Goal: Task Accomplishment & Management: Complete application form

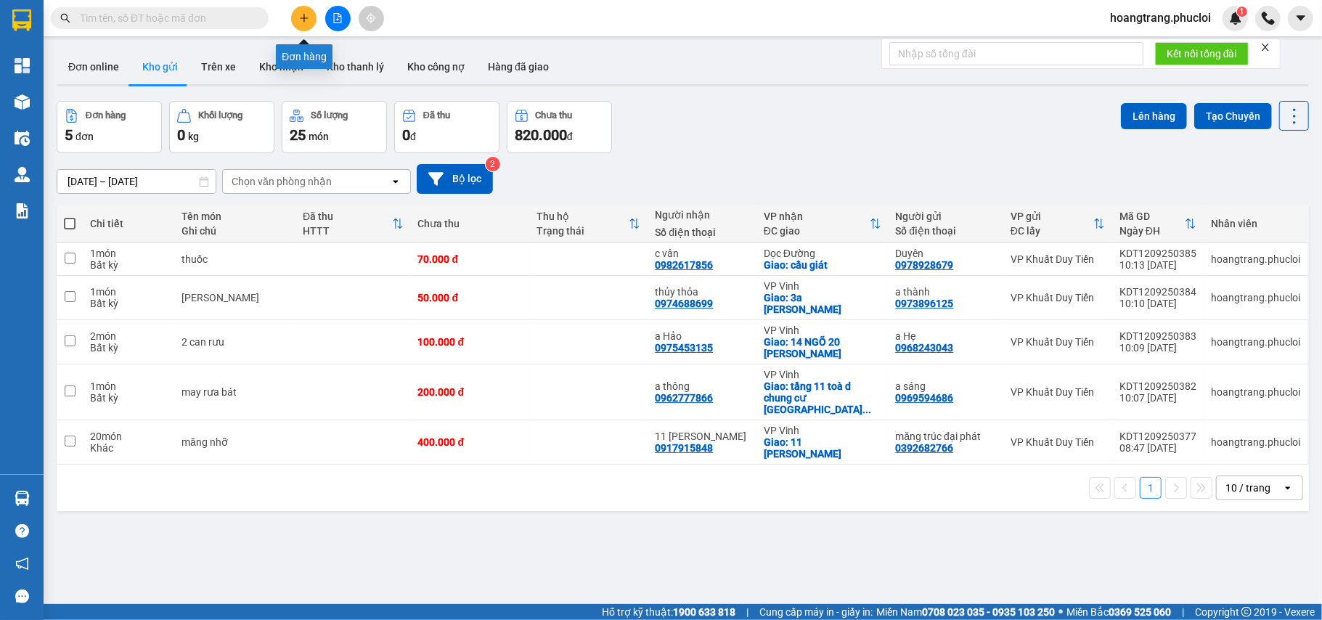
click at [306, 16] on icon "plus" at bounding box center [304, 18] width 10 height 10
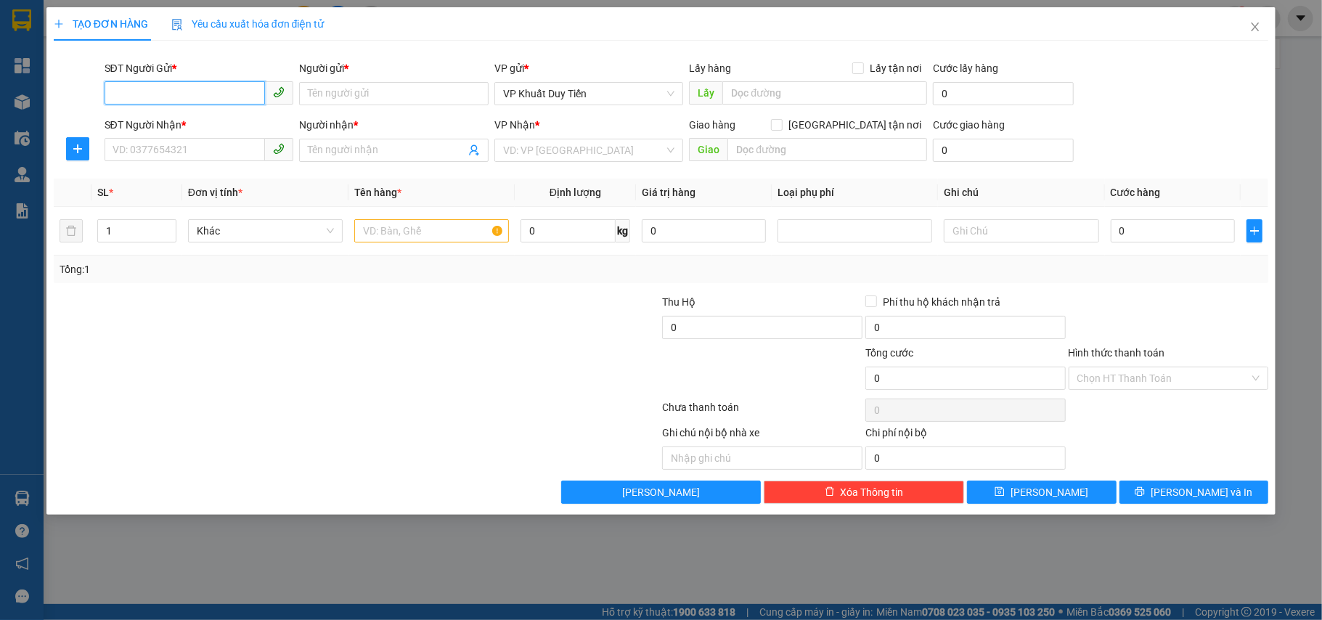
click at [169, 91] on input "SĐT Người Gửi *" at bounding box center [185, 92] width 161 height 23
click at [136, 91] on input "SĐT Người Gửi *" at bounding box center [185, 92] width 161 height 23
click at [181, 119] on div "0387935921 - [PERSON_NAME]" at bounding box center [199, 123] width 172 height 16
type input "0387935921"
type input "ANH [PERSON_NAME]"
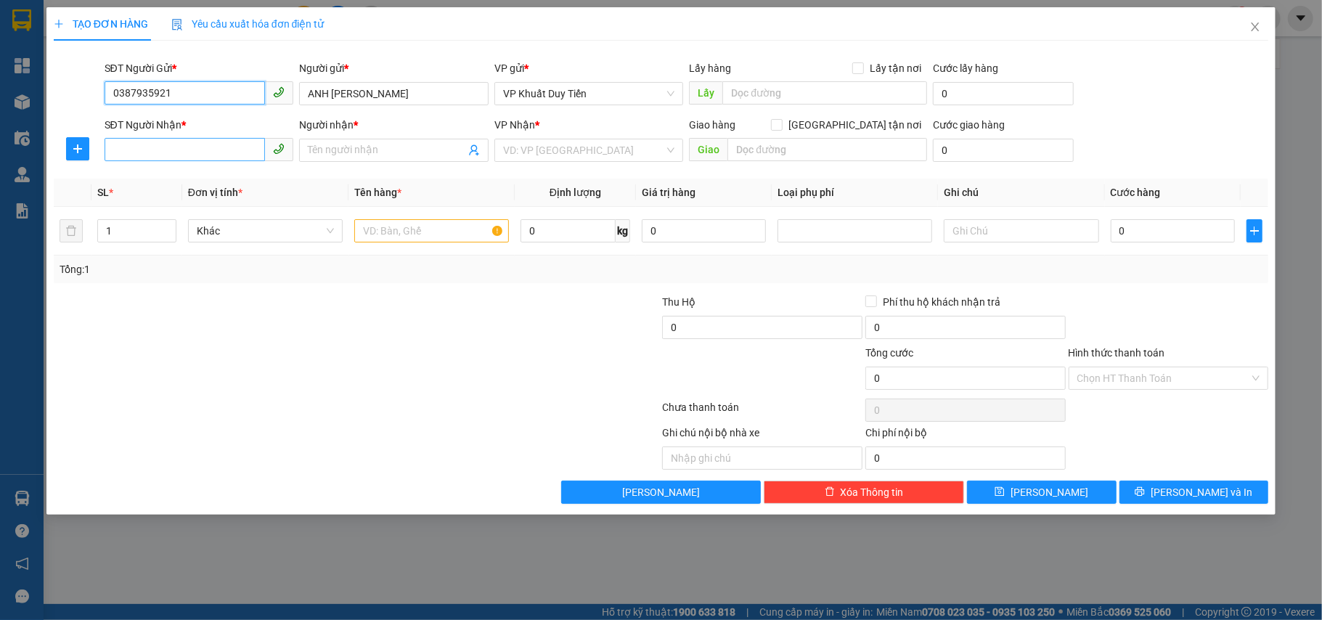
type input "0387935921"
click at [110, 154] on input "SĐT Người Nhận *" at bounding box center [185, 149] width 161 height 23
type input "0948911155"
click at [353, 150] on input "Người nhận *" at bounding box center [387, 150] width 158 height 16
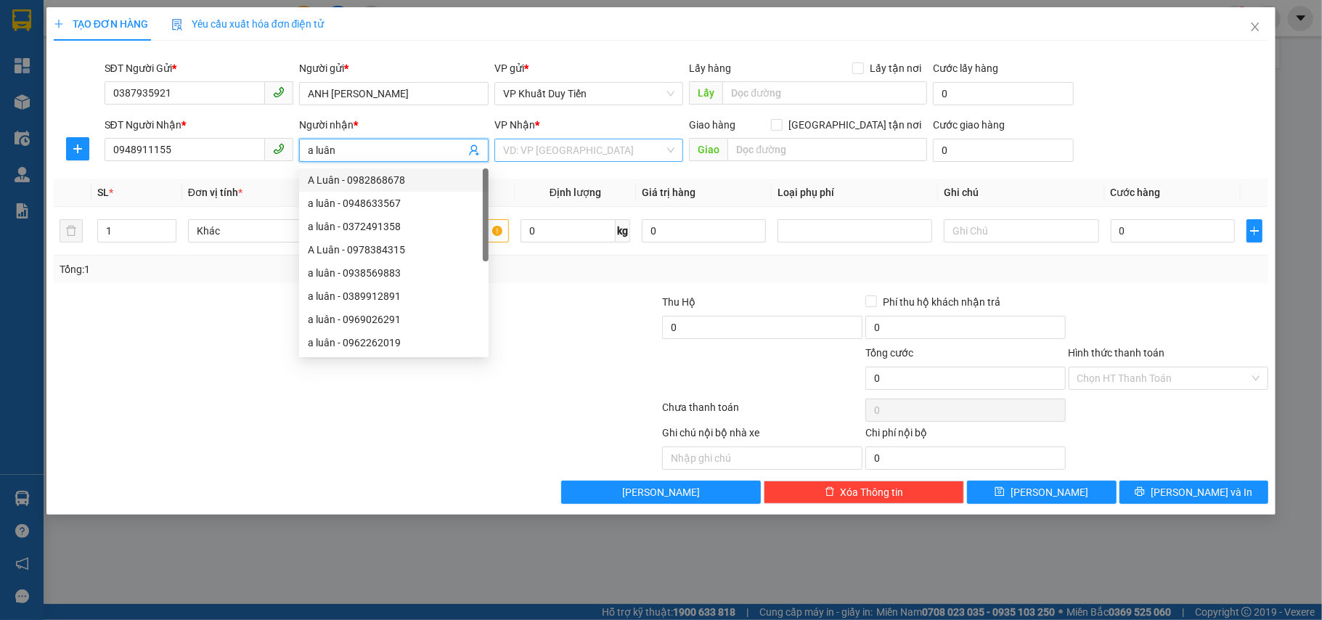
type input "a luân"
click at [521, 148] on input "search" at bounding box center [584, 150] width 162 height 22
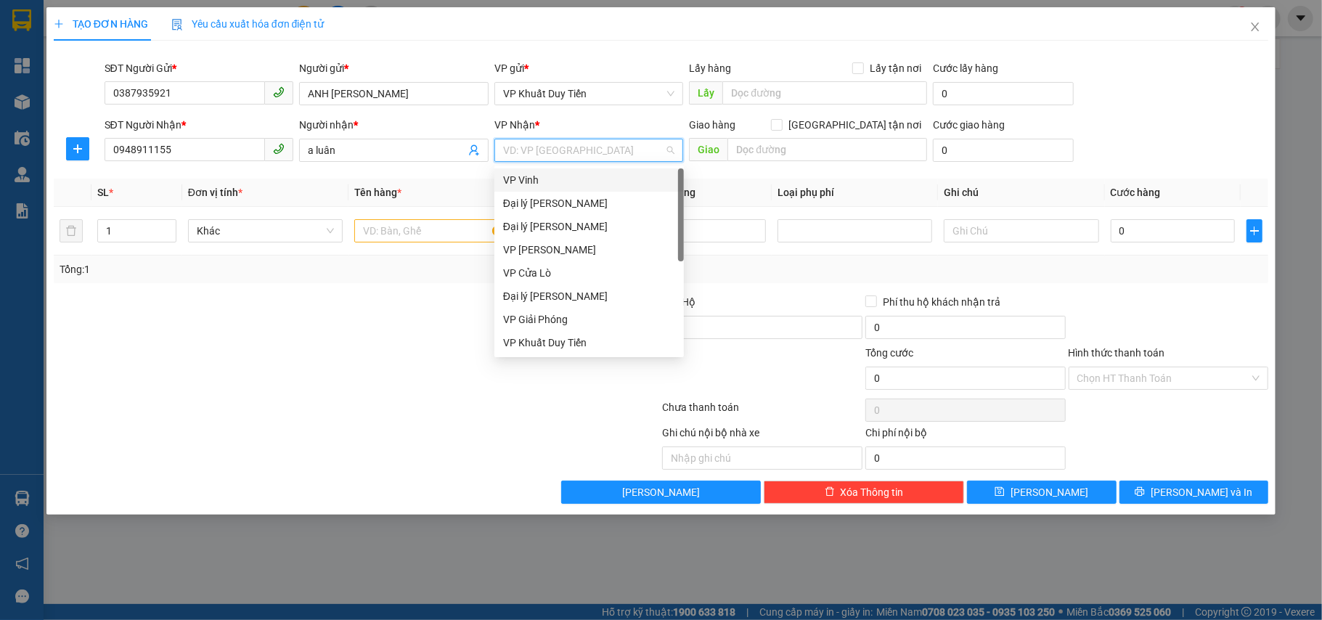
click at [521, 187] on div "VP Vinh" at bounding box center [589, 180] width 172 height 16
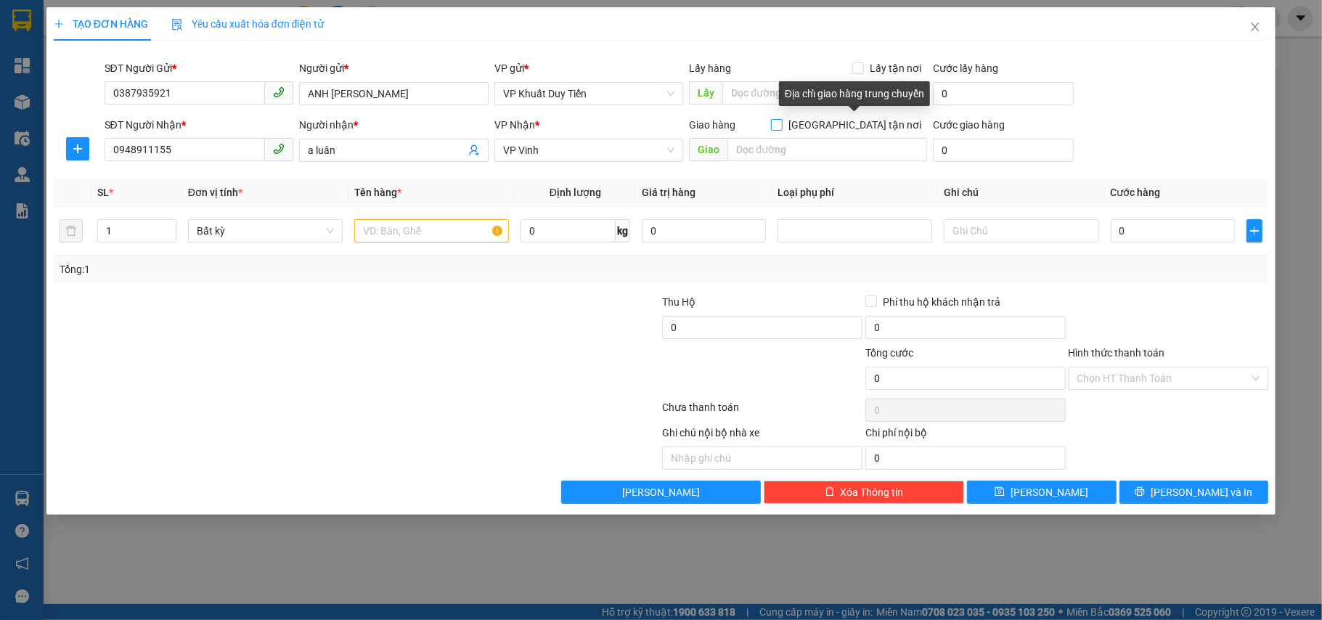
click at [781, 125] on input "[GEOGRAPHIC_DATA] tận nơi" at bounding box center [776, 124] width 10 height 10
checkbox input "true"
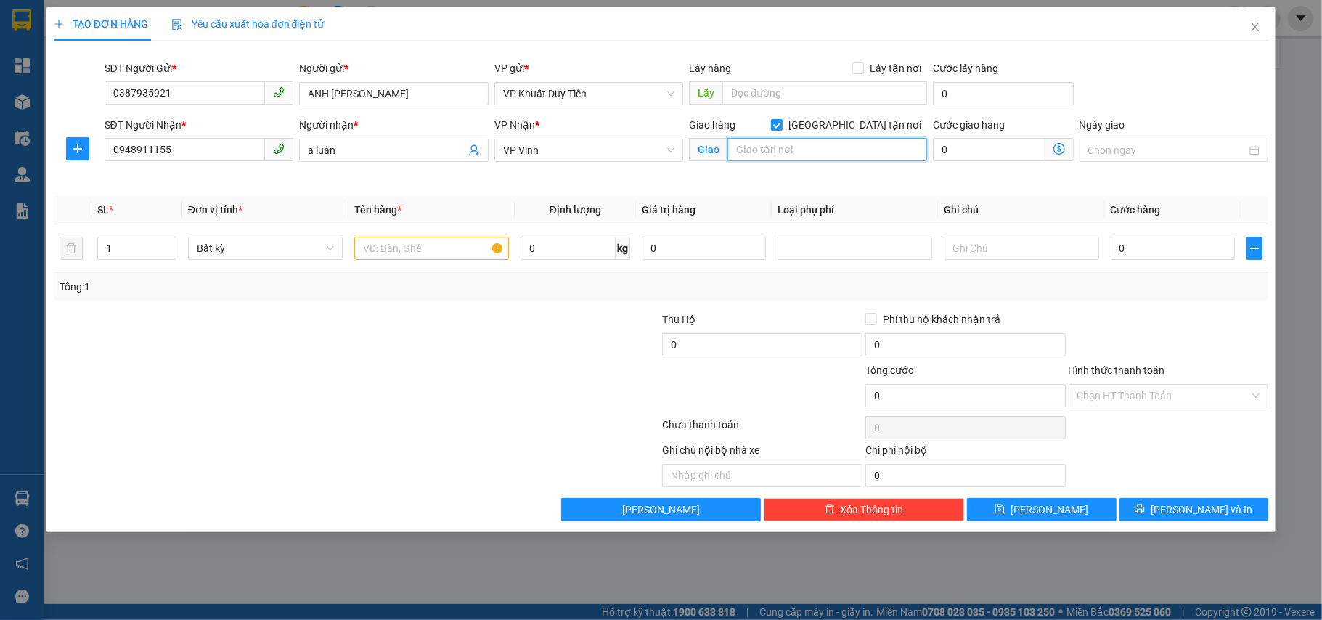
click at [750, 152] on input "text" at bounding box center [827, 149] width 200 height 23
type input "134 [PERSON_NAME] phường thanh sen tp ha tinh"
click at [396, 247] on input "text" at bounding box center [431, 248] width 155 height 23
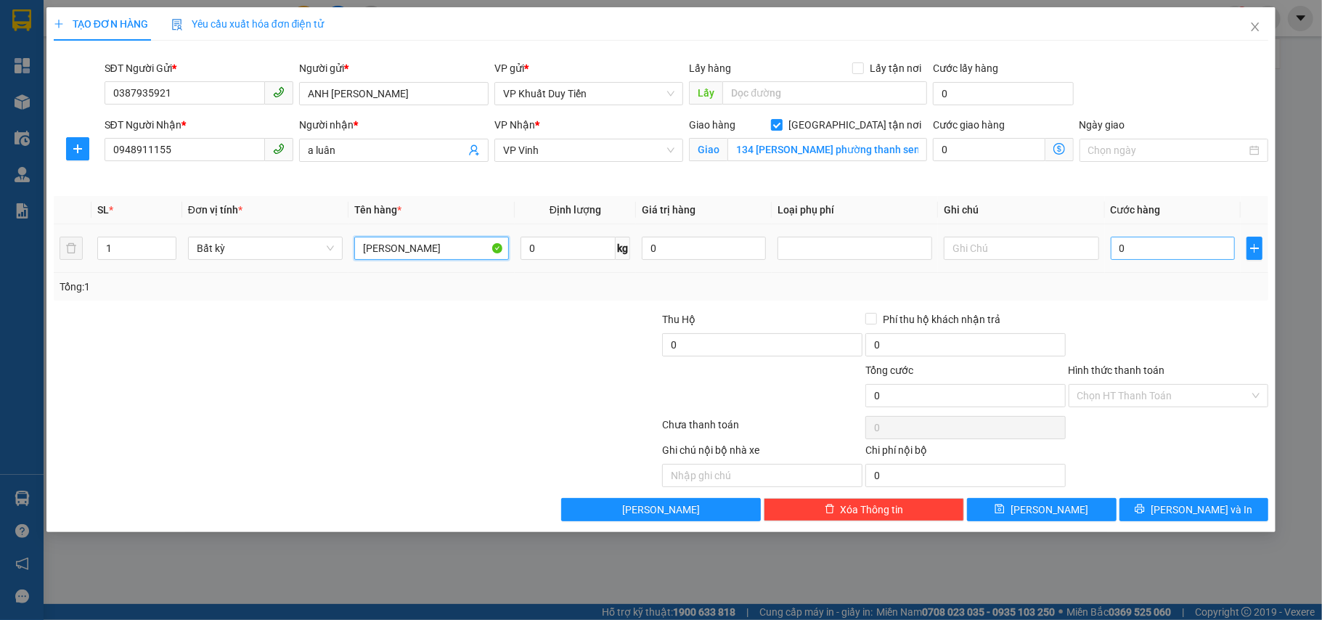
type input "[PERSON_NAME]"
click at [1118, 247] on input "0" at bounding box center [1173, 248] width 124 height 23
type input "6"
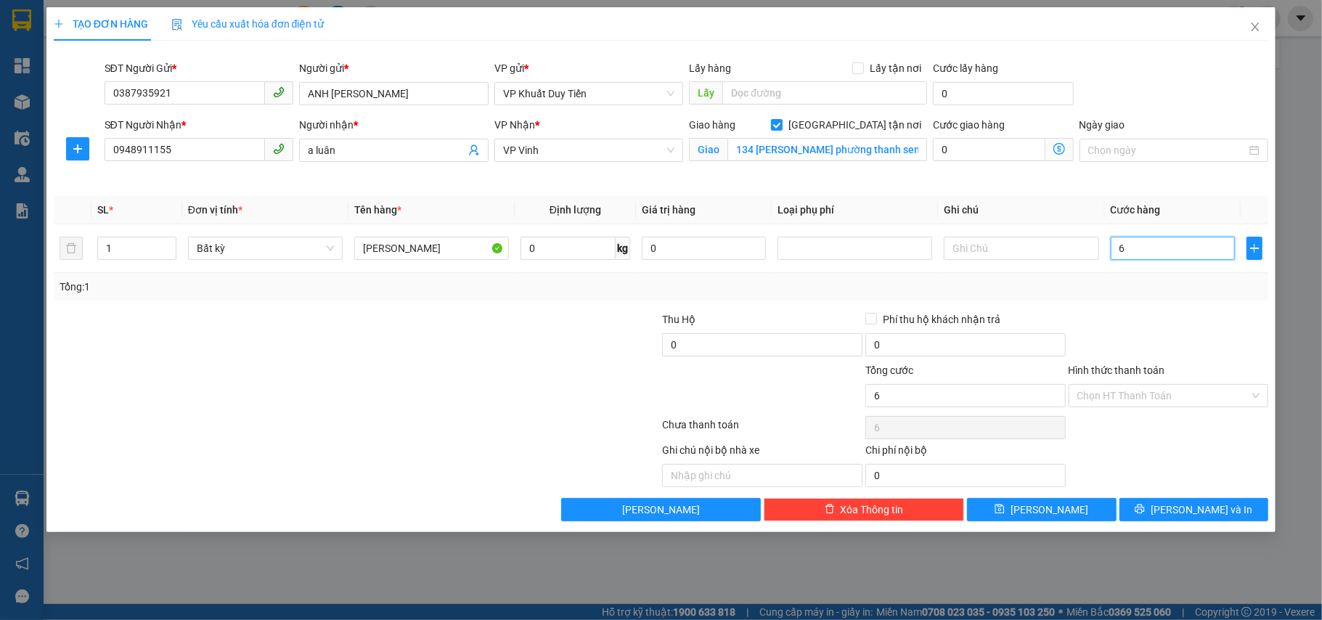
type input "60"
type input "600"
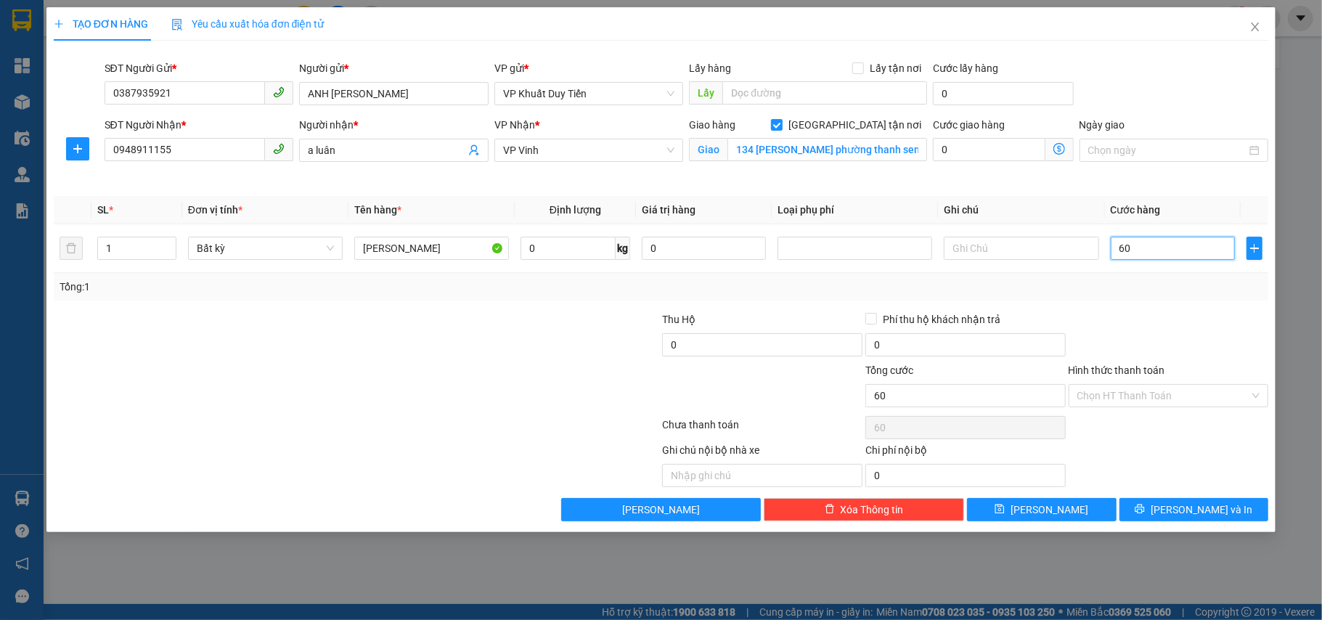
type input "600"
type input "6.000"
type input "60.000"
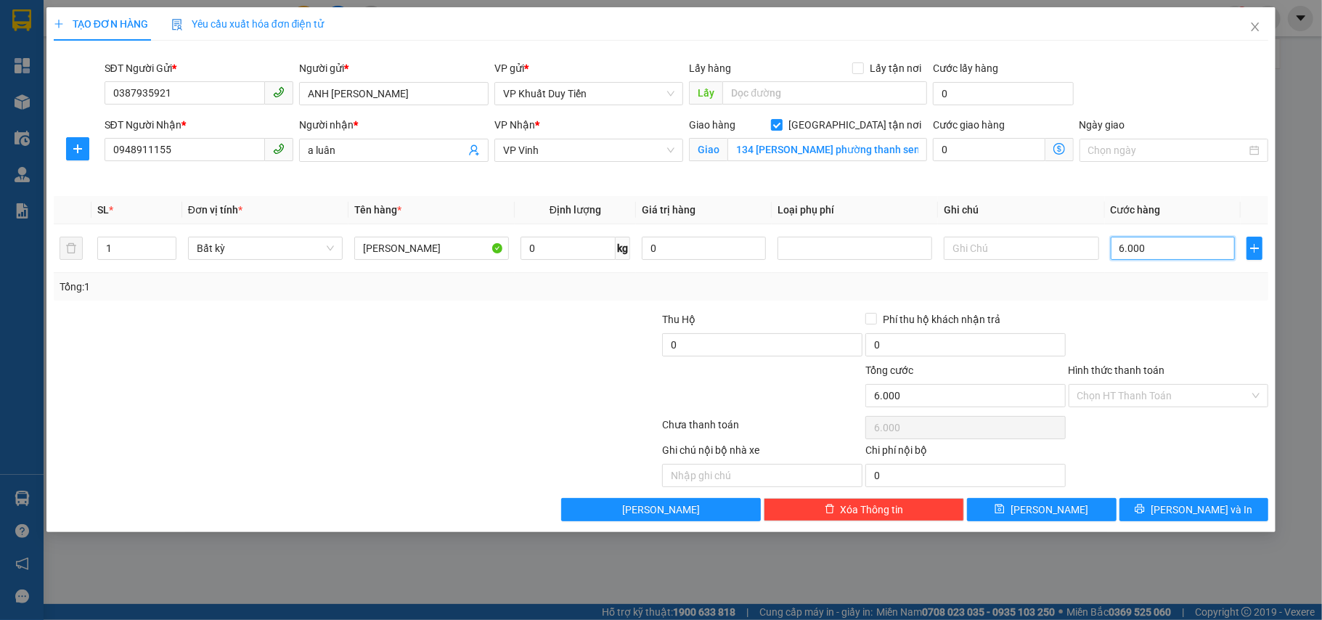
type input "60.000"
click at [965, 251] on input "text" at bounding box center [1021, 248] width 155 height 23
type input "thu tiên cua khách"
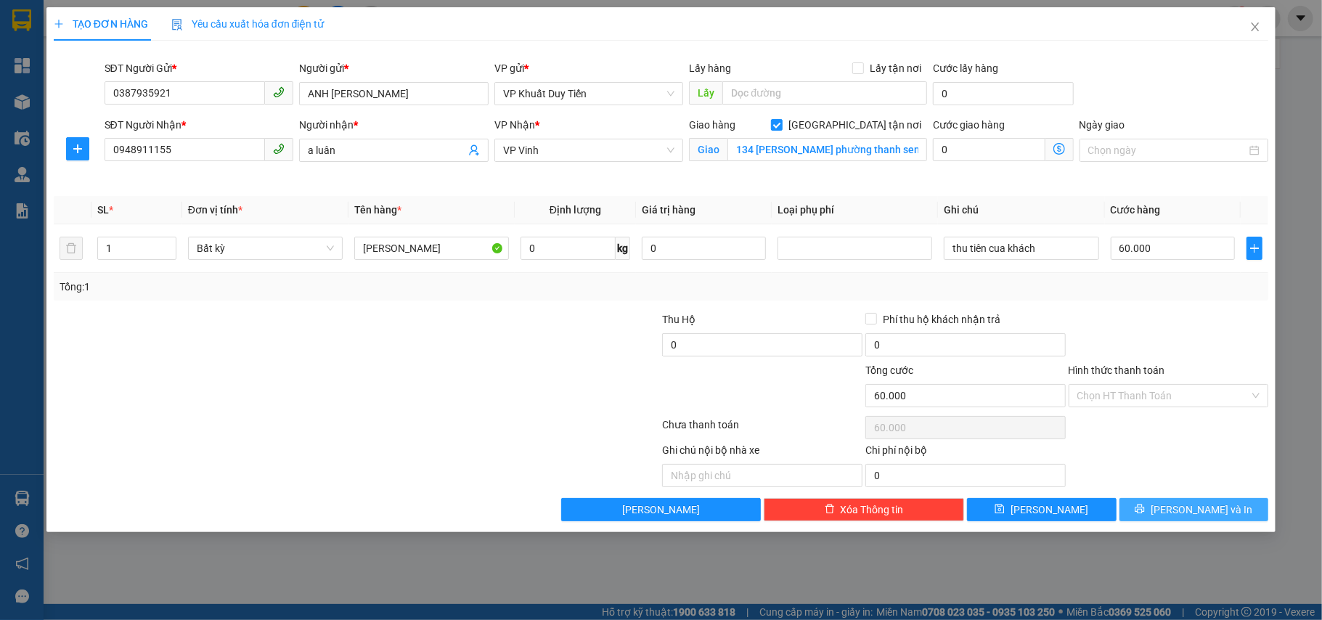
click at [1186, 512] on span "[PERSON_NAME] và In" at bounding box center [1202, 510] width 102 height 16
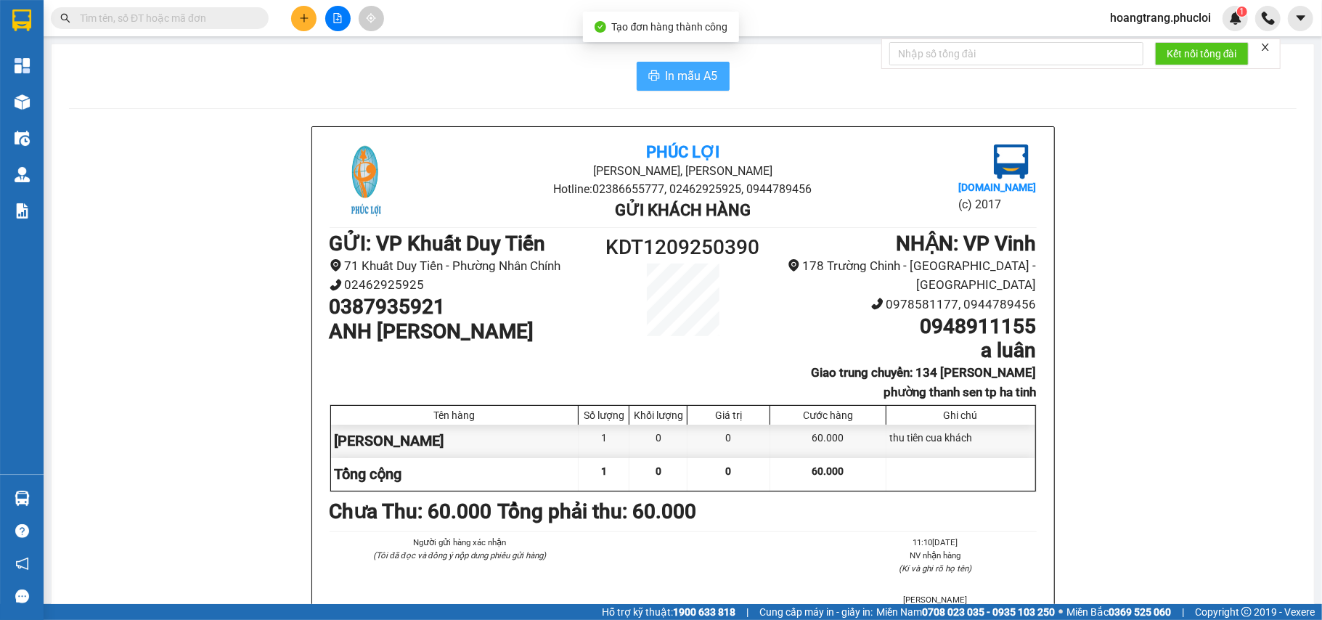
click at [687, 73] on span "In mẫu A5" at bounding box center [692, 76] width 52 height 18
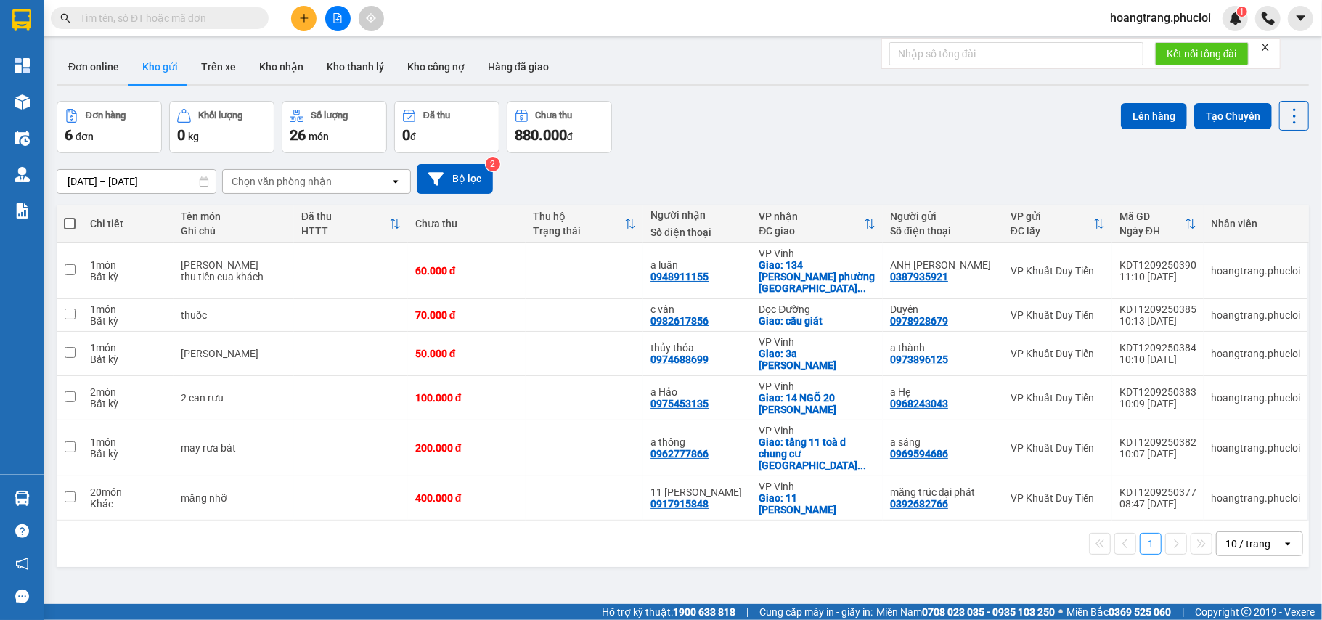
click at [1267, 48] on icon "close" at bounding box center [1265, 47] width 7 height 7
click at [288, 21] on div at bounding box center [337, 18] width 109 height 25
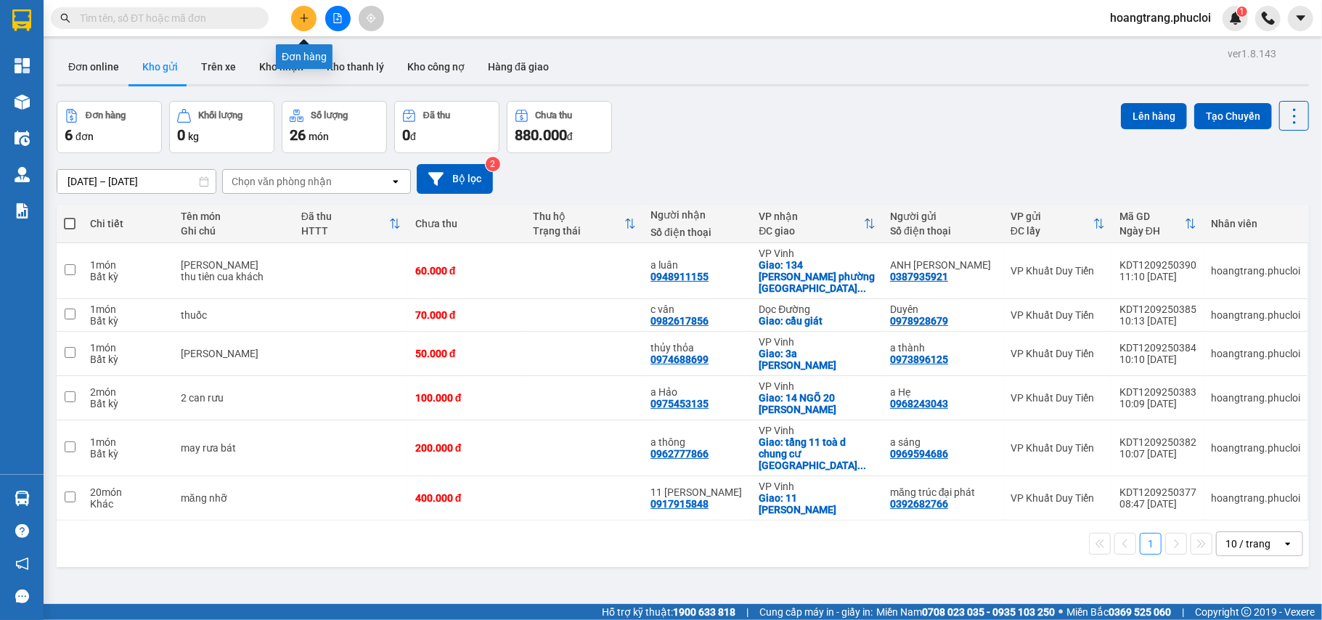
click at [296, 20] on button at bounding box center [303, 18] width 25 height 25
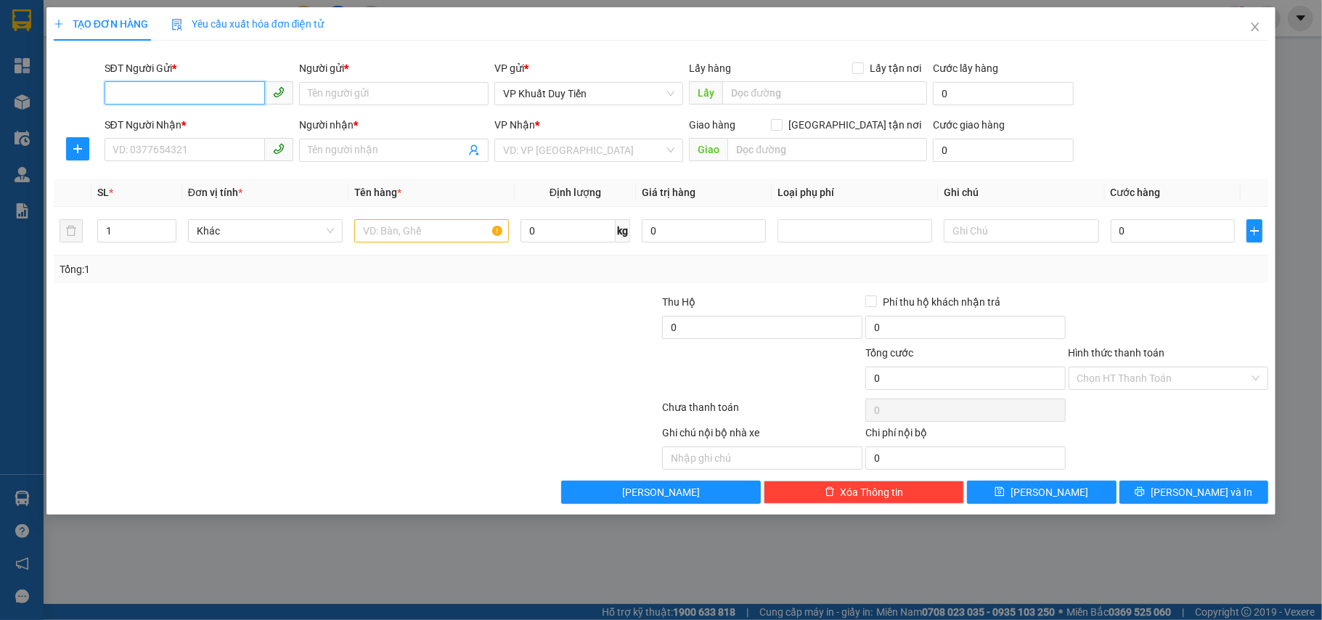
click at [146, 97] on input "SĐT Người Gửi *" at bounding box center [185, 92] width 161 height 23
click at [151, 125] on div "0879965782 - Hải" at bounding box center [199, 123] width 172 height 16
type input "0879965782"
type input "Hải"
type input "0879965782"
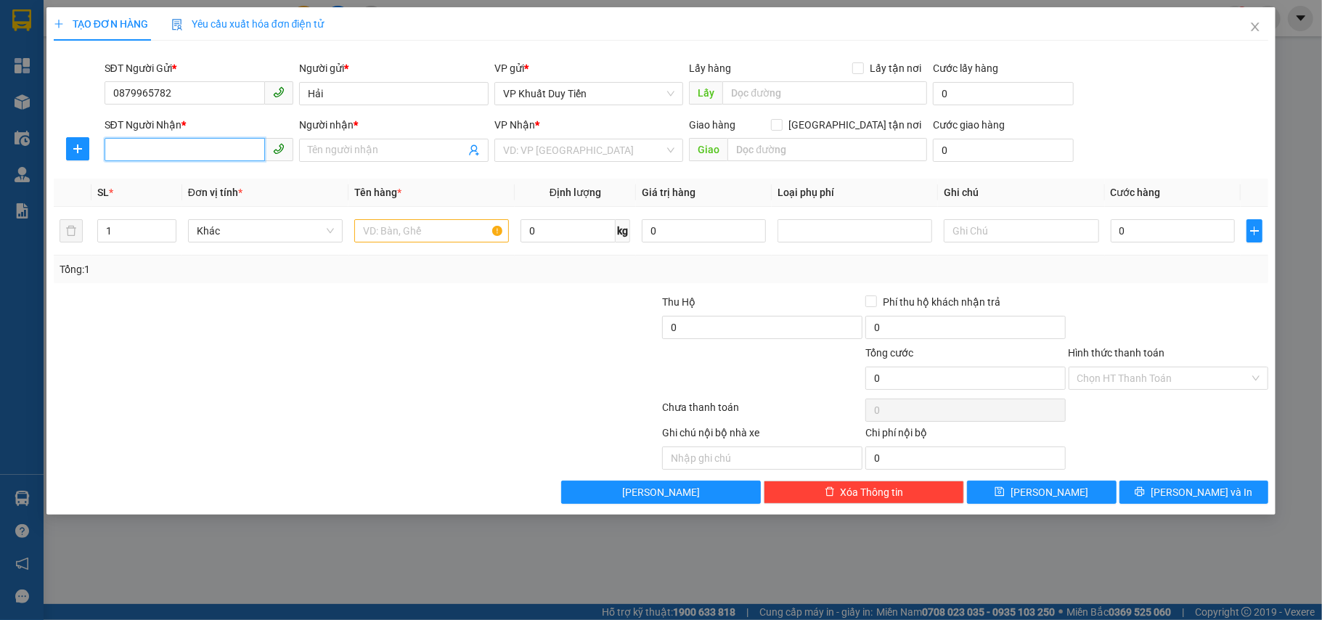
click at [143, 151] on input "SĐT Người Nhận *" at bounding box center [185, 149] width 161 height 23
click at [146, 186] on div "0388883032 - nt toàn nhung" at bounding box center [199, 180] width 172 height 16
type input "0388883032"
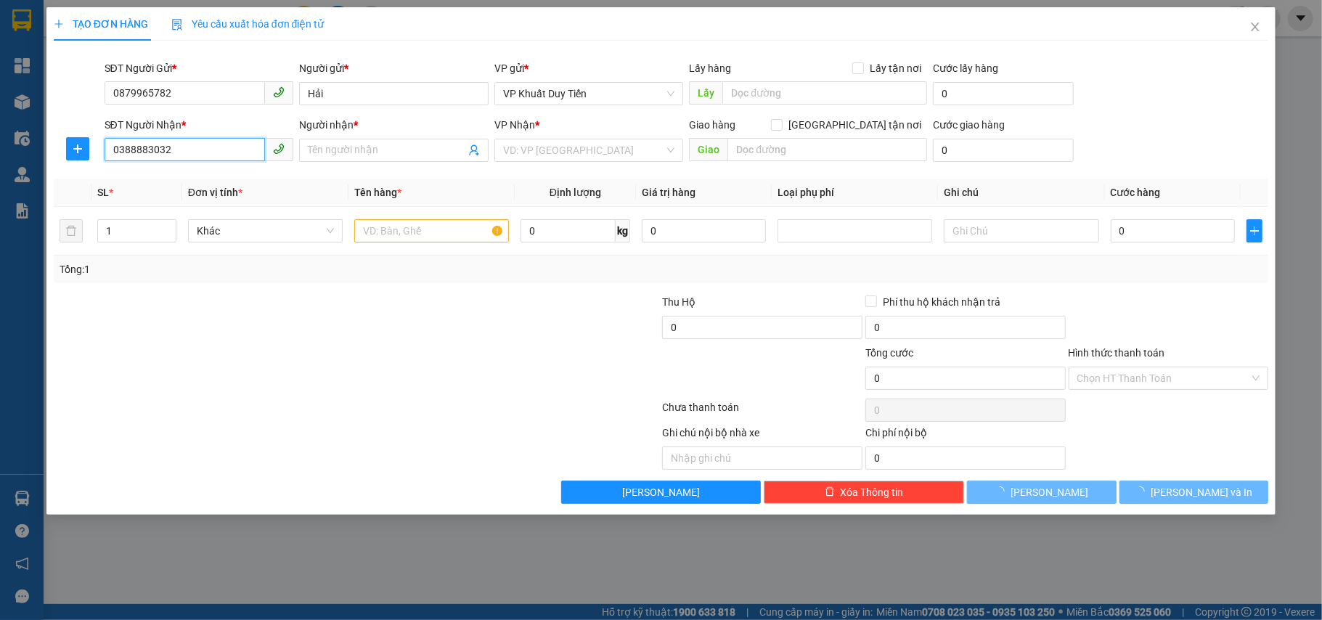
type input "nt toàn nhung"
checkbox input "true"
type input "đường quang trung - [GEOGRAPHIC_DATA]"
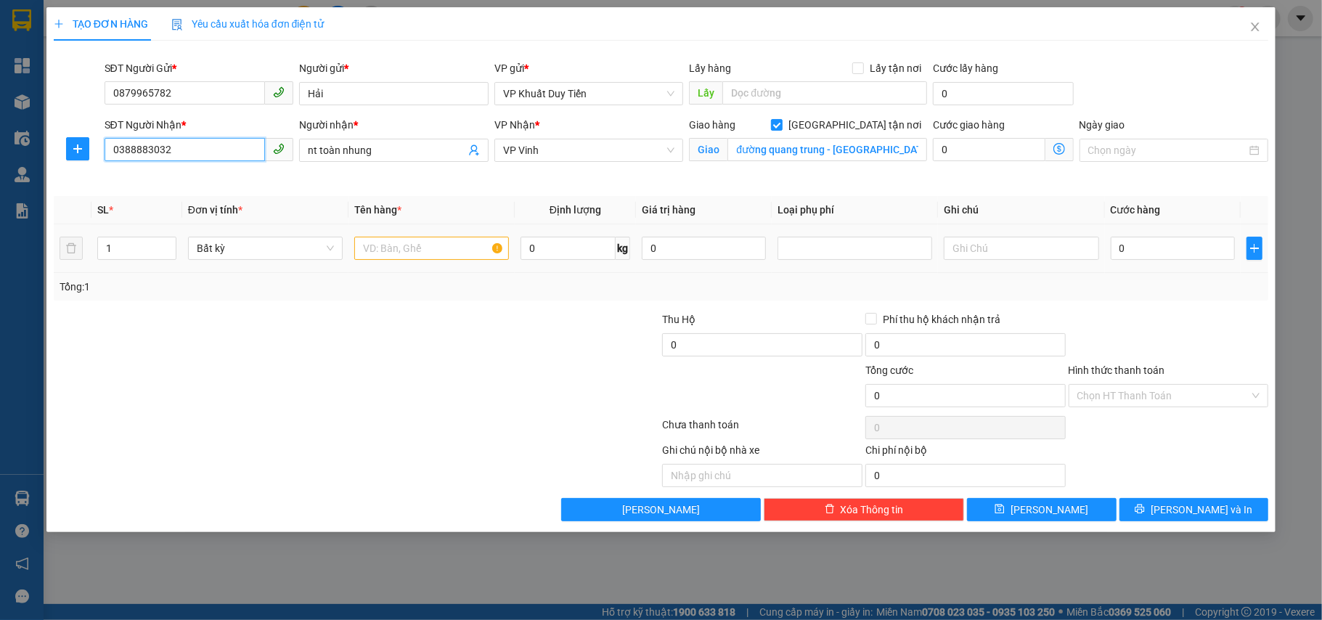
type input "0388883032"
click at [398, 241] on input "text" at bounding box center [431, 248] width 155 height 23
click at [123, 251] on input "1" at bounding box center [137, 248] width 78 height 22
type input "5"
click at [392, 239] on input "text" at bounding box center [431, 248] width 155 height 23
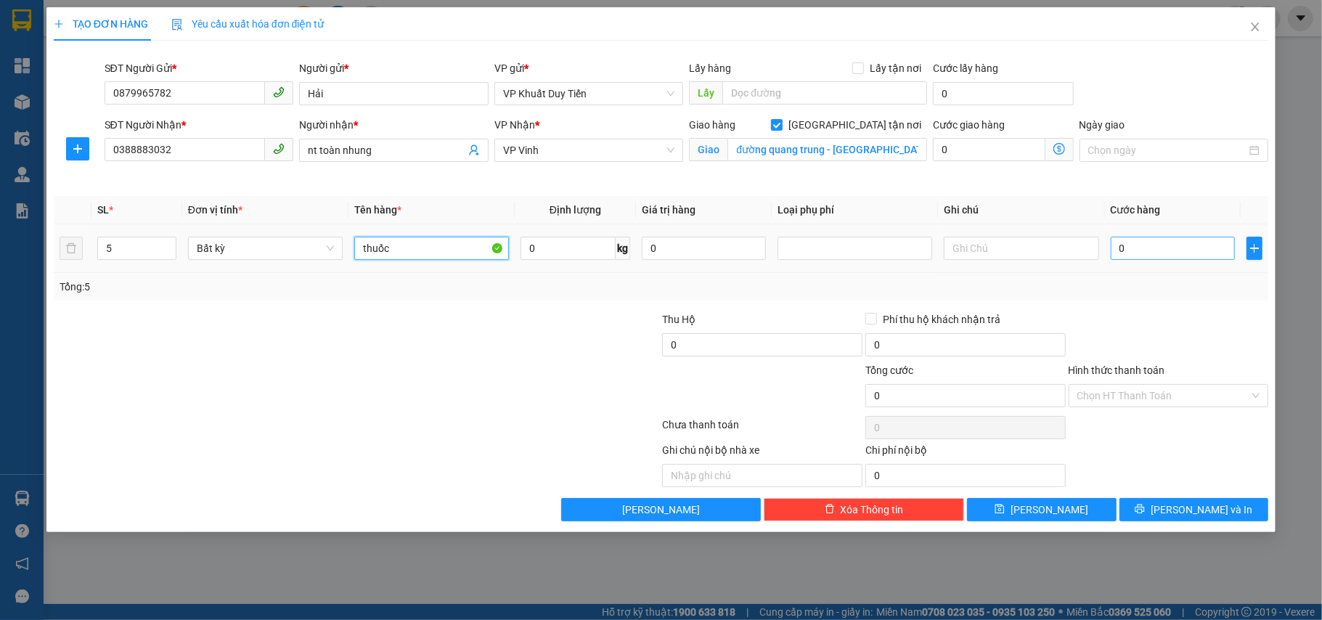
type input "thuốc"
click at [1112, 248] on input "0" at bounding box center [1173, 248] width 124 height 23
type input "2"
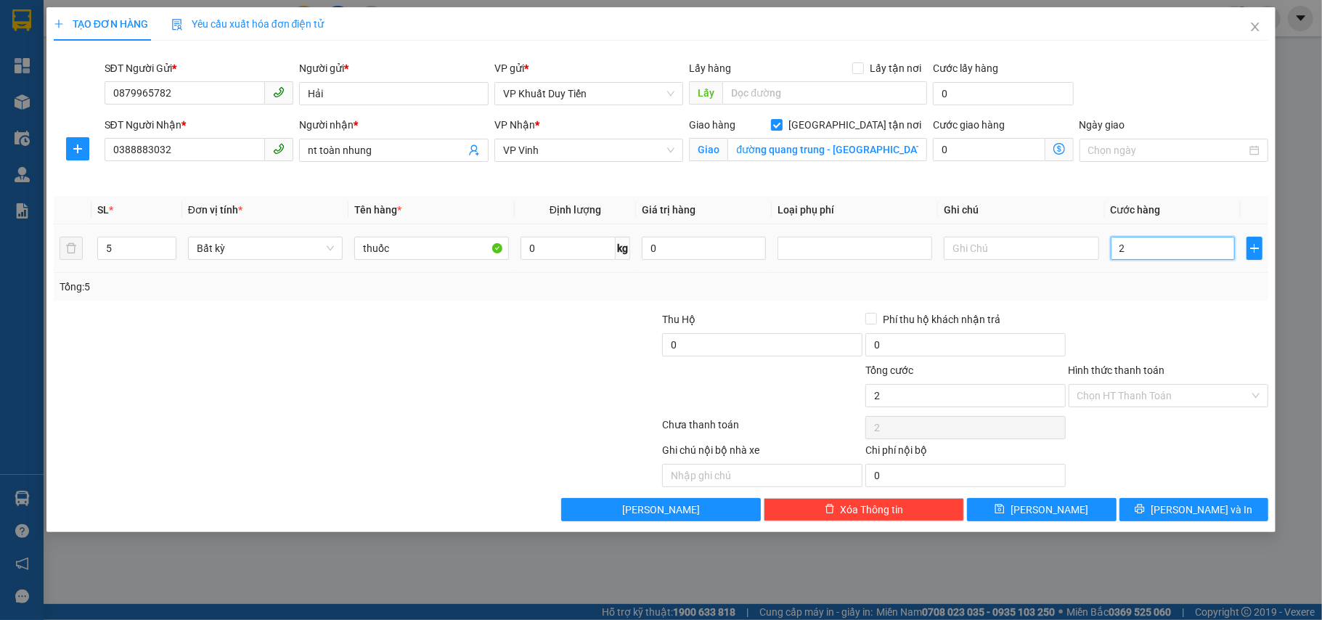
type input "25"
type input "250"
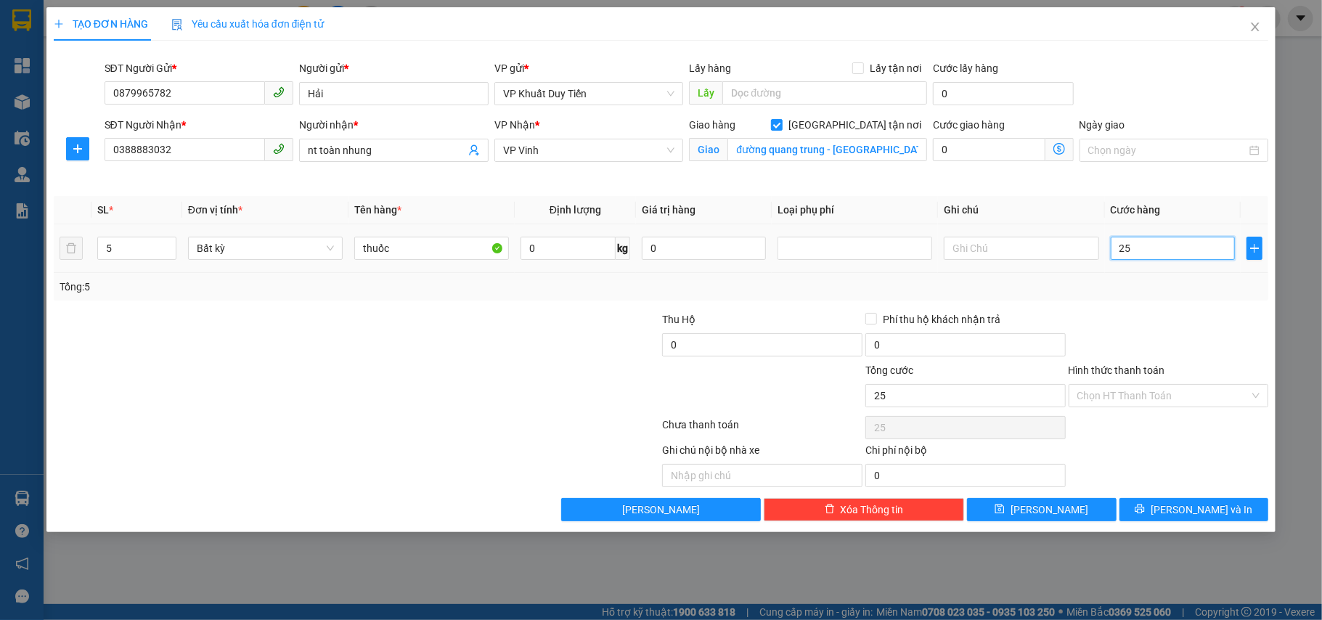
type input "250"
type input "2.500"
type input "25.000"
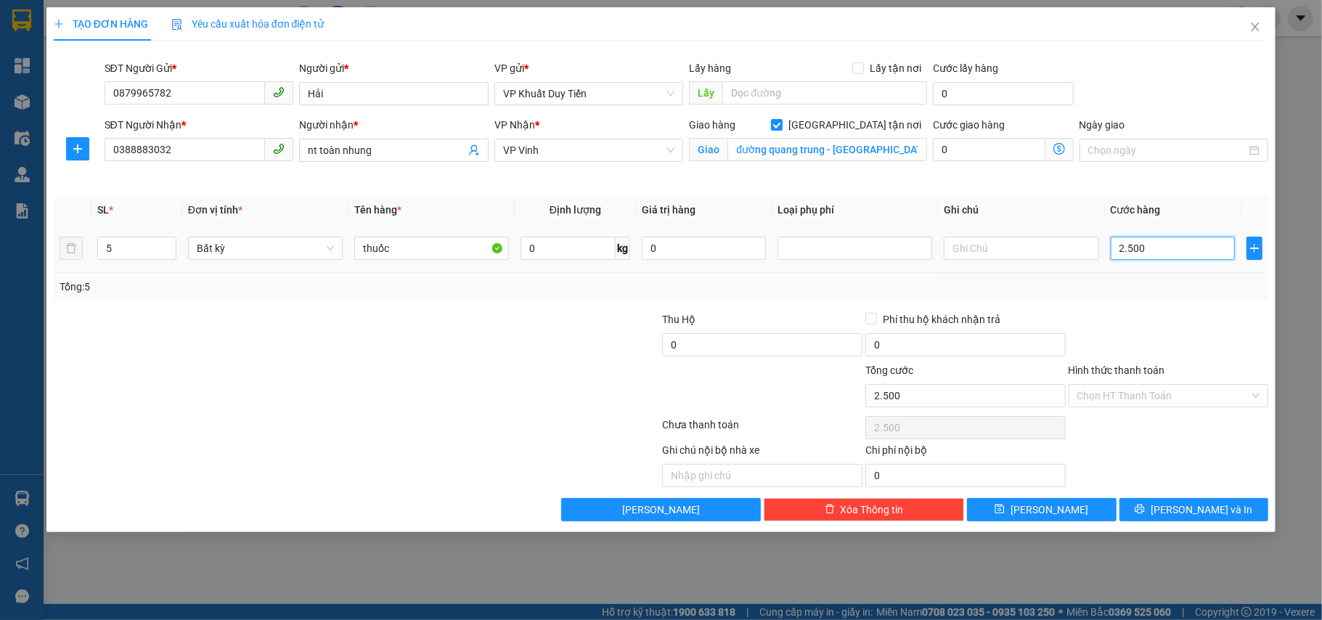
type input "25.000"
type input "250.000"
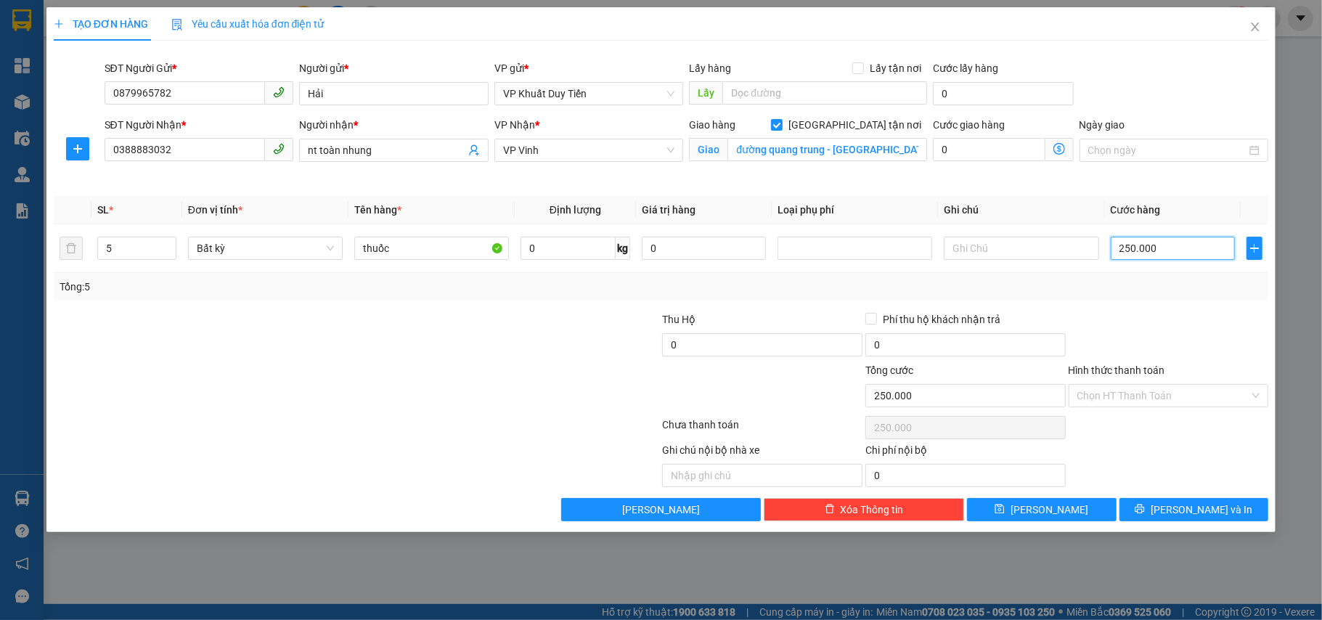
type input "250.000"
click at [1125, 375] on label "Hình thức thanh toán" at bounding box center [1117, 370] width 97 height 12
click at [1125, 385] on input "Hình thức thanh toán" at bounding box center [1163, 396] width 173 height 22
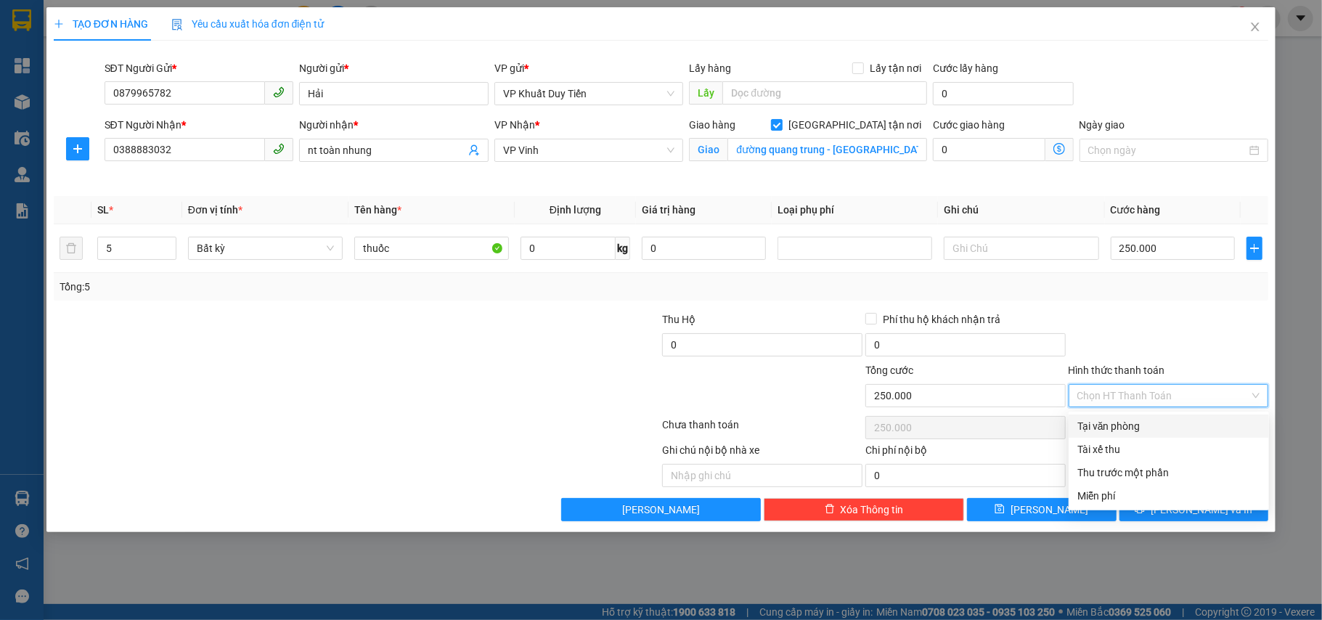
click at [1116, 428] on div "Tại văn phòng" at bounding box center [1168, 426] width 183 height 16
type input "0"
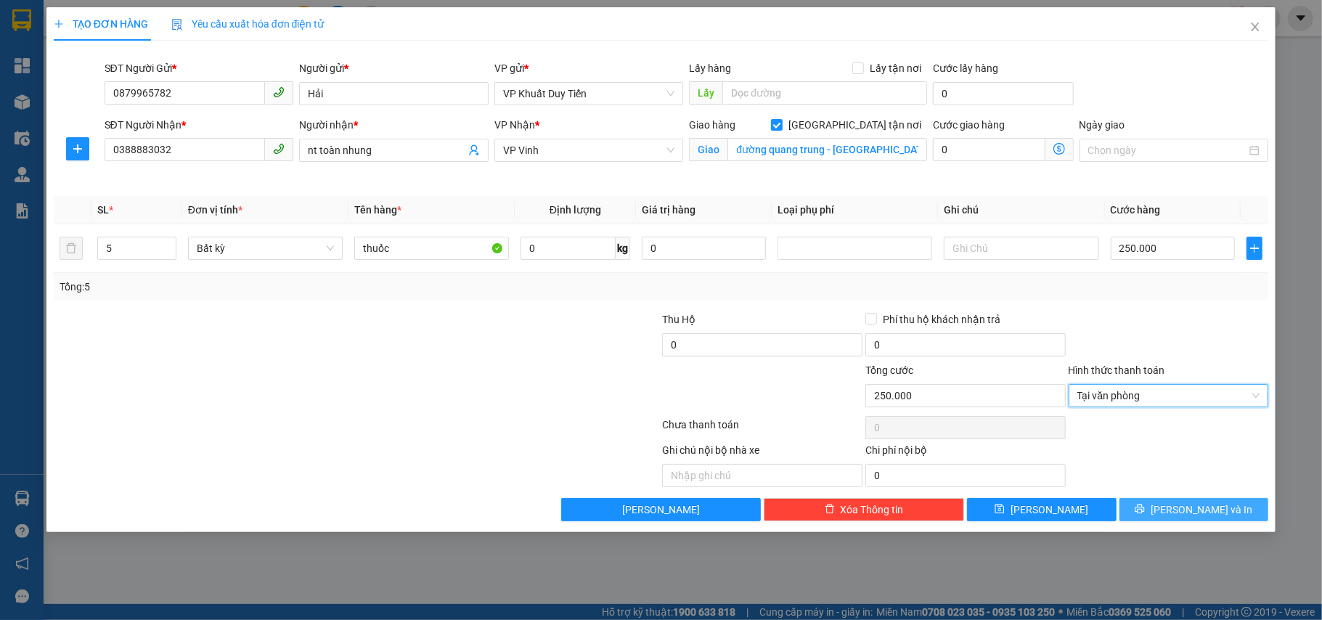
click at [1185, 510] on span "[PERSON_NAME] và In" at bounding box center [1202, 510] width 102 height 16
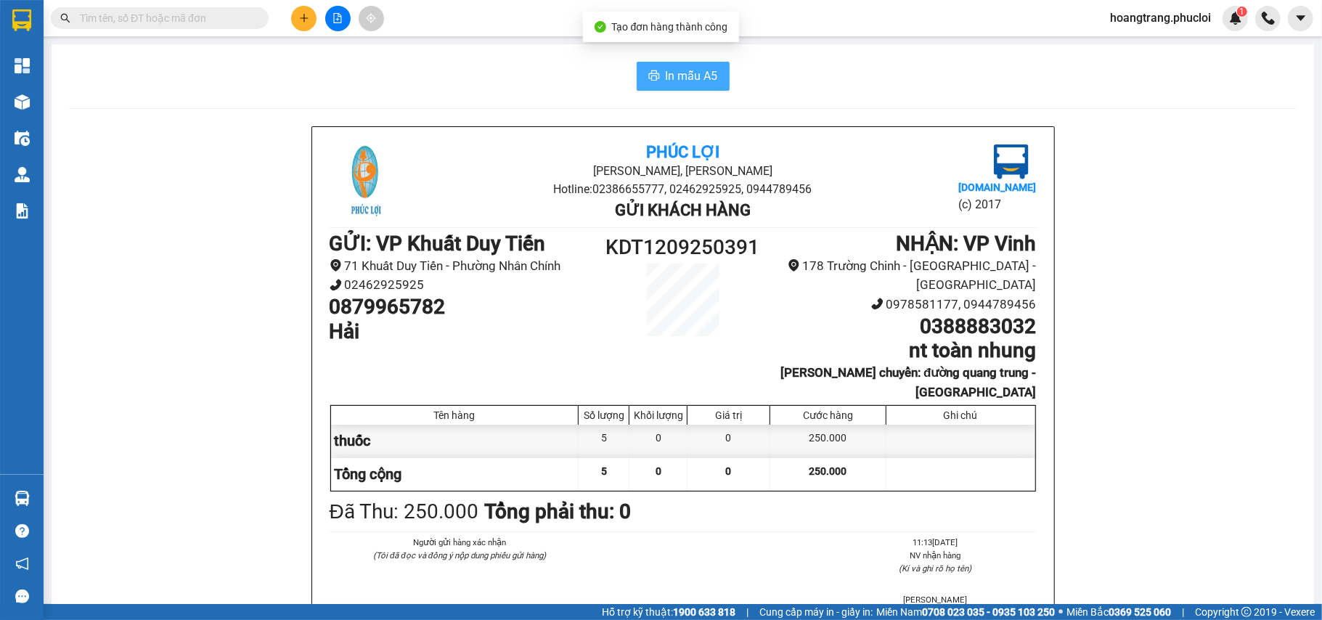
click at [677, 83] on span "In mẫu A5" at bounding box center [692, 76] width 52 height 18
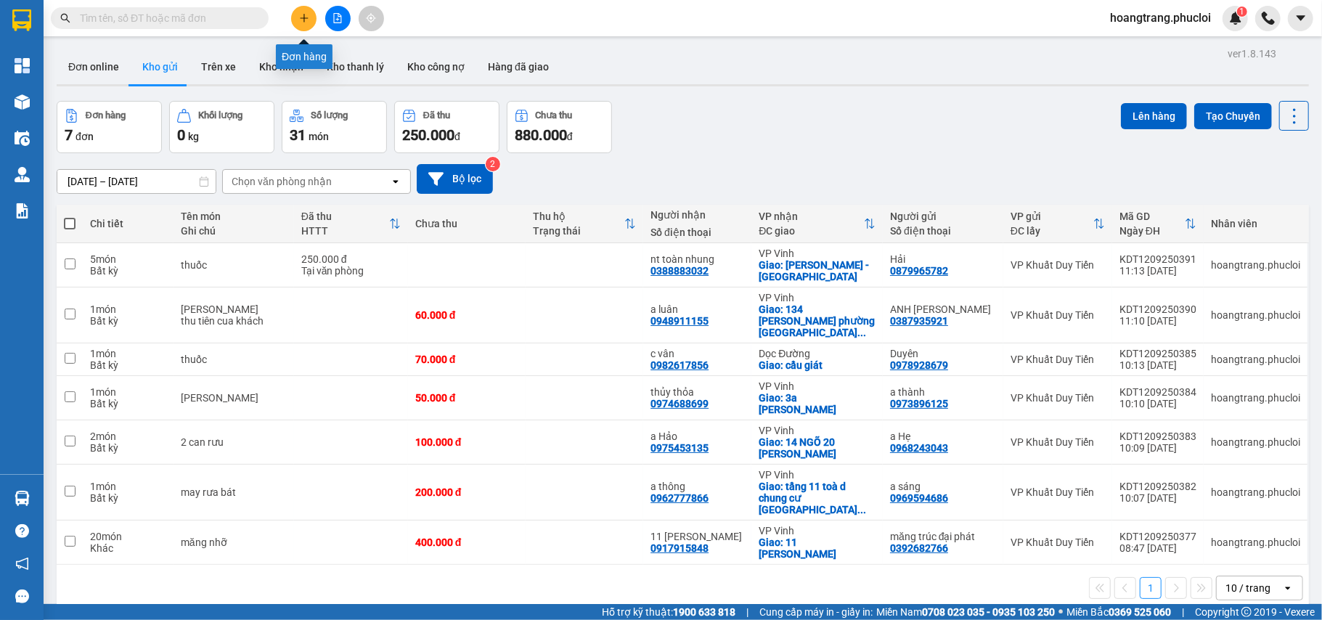
click at [309, 16] on icon "plus" at bounding box center [304, 18] width 10 height 10
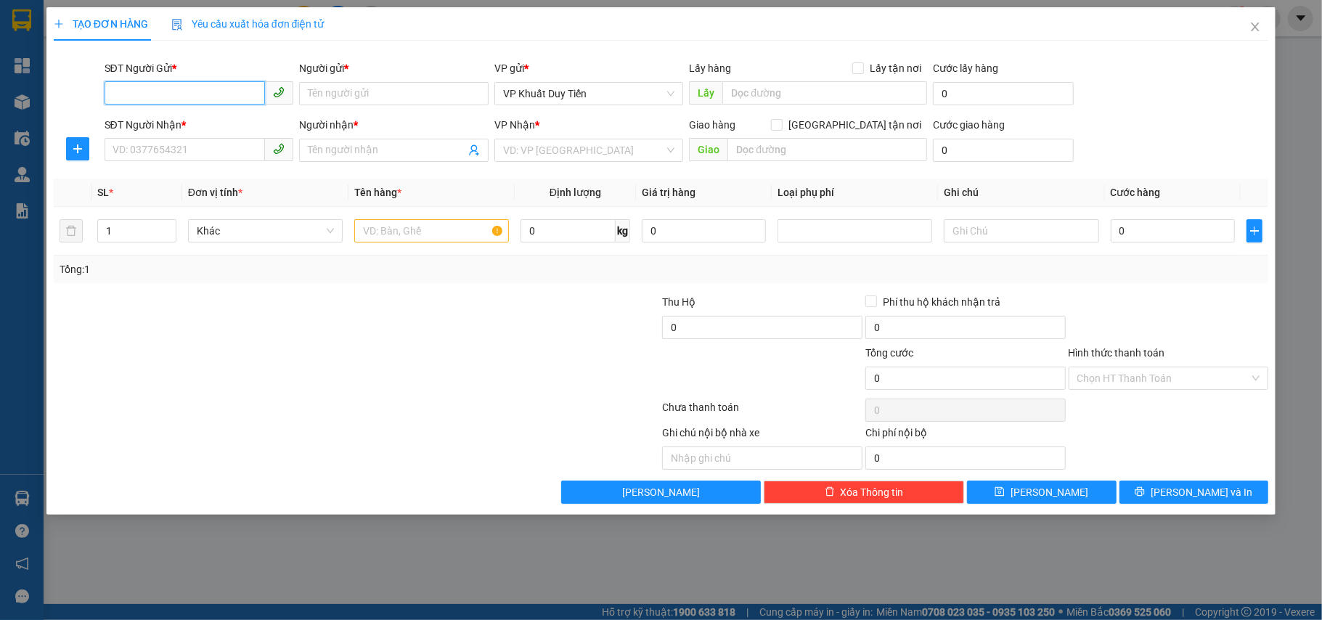
click at [158, 87] on input "SĐT Người Gửi *" at bounding box center [185, 92] width 161 height 23
click at [193, 123] on div "0356119144 - công [PERSON_NAME]" at bounding box center [199, 123] width 172 height 16
type input "0356119144"
type input "công [PERSON_NAME]"
type input "0356119144"
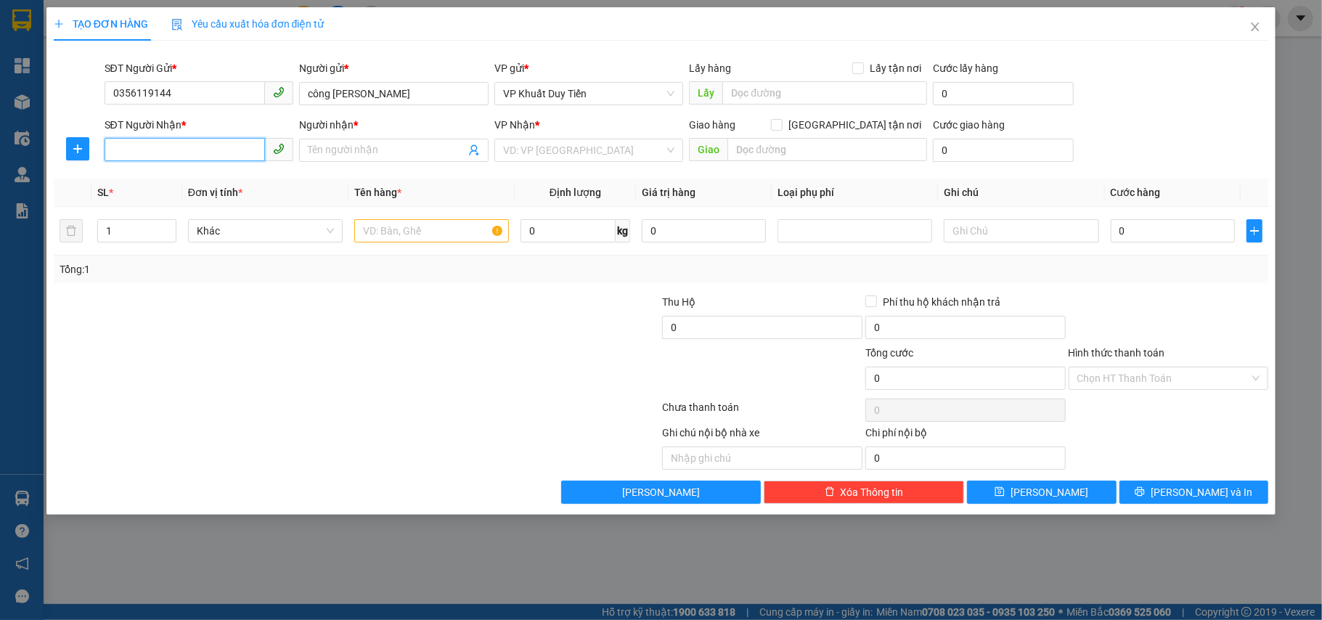
click at [132, 154] on input "SĐT Người Nhận *" at bounding box center [185, 149] width 161 height 23
click at [140, 187] on div "0986757889 - anh thông" at bounding box center [199, 180] width 172 height 16
type input "0986757889"
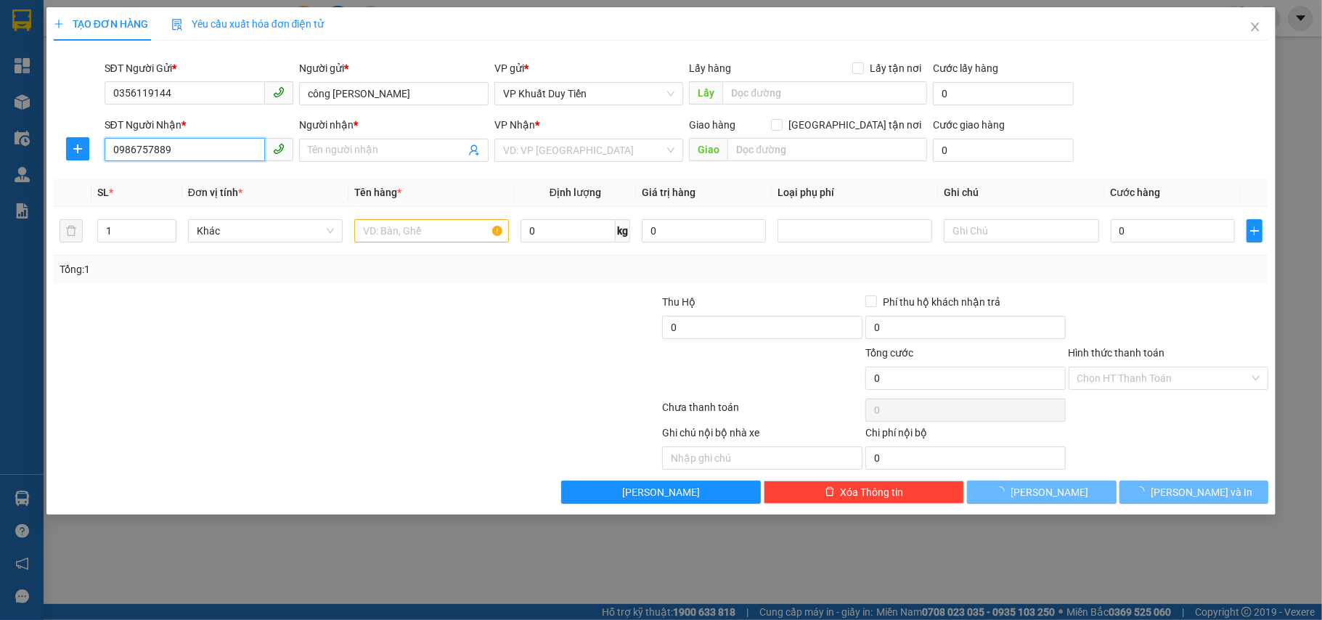
type input "anh thông"
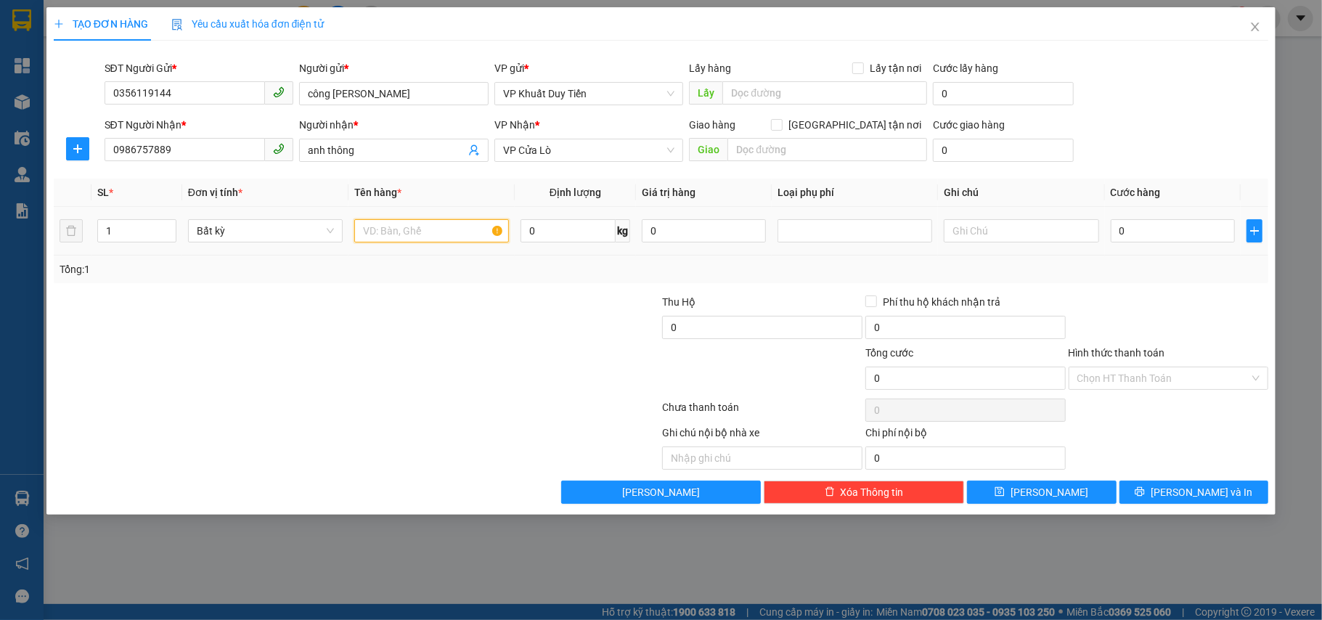
click at [370, 227] on input "text" at bounding box center [431, 230] width 155 height 23
type input "thuốc"
click at [1111, 233] on input "0" at bounding box center [1173, 230] width 124 height 23
type input "4"
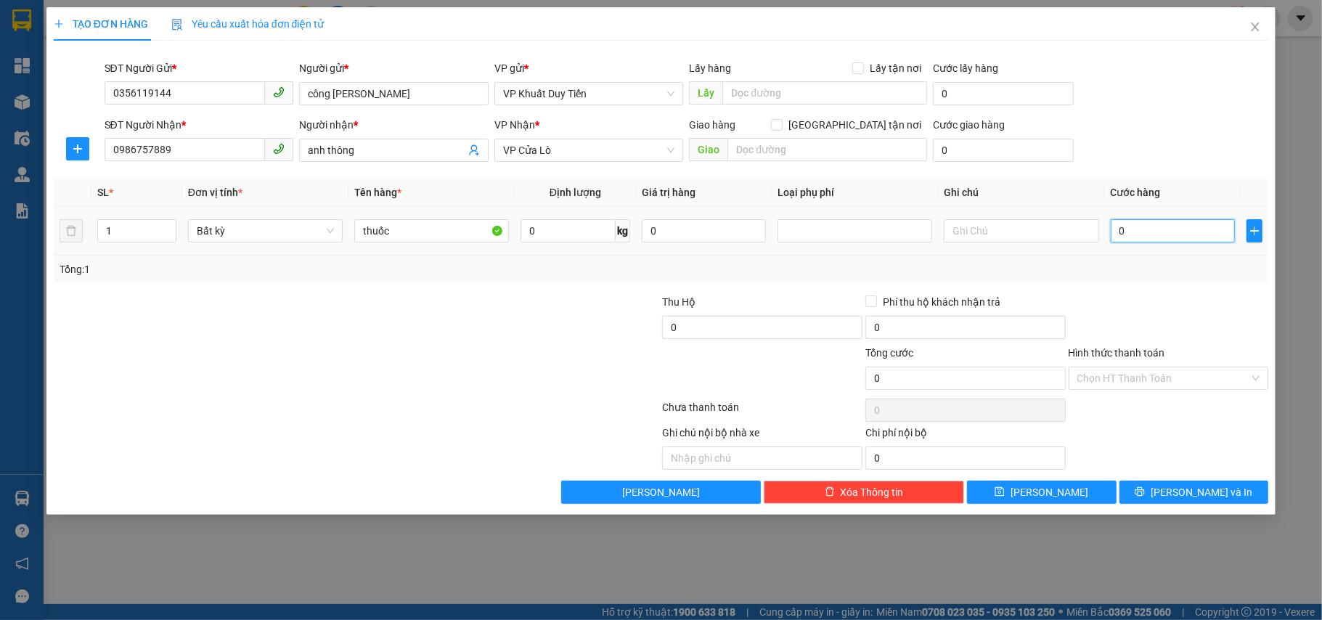
type input "4"
type input "40"
type input "400"
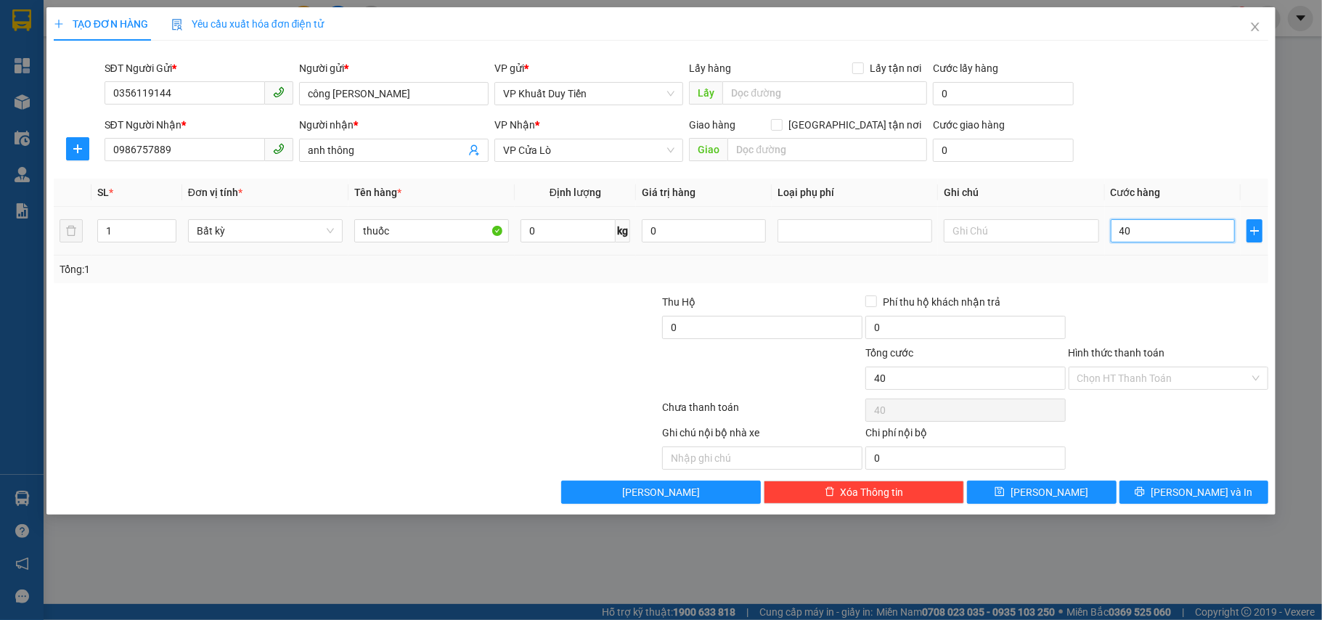
type input "400"
type input "4.000"
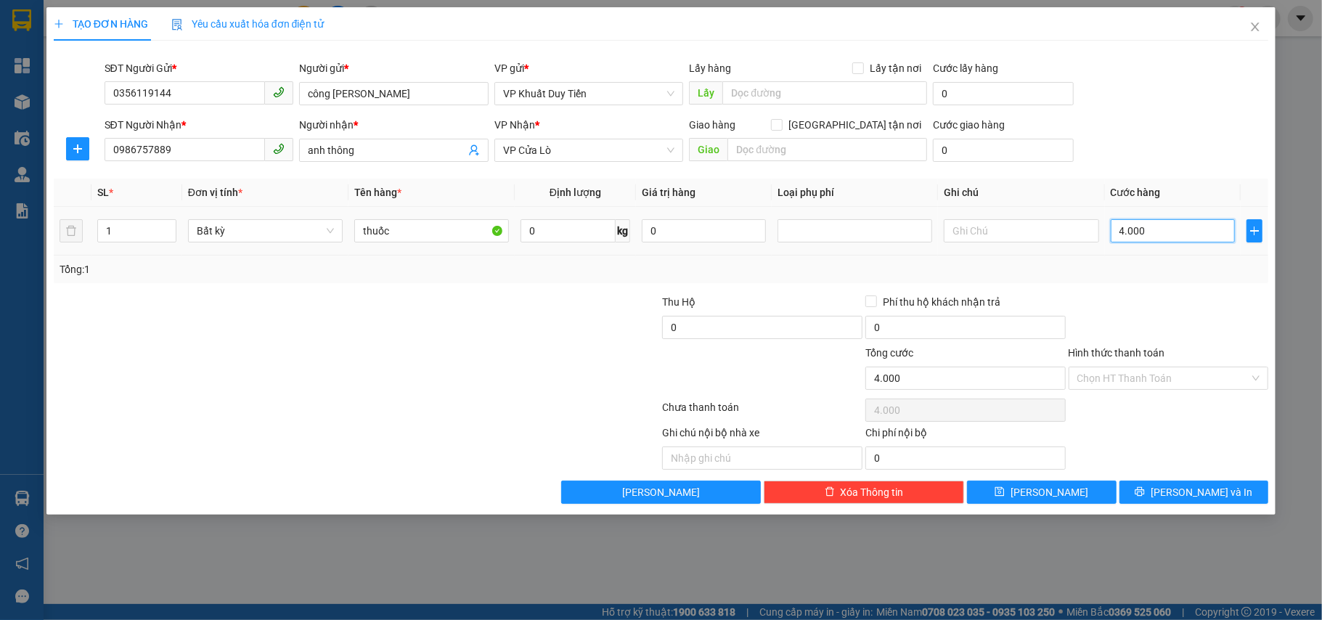
type input "40.000"
click at [1141, 353] on label "Hình thức thanh toán" at bounding box center [1117, 353] width 97 height 12
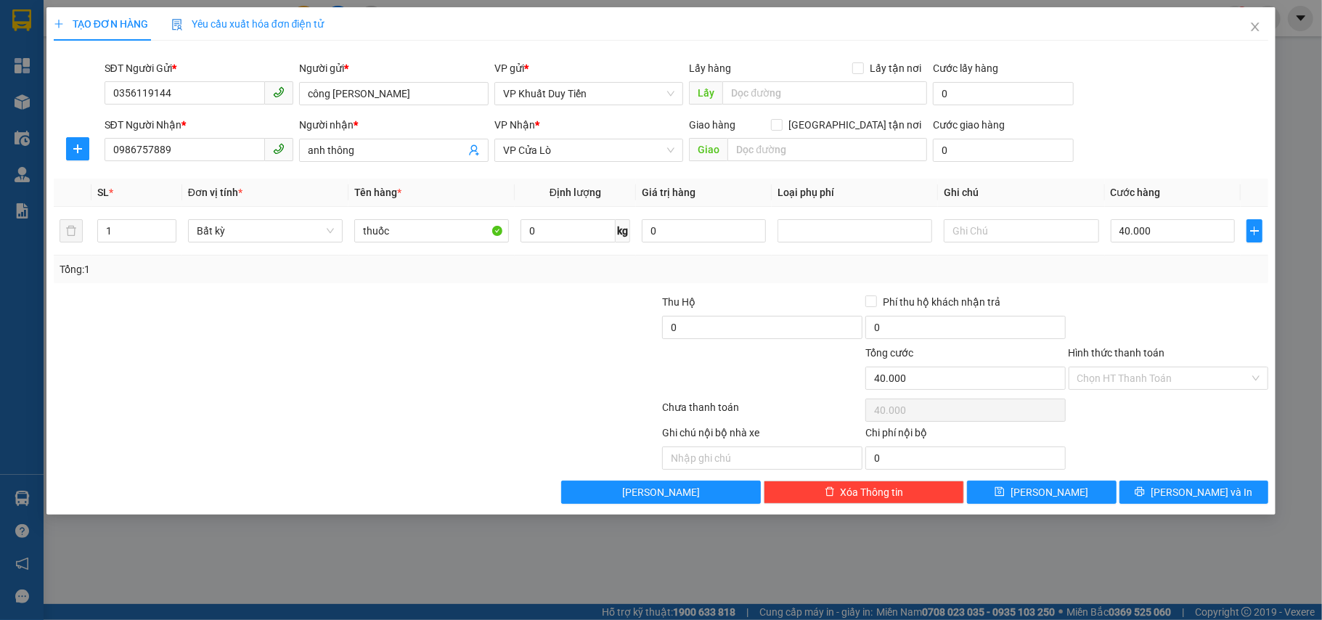
click at [1141, 367] on input "Hình thức thanh toán" at bounding box center [1163, 378] width 173 height 22
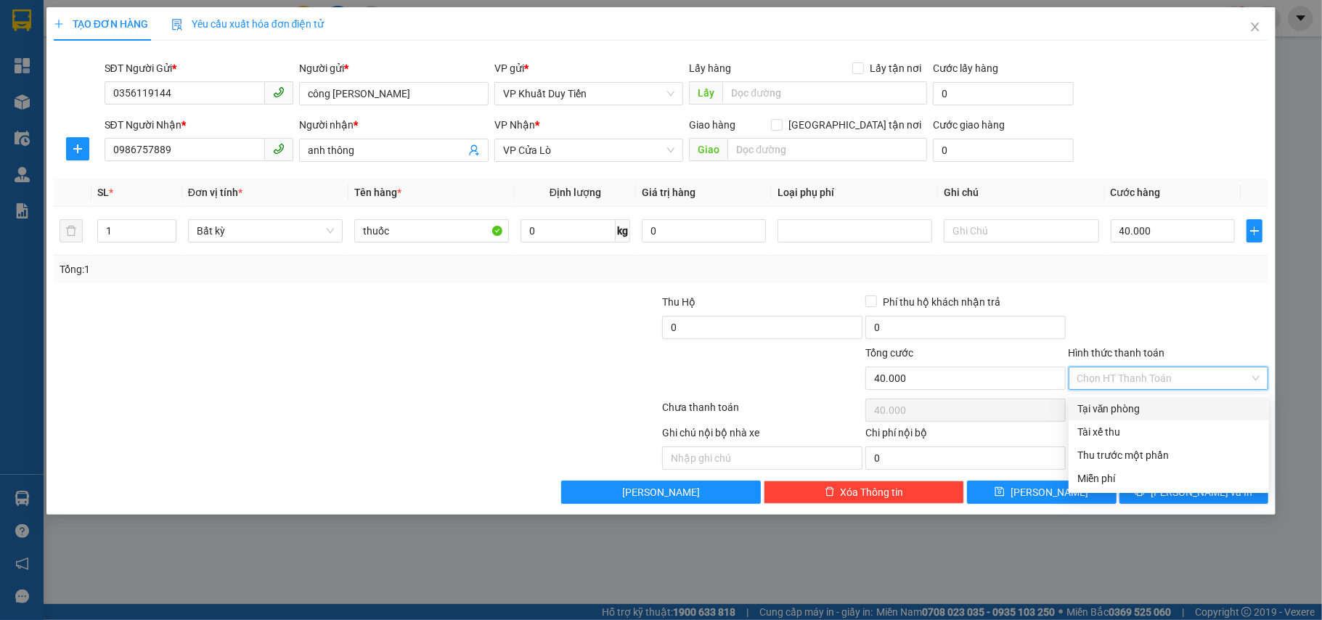
click at [1108, 401] on div "Tại văn phòng" at bounding box center [1168, 409] width 183 height 16
type input "0"
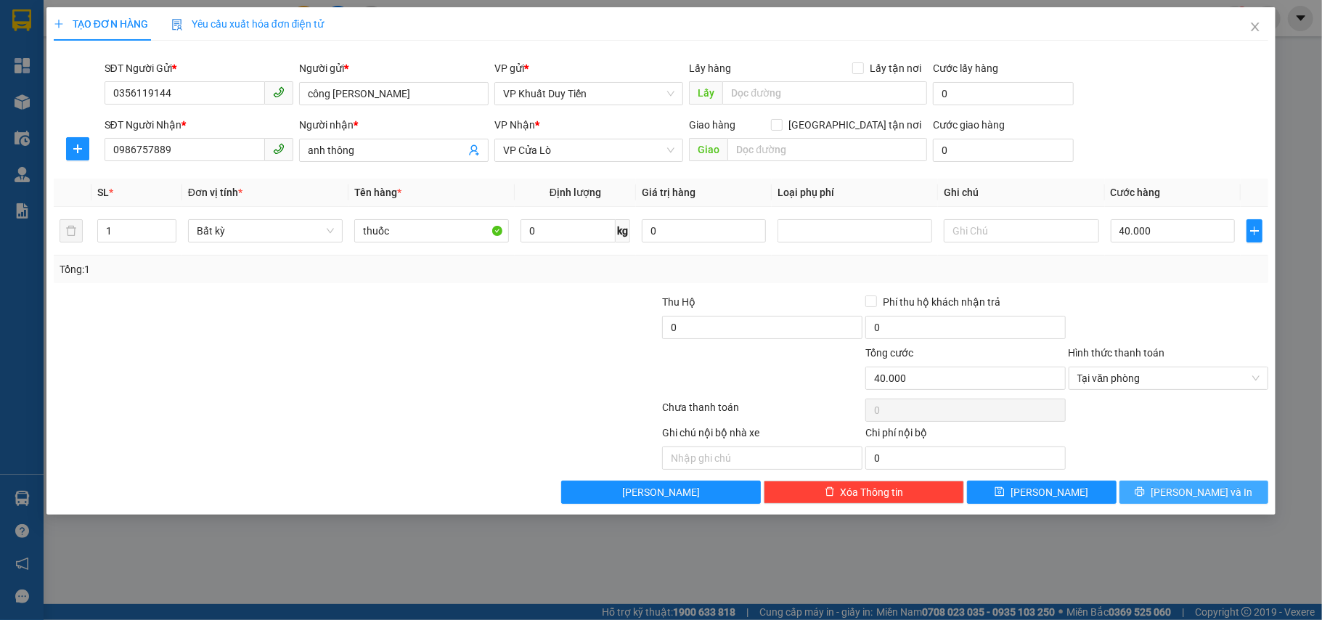
click at [1194, 491] on span "[PERSON_NAME] và In" at bounding box center [1202, 492] width 102 height 16
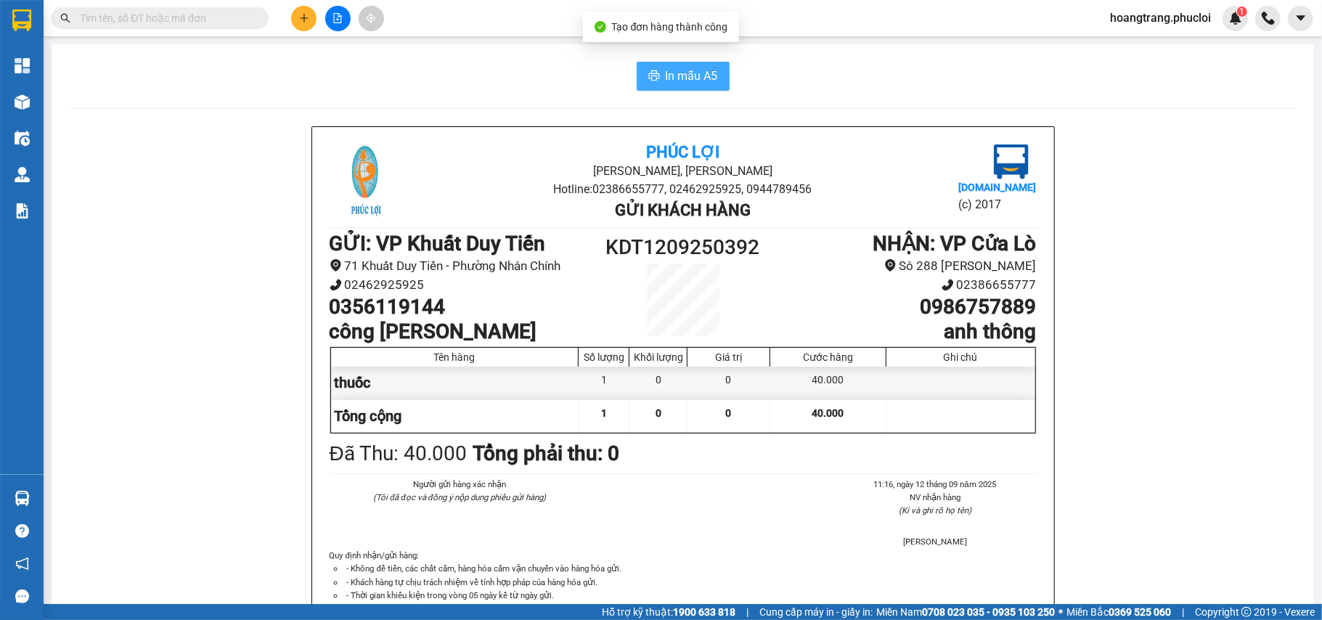
click at [683, 77] on span "In mẫu A5" at bounding box center [692, 76] width 52 height 18
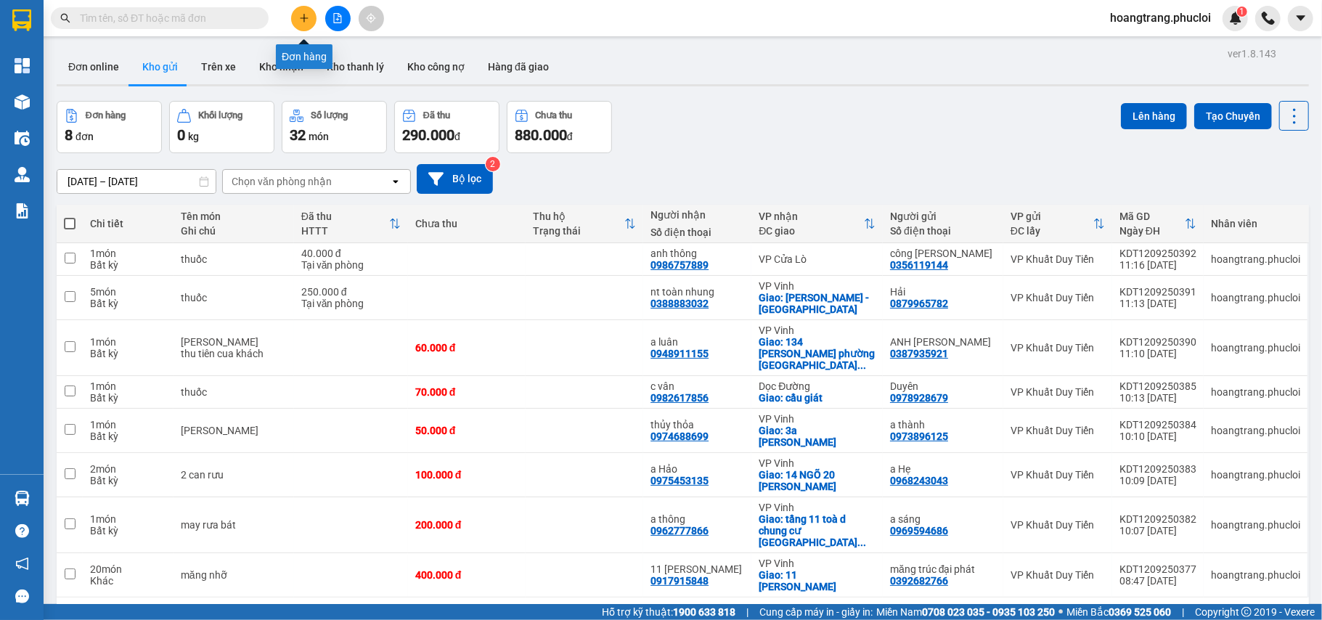
click at [309, 24] on button at bounding box center [303, 18] width 25 height 25
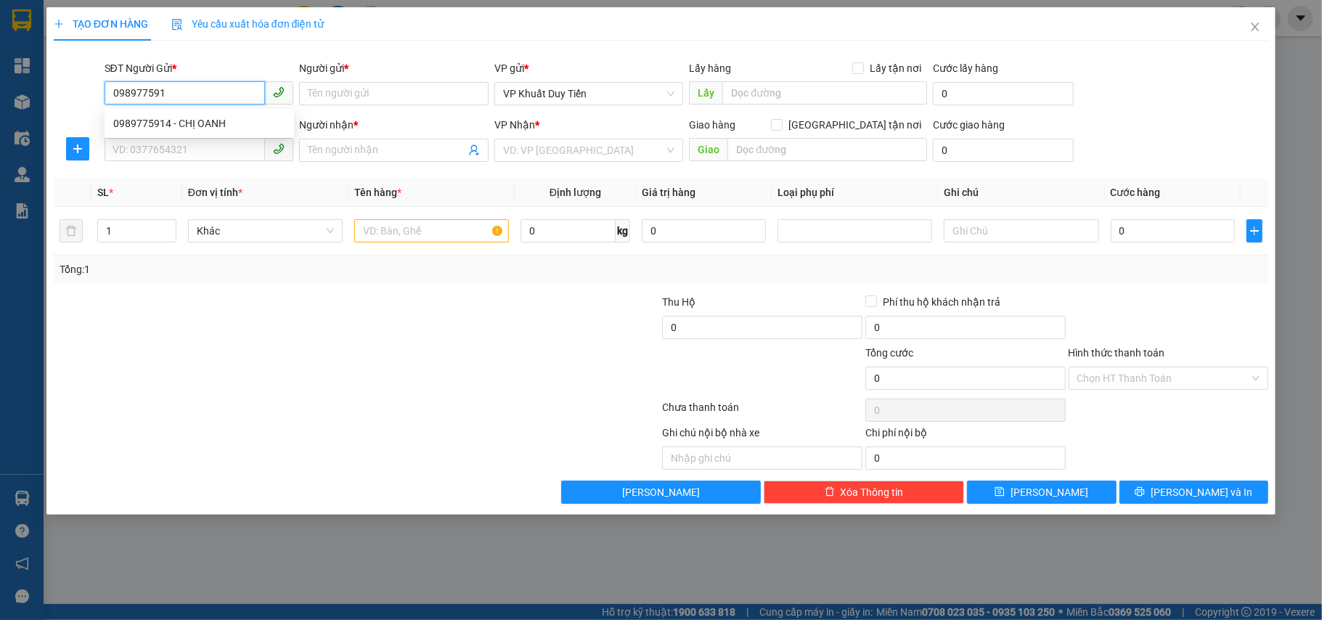
type input "0989775914"
click at [218, 123] on div "0989775914 - CHỊ OANH" at bounding box center [199, 123] width 172 height 16
type input "CHỊ OANH"
type input "0989775914"
click at [202, 154] on input "SĐT Người Nhận *" at bounding box center [185, 149] width 161 height 23
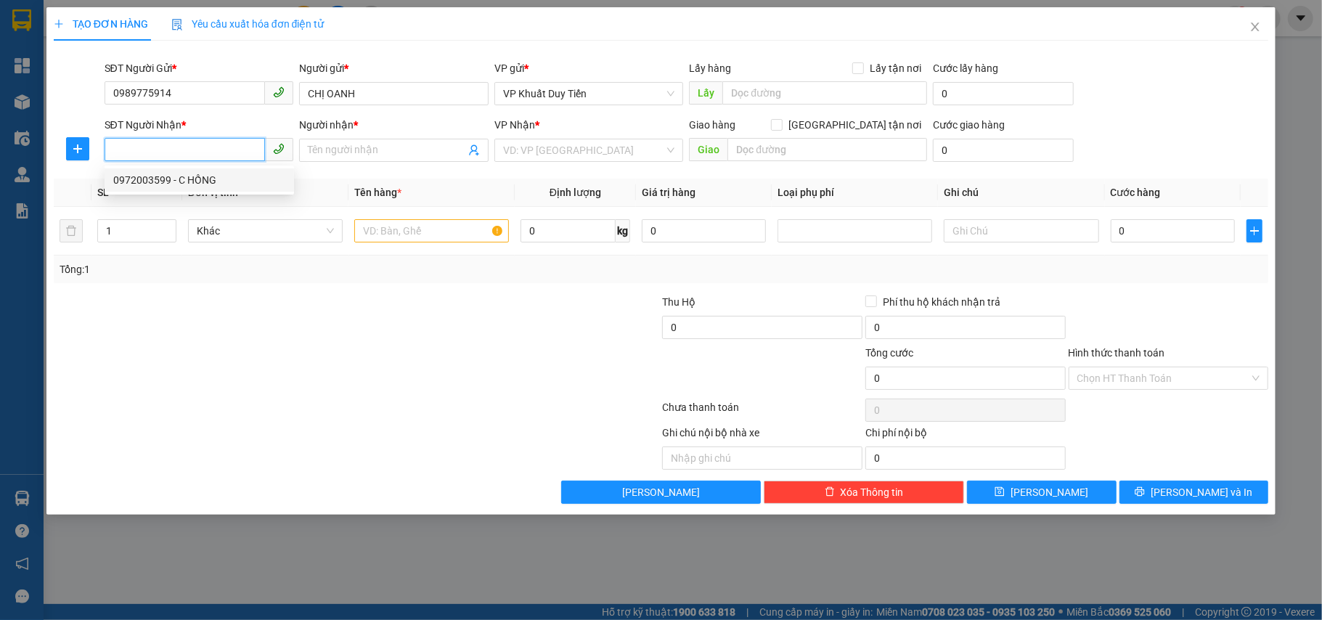
click at [205, 183] on div "0972003599 - C HỒNG" at bounding box center [199, 180] width 172 height 16
type input "0972003599"
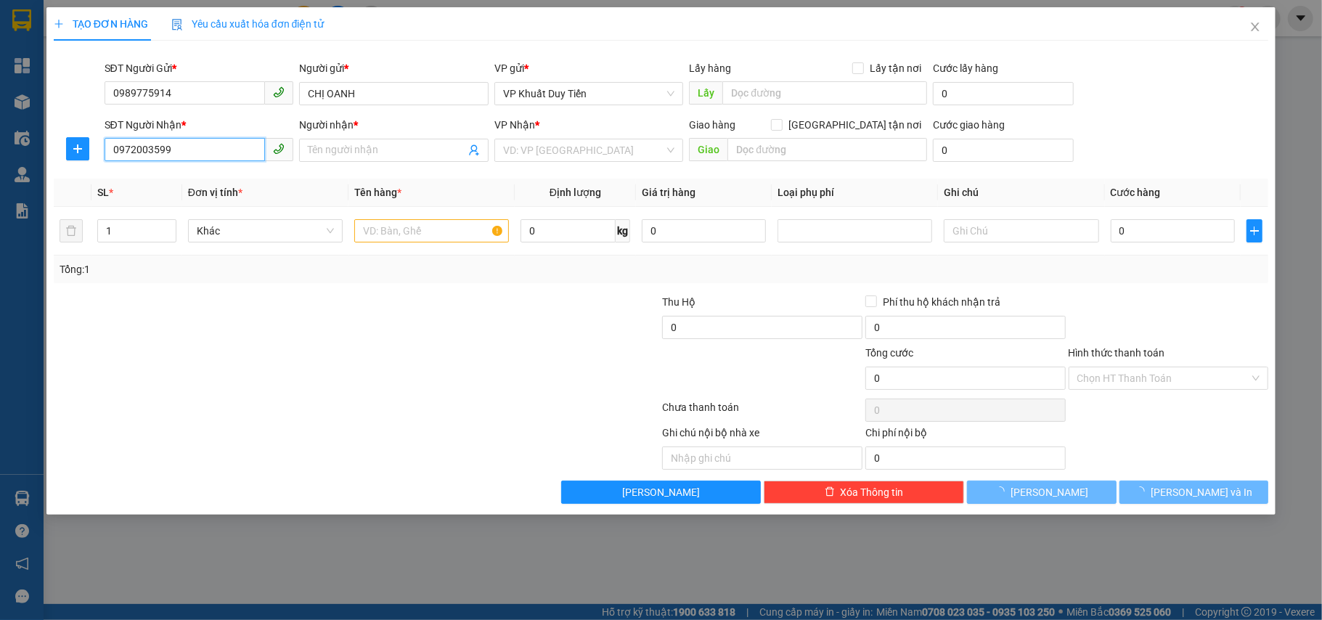
type input "C HỒNG"
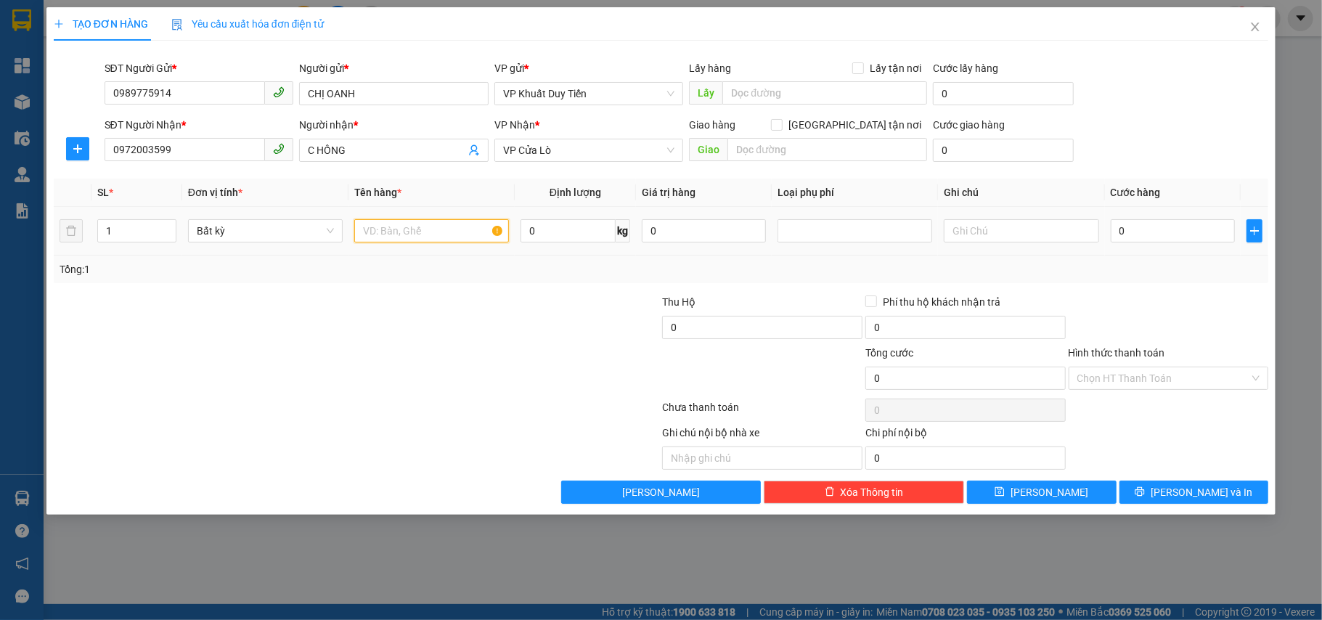
click at [408, 234] on input "text" at bounding box center [431, 230] width 155 height 23
type input "mp"
click at [1115, 238] on input "0" at bounding box center [1173, 230] width 124 height 23
type input "6"
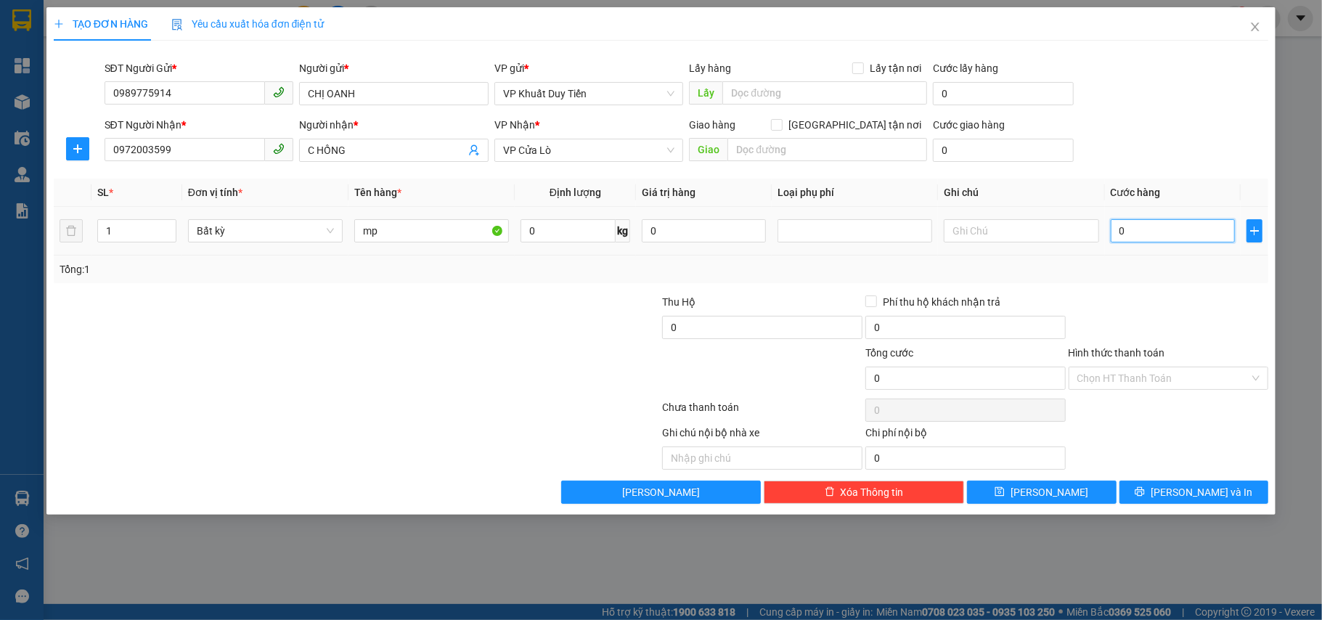
type input "6"
type input "60"
type input "600"
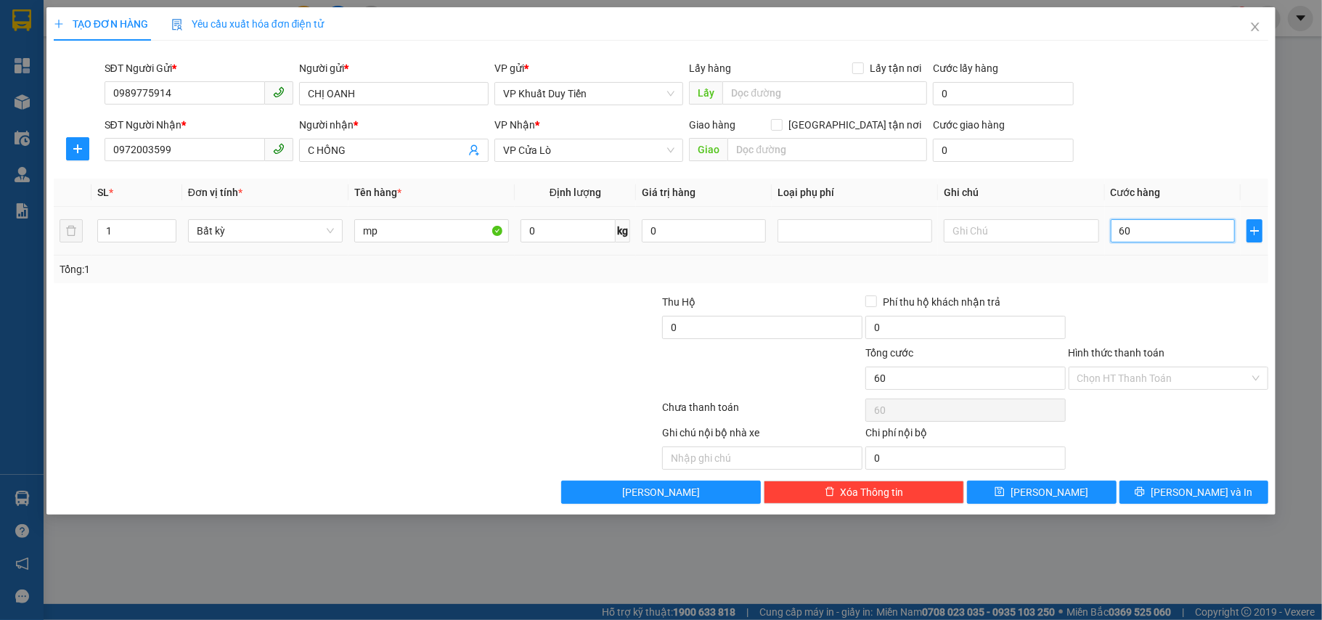
type input "600"
type input "6.000"
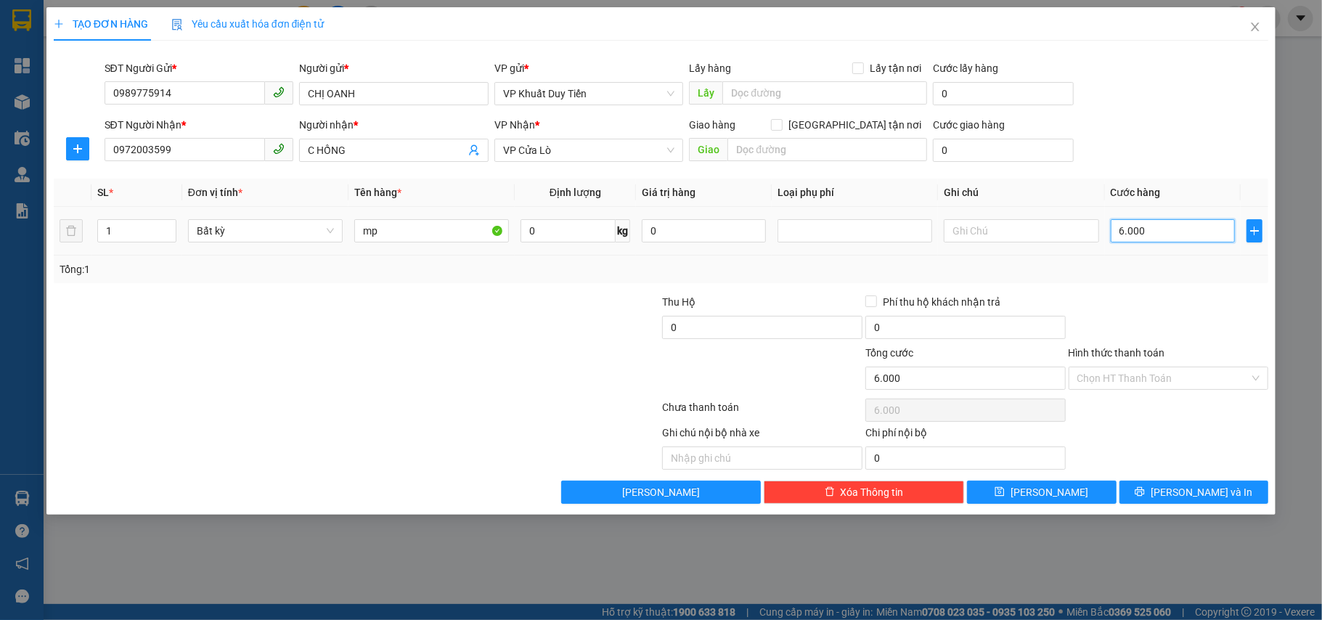
type input "60.000"
click at [1165, 494] on button "[PERSON_NAME] và In" at bounding box center [1195, 492] width 150 height 23
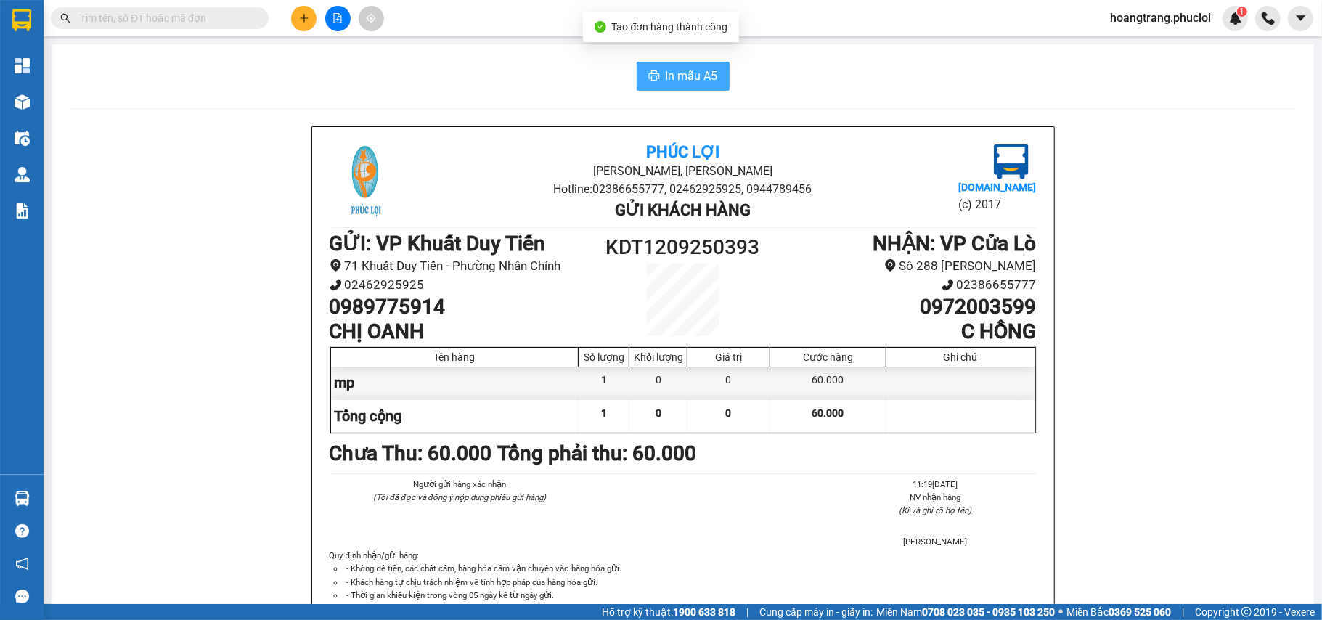
click at [677, 78] on span "In mẫu A5" at bounding box center [692, 76] width 52 height 18
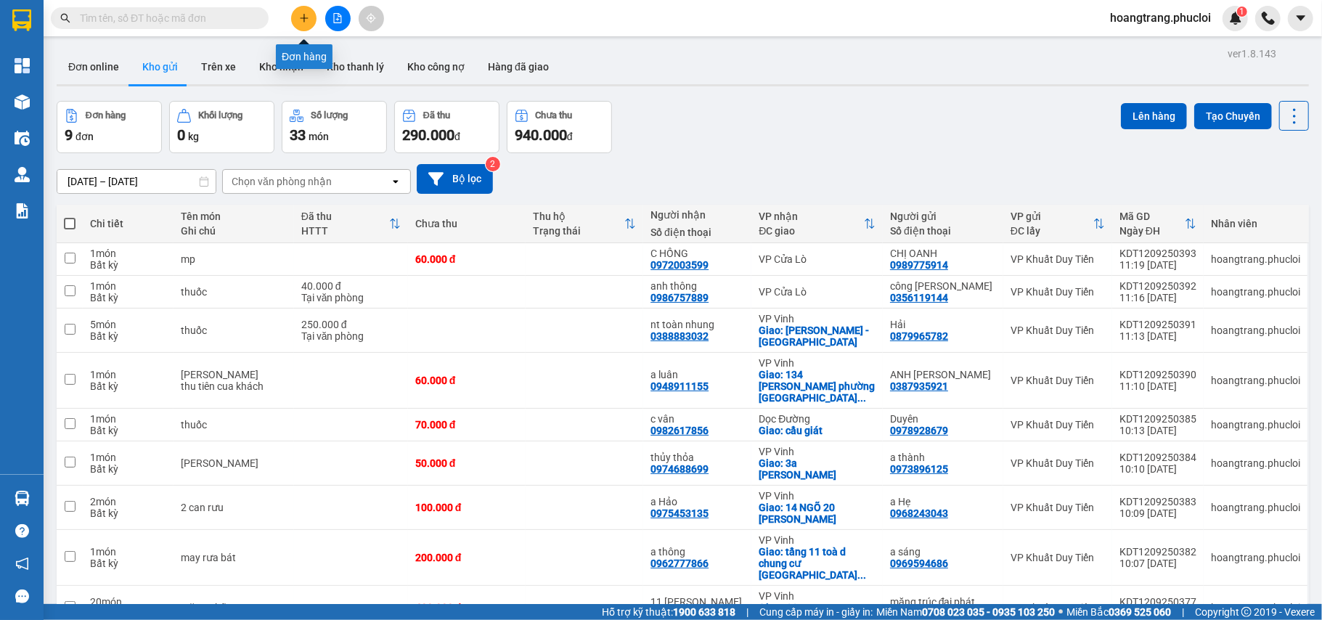
click at [306, 12] on button at bounding box center [303, 18] width 25 height 25
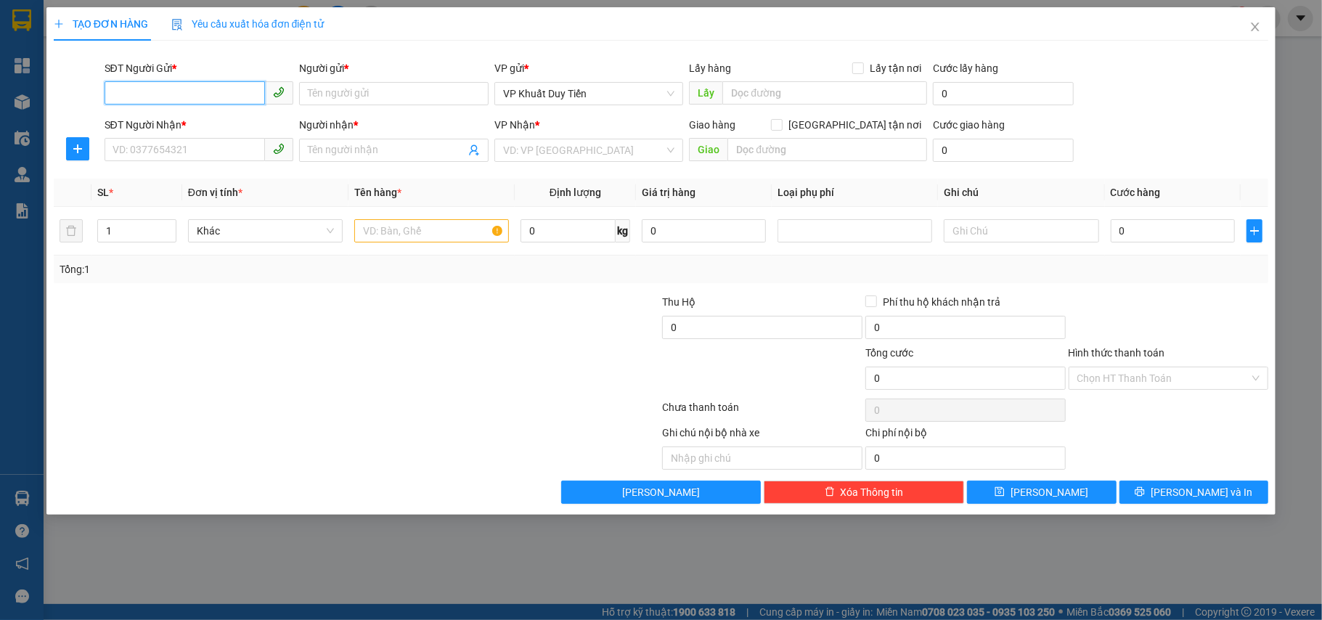
click at [207, 90] on input "SĐT Người Gửi *" at bounding box center [185, 92] width 161 height 23
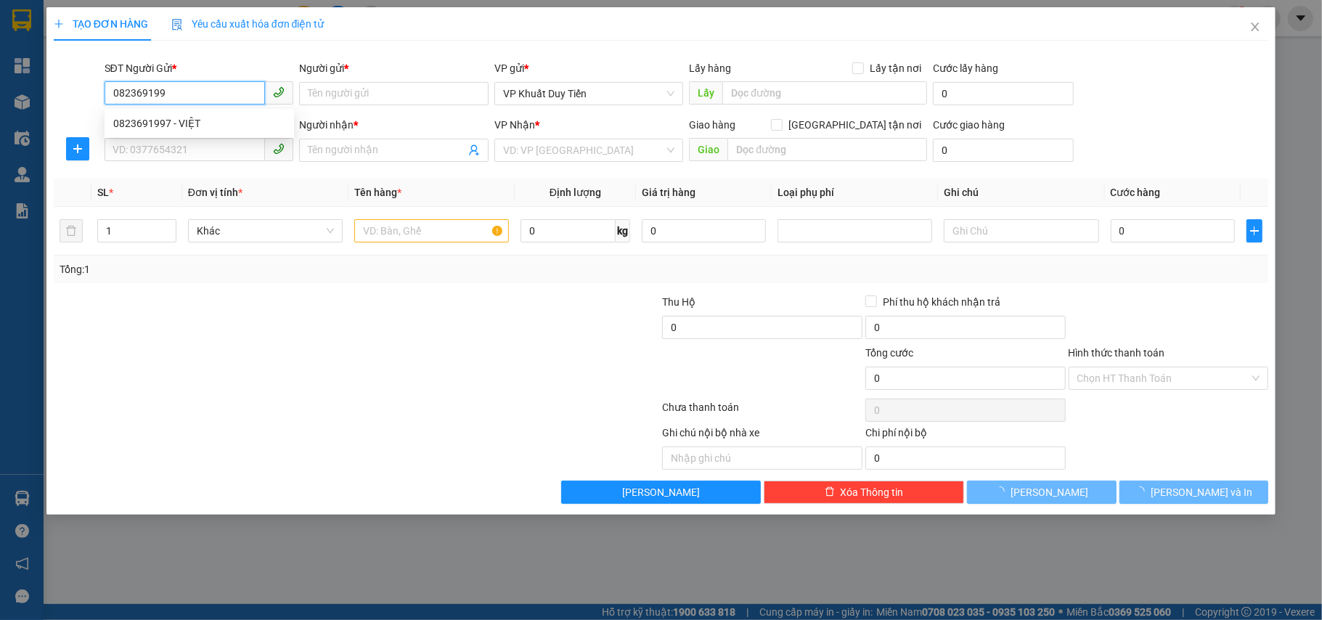
type input "0823691997"
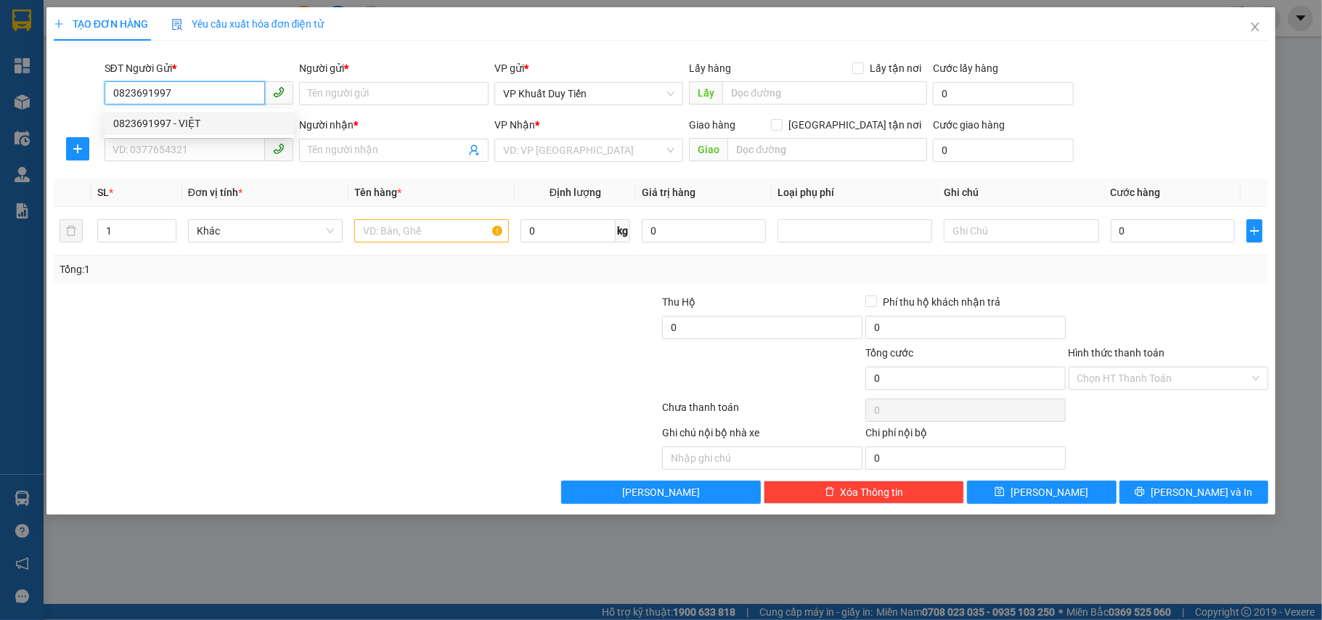
click at [155, 120] on div "0823691997 - VIỆT" at bounding box center [199, 123] width 172 height 16
type input "VIỆT"
type input "0823691997"
click at [154, 158] on input "SĐT Người Nhận *" at bounding box center [185, 149] width 161 height 23
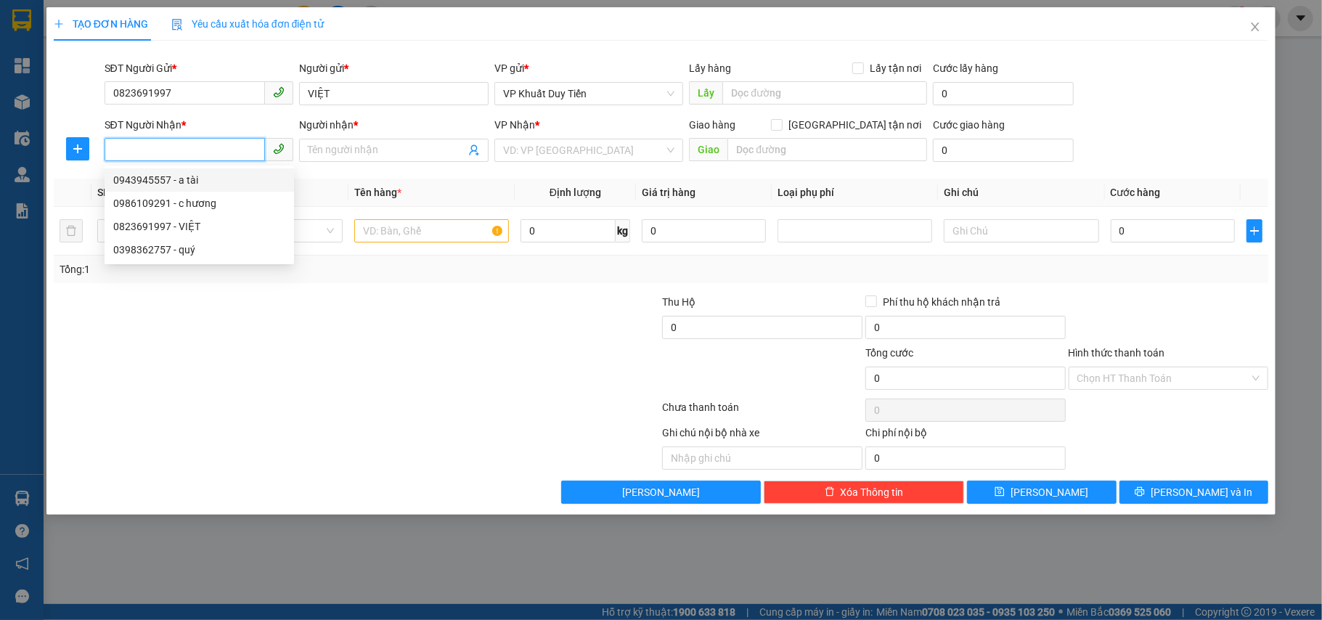
click at [135, 184] on div "0943945557 - a tài" at bounding box center [199, 180] width 172 height 16
type input "0943945557"
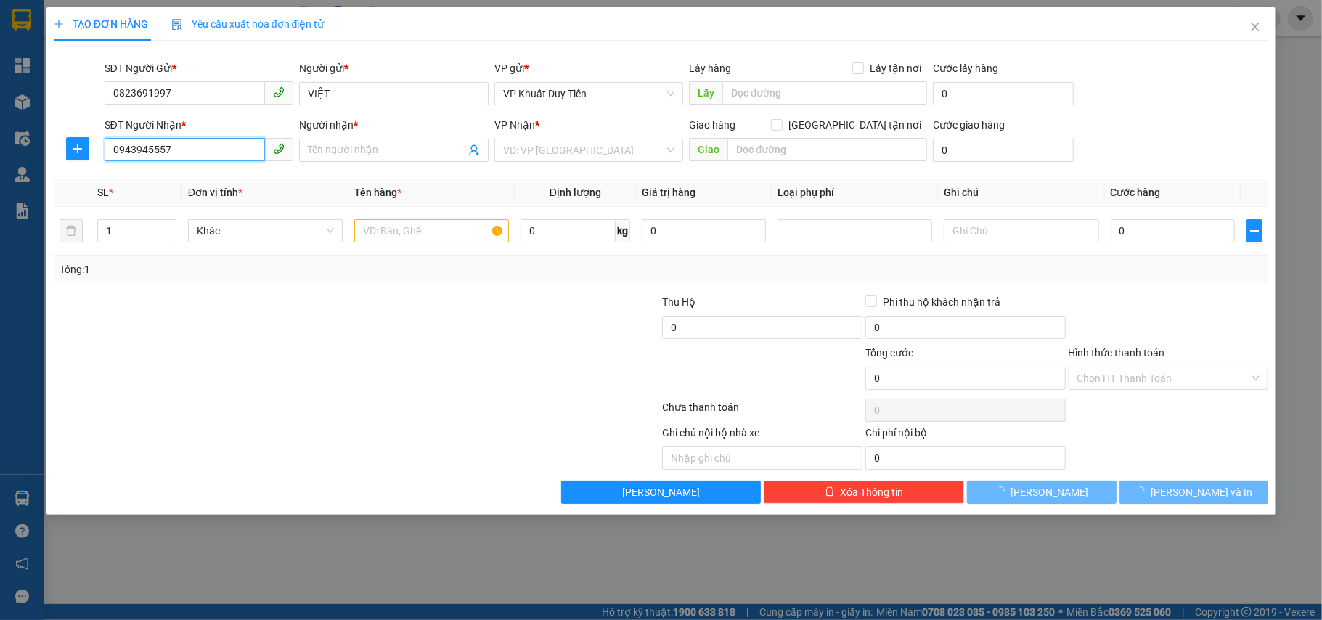
type input "a tài"
checkbox input "true"
type input "70 [PERSON_NAME]"
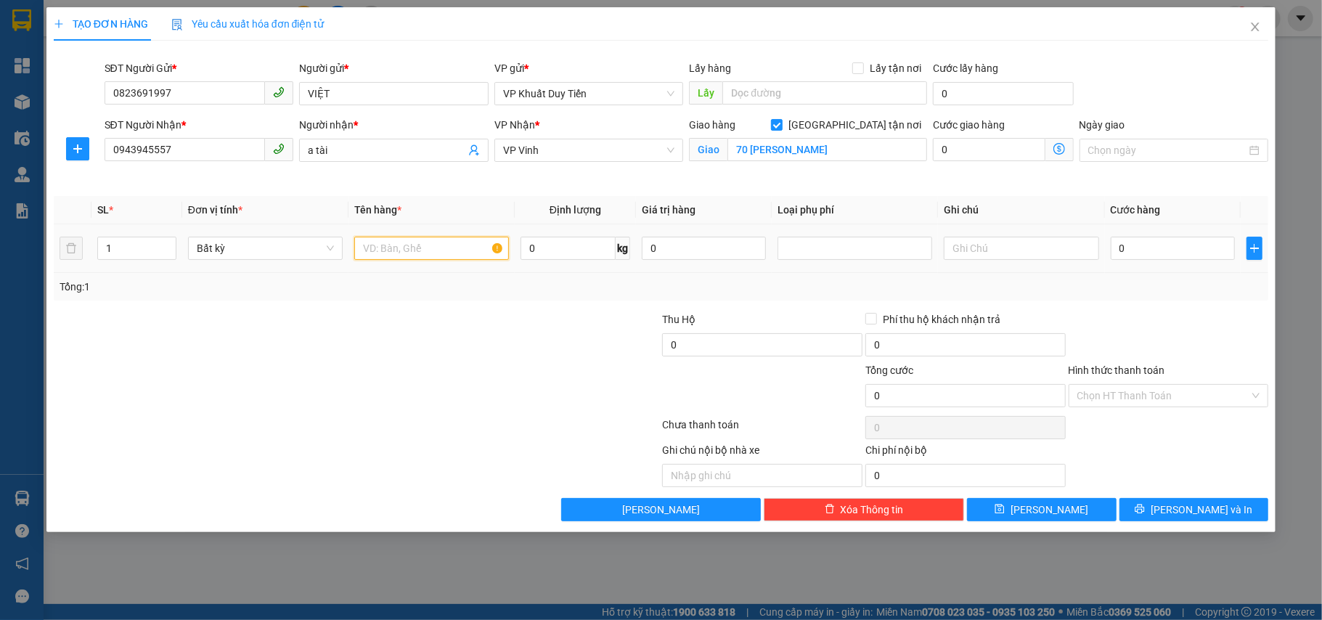
click at [415, 256] on input "text" at bounding box center [431, 248] width 155 height 23
type input "sưa"
click at [1116, 250] on input "0" at bounding box center [1173, 248] width 124 height 23
type input "7"
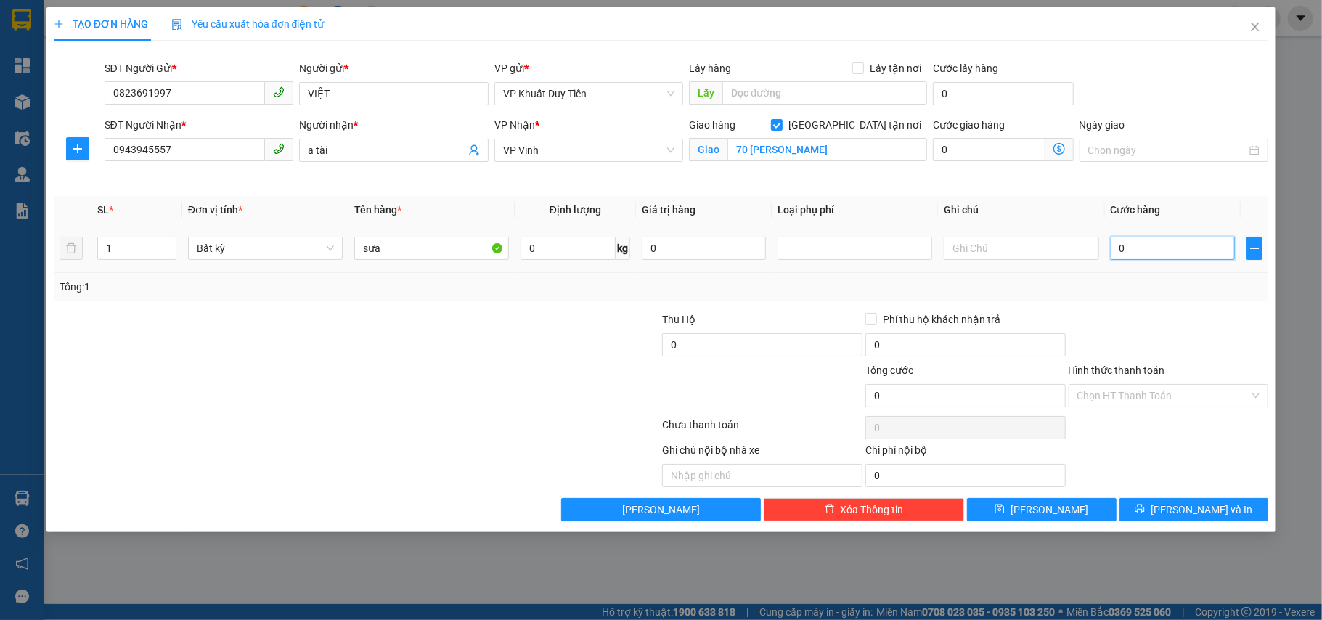
type input "7"
type input "70"
type input "700"
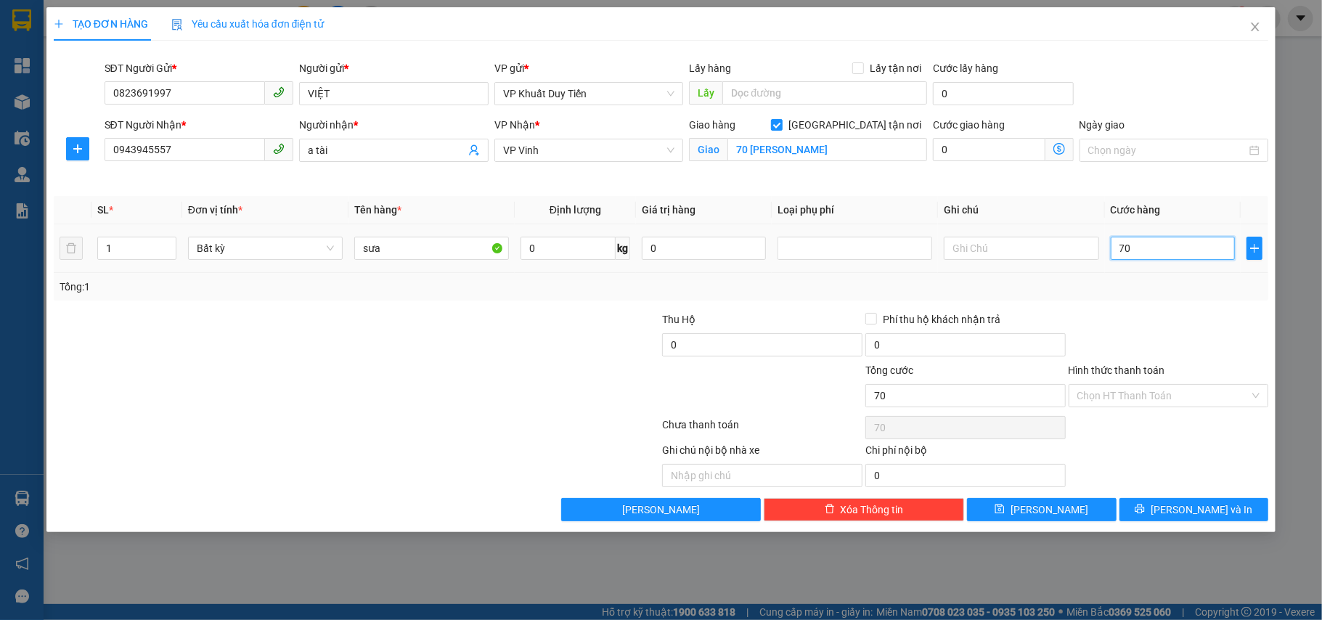
type input "700"
type input "7.000"
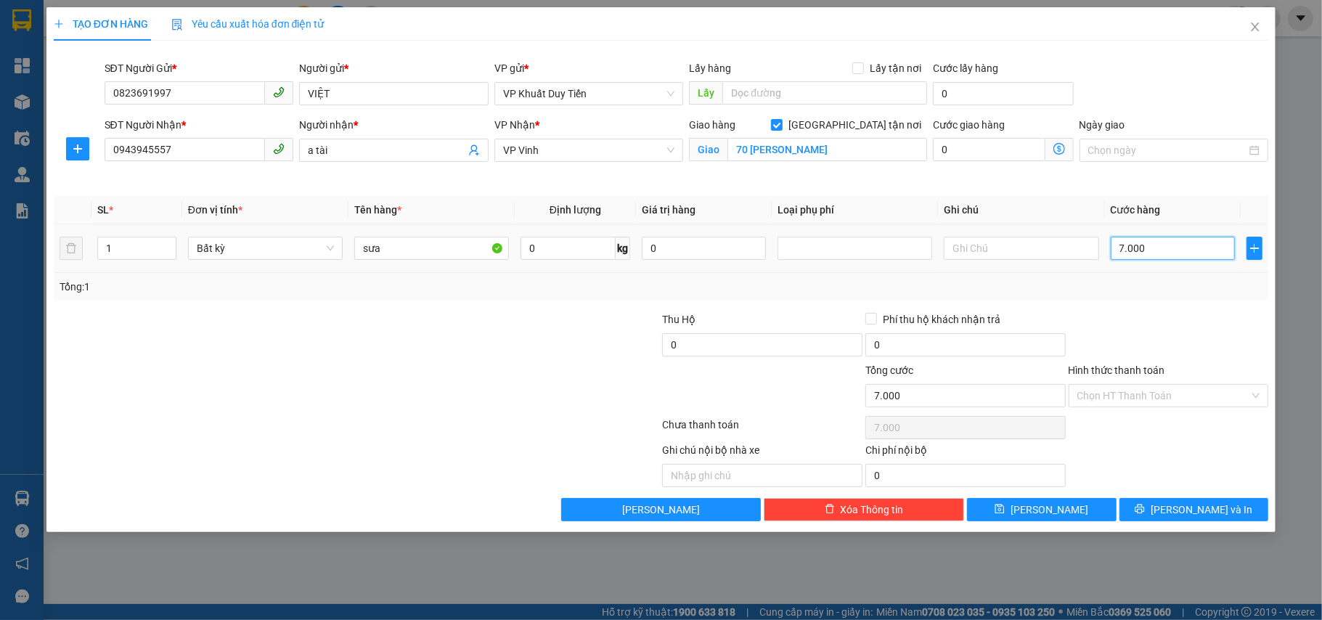
type input "70.000"
click at [1192, 513] on span "[PERSON_NAME] và In" at bounding box center [1202, 510] width 102 height 16
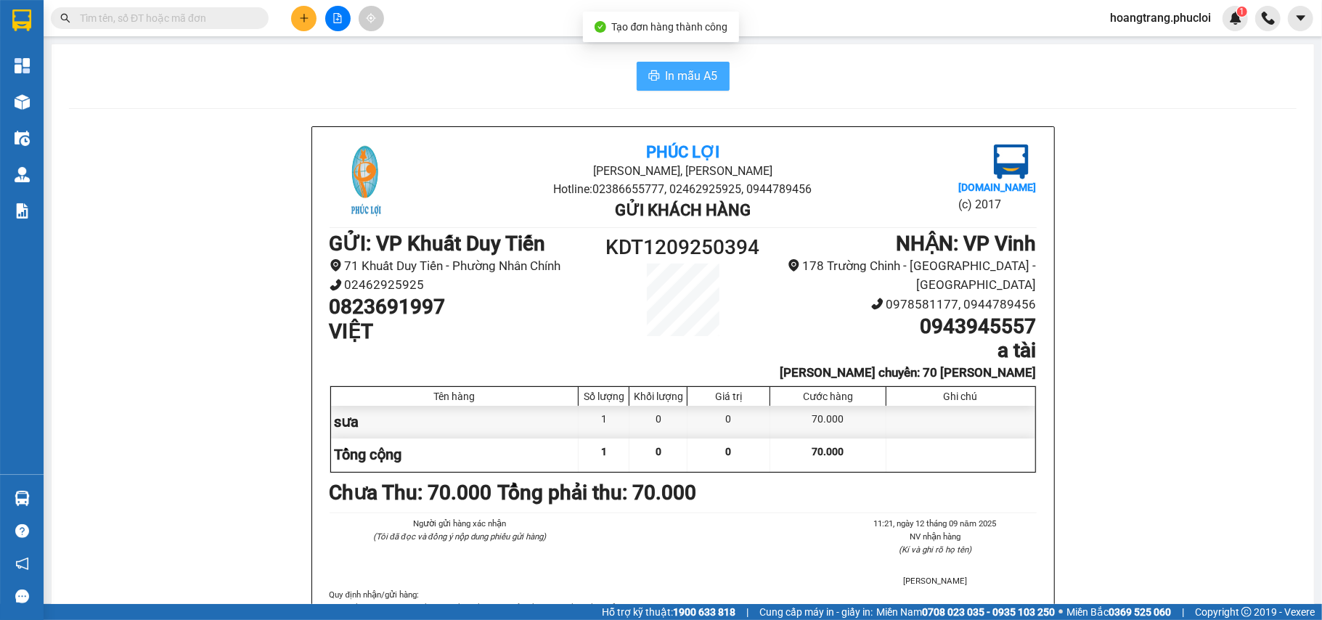
click at [666, 73] on span "In mẫu A5" at bounding box center [692, 76] width 52 height 18
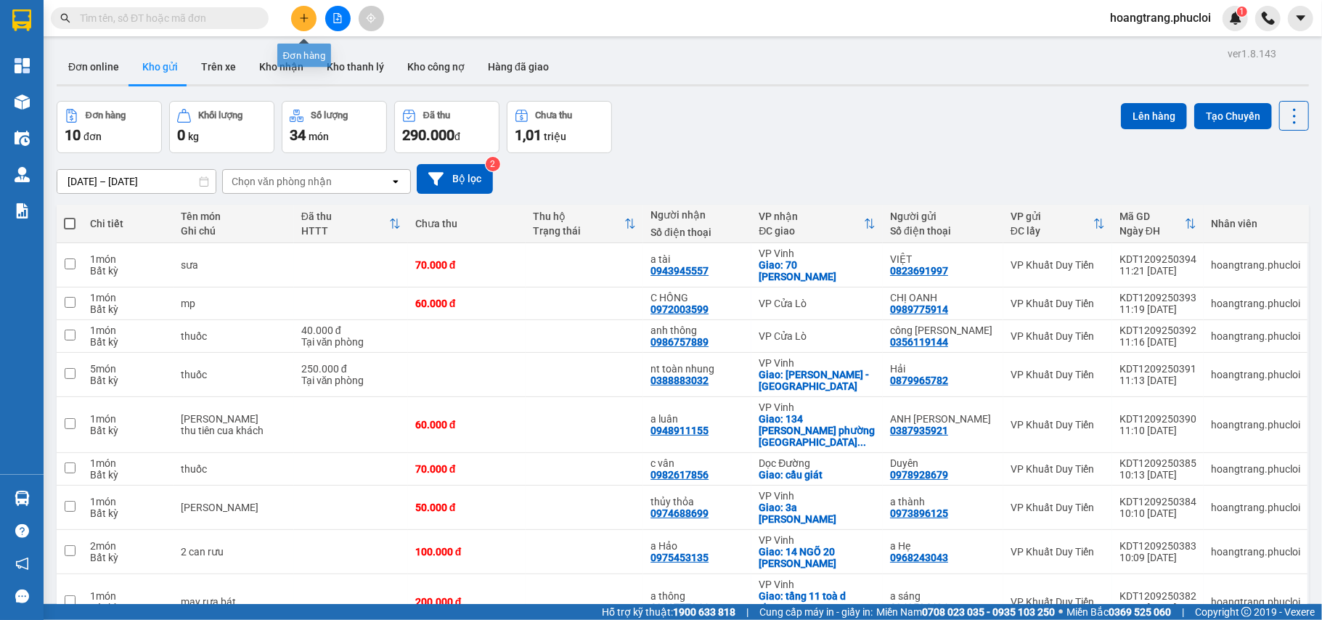
click at [297, 15] on button at bounding box center [303, 18] width 25 height 25
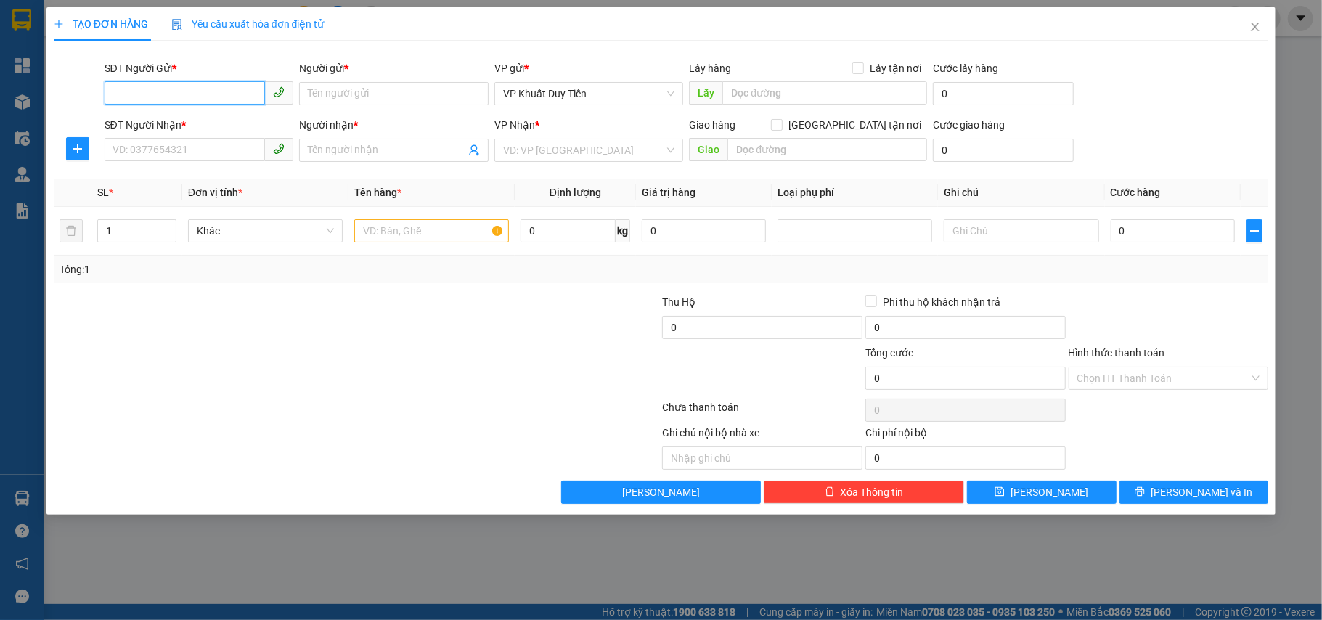
click at [210, 94] on input "SĐT Người Gửi *" at bounding box center [185, 92] width 161 height 23
click at [155, 125] on div "0365788463 - KH" at bounding box center [199, 123] width 172 height 16
type input "0365788463"
type input "KH"
type input "0365788463"
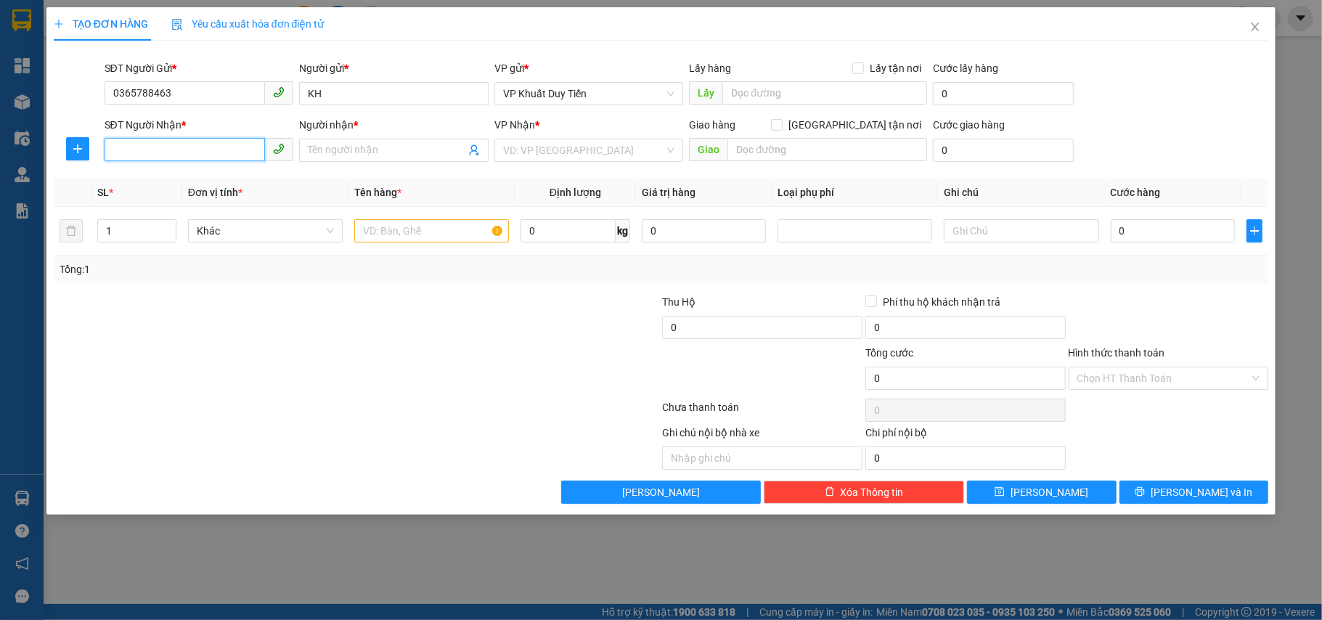
click at [155, 147] on input "SĐT Người Nhận *" at bounding box center [185, 149] width 161 height 23
click at [154, 151] on input "SĐT Người Nhận *" at bounding box center [185, 149] width 161 height 23
type input "0913014001"
click at [160, 187] on div "0913014001 - a Hà" at bounding box center [199, 180] width 172 height 16
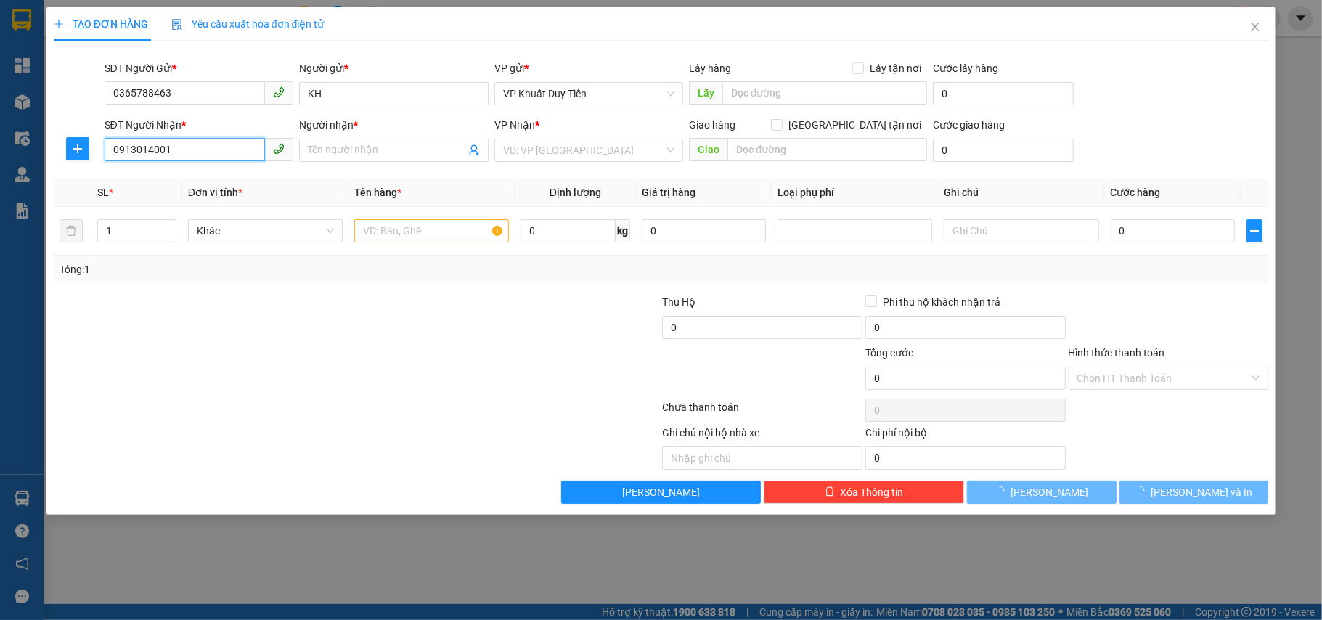
type input "a Hà"
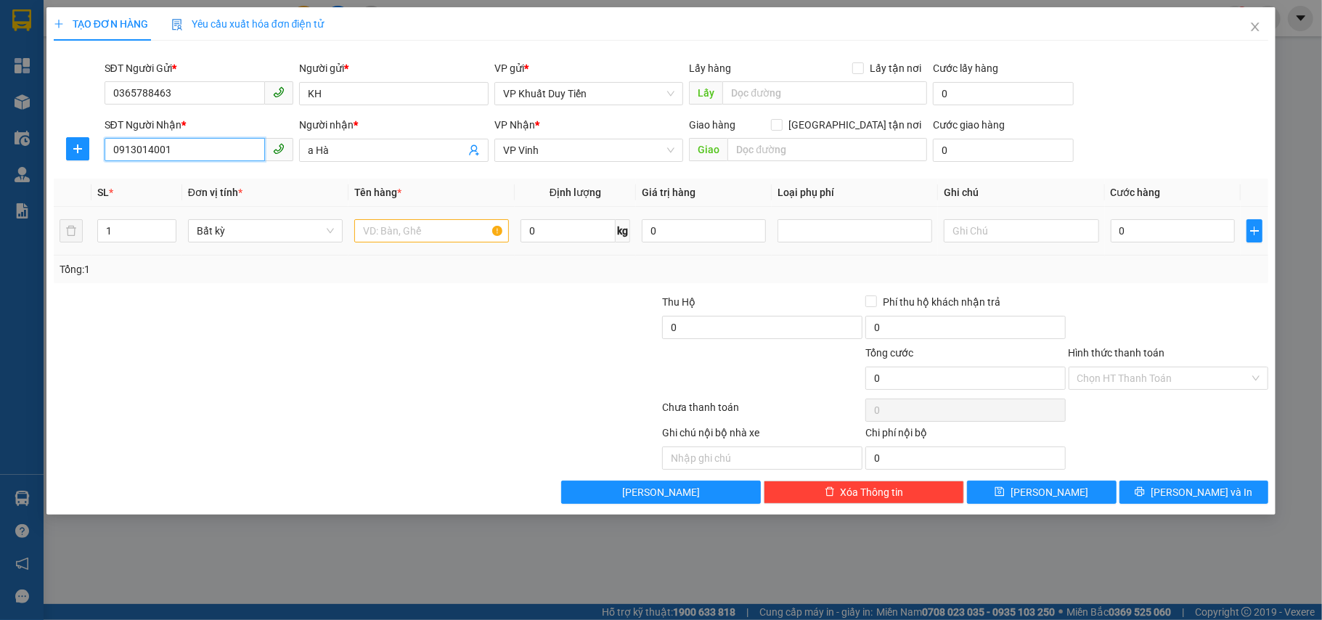
type input "0913014001"
click at [392, 240] on input "text" at bounding box center [431, 230] width 155 height 23
type input "giay căm điện"
click at [1111, 221] on input "0" at bounding box center [1173, 230] width 124 height 23
type input "3"
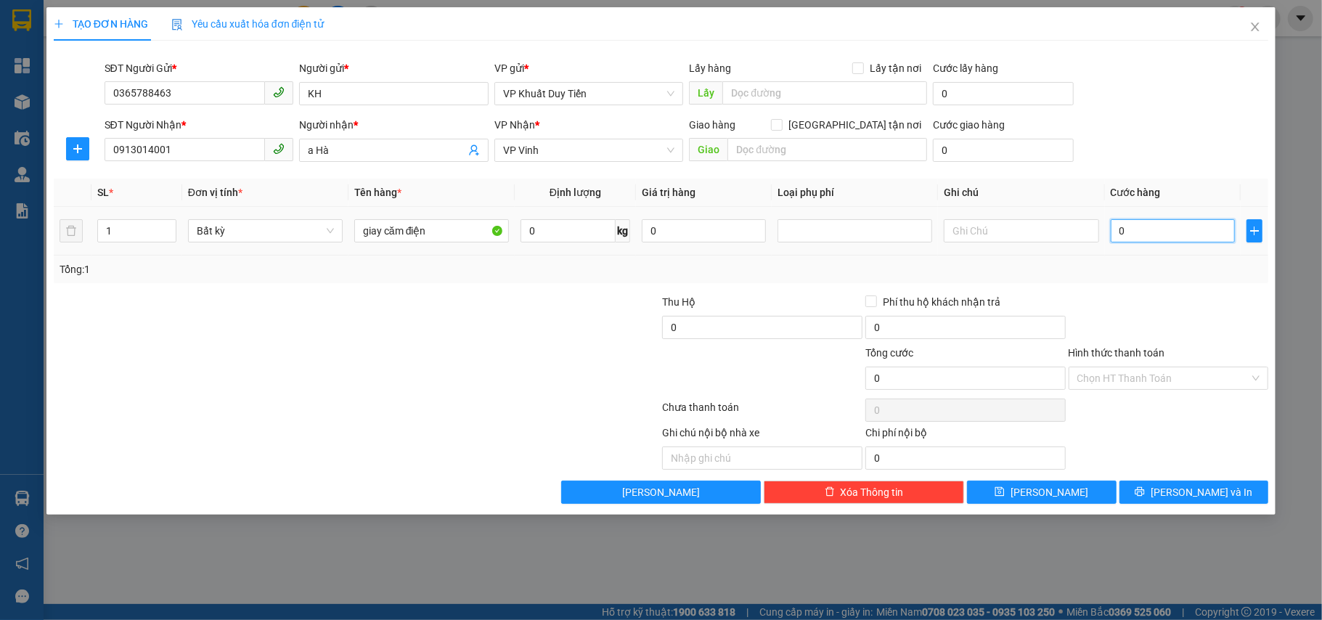
type input "3"
type input "30"
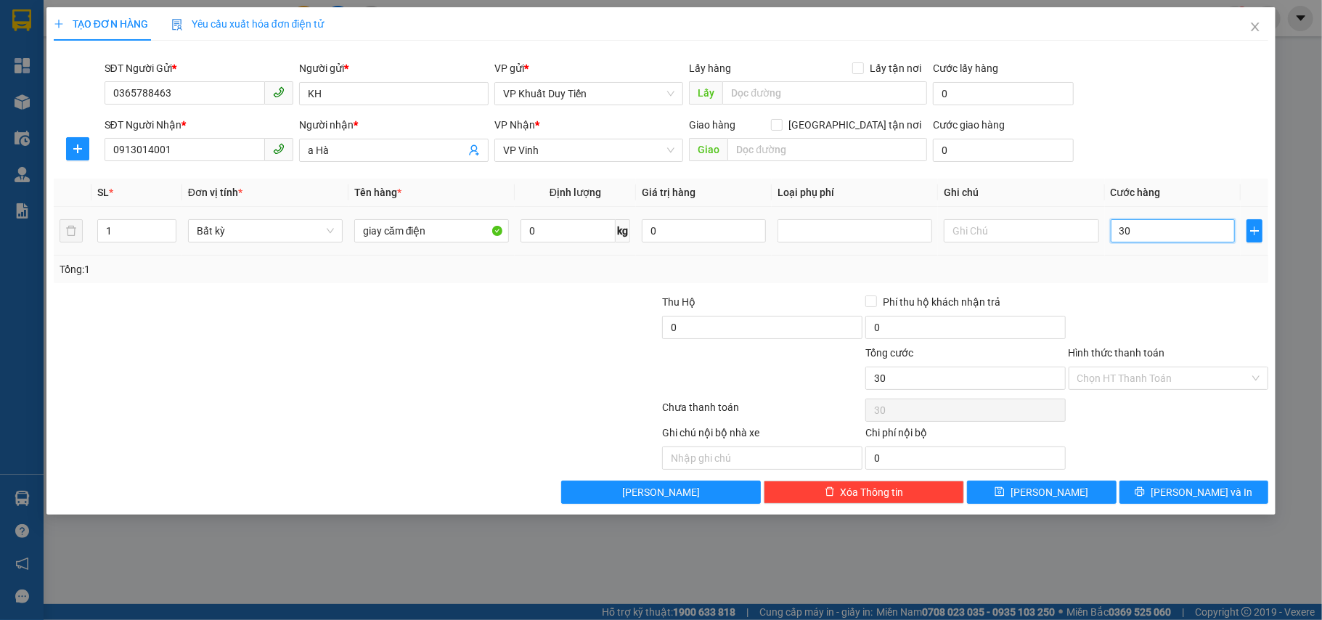
type input "300"
type input "3.000"
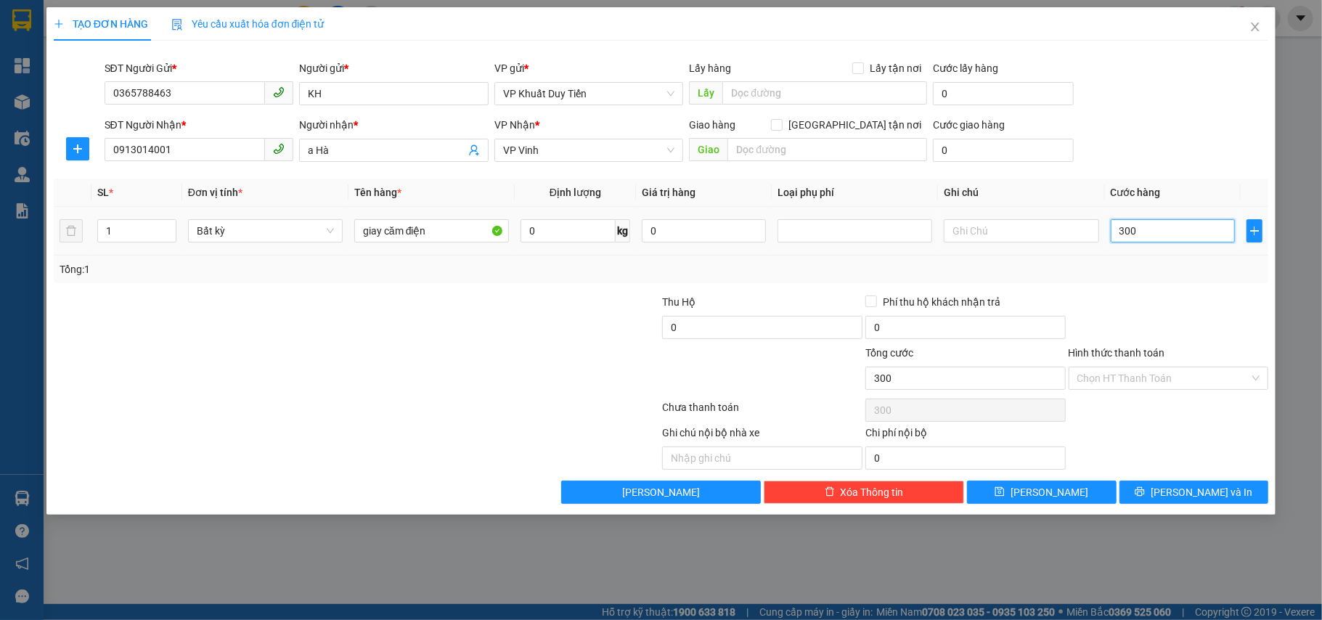
type input "3.000"
type input "30.000"
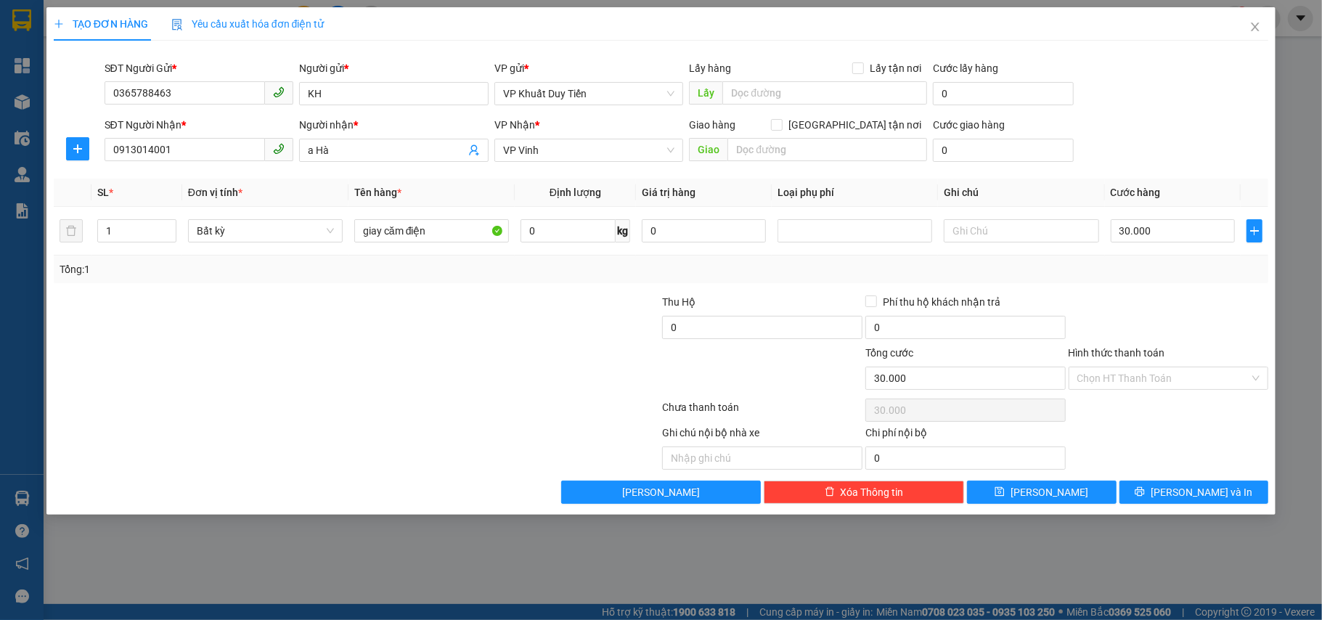
click at [1121, 357] on label "Hình thức thanh toán" at bounding box center [1117, 353] width 97 height 12
click at [1121, 367] on input "Hình thức thanh toán" at bounding box center [1163, 378] width 173 height 22
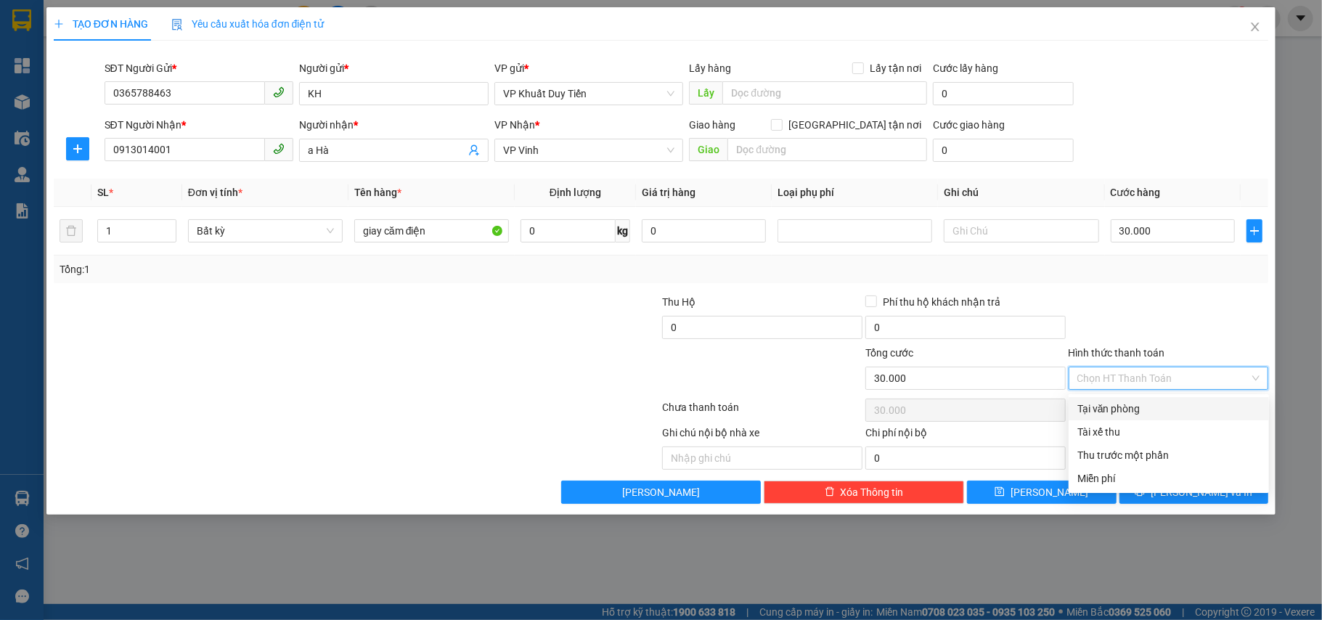
click at [1117, 412] on div "Tại văn phòng" at bounding box center [1168, 409] width 183 height 16
type input "0"
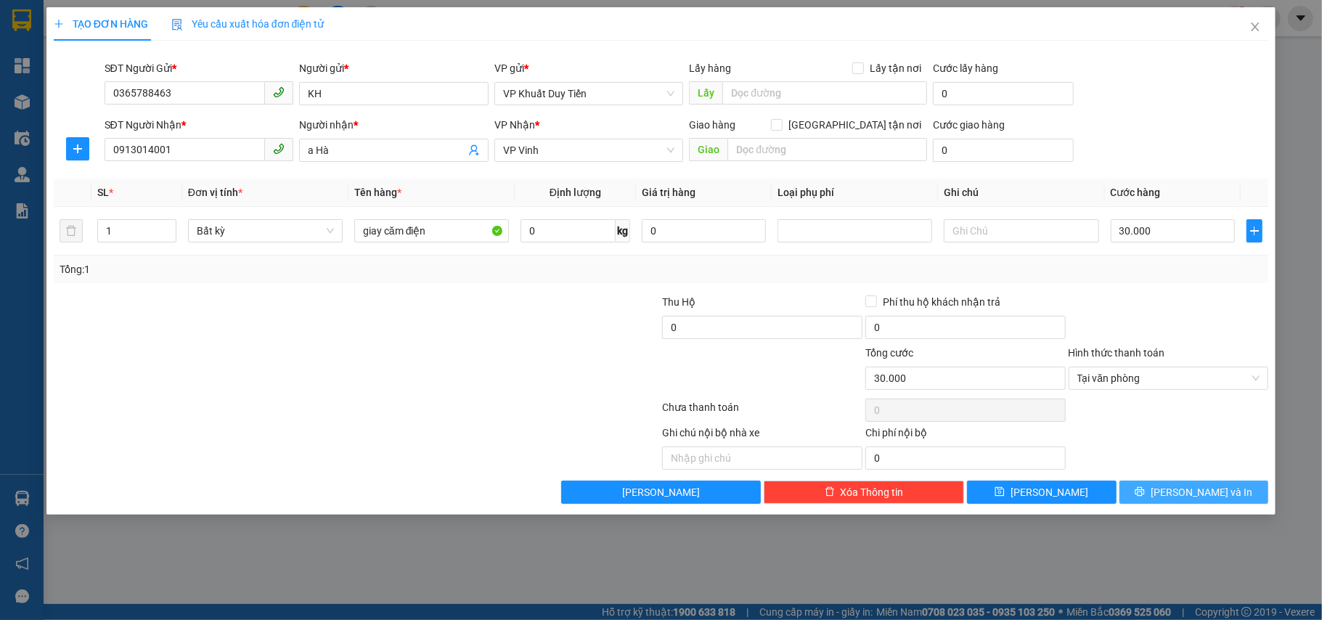
click at [1163, 488] on button "[PERSON_NAME] và In" at bounding box center [1195, 492] width 150 height 23
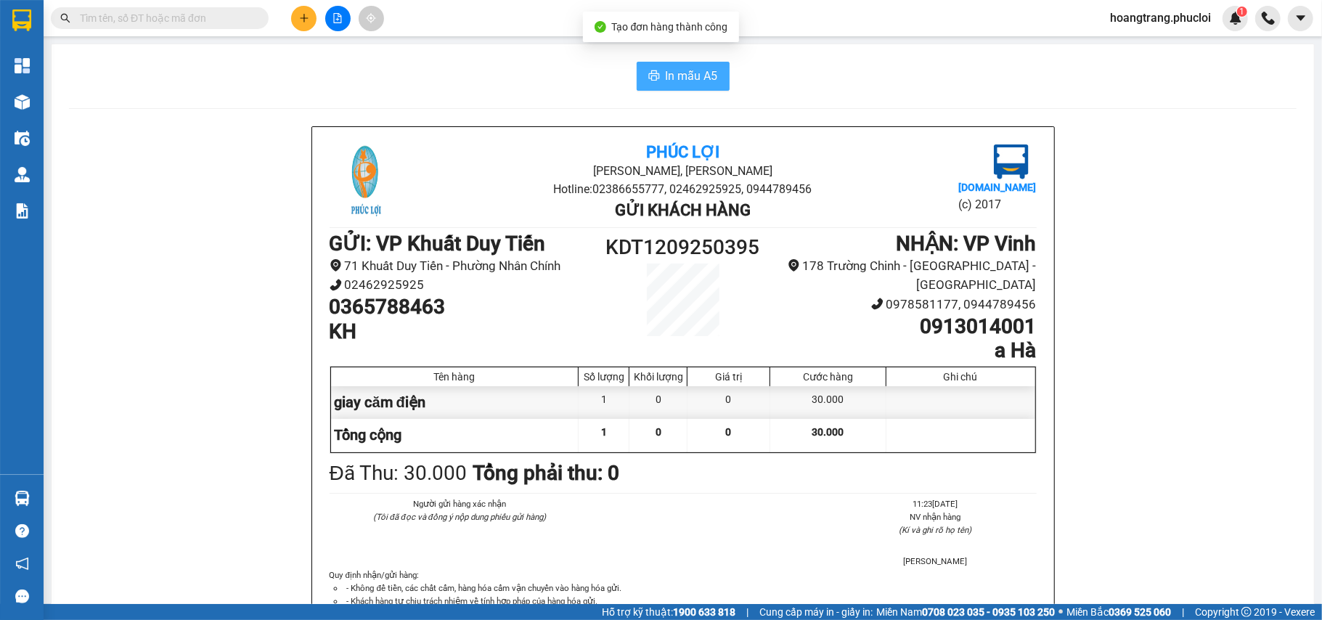
click at [674, 86] on button "In mẫu A5" at bounding box center [683, 76] width 93 height 29
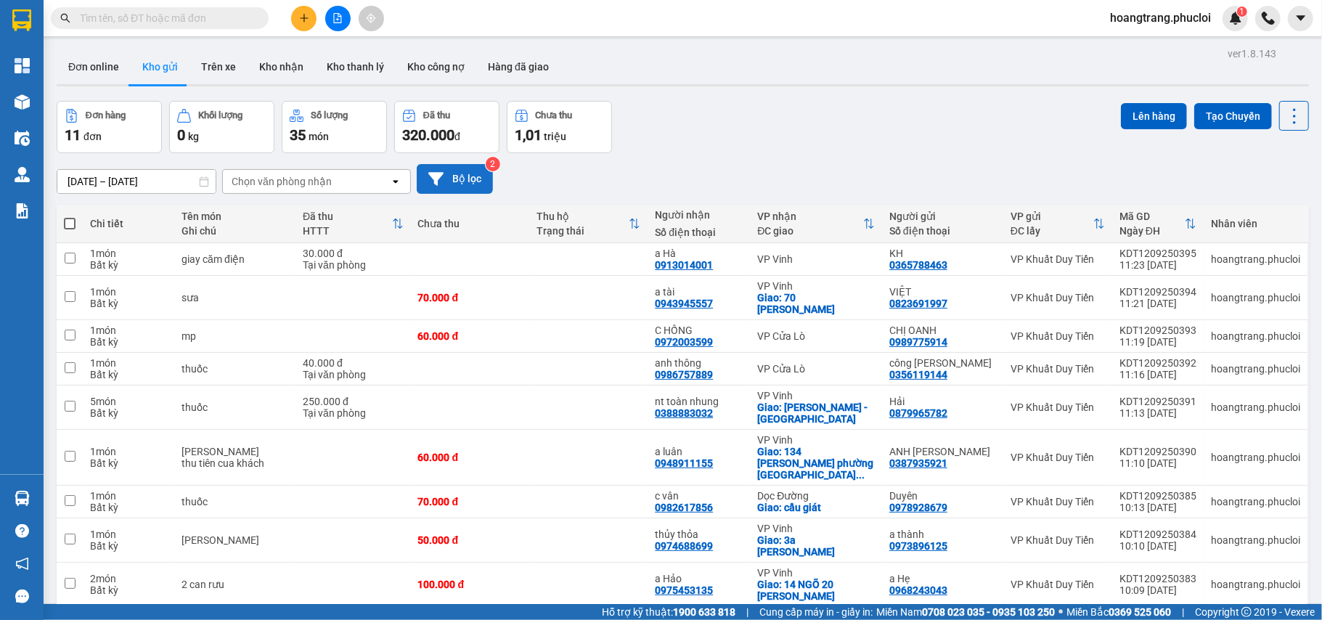
drag, startPoint x: 832, startPoint y: 183, endPoint x: 475, endPoint y: 184, distance: 357.2
click at [475, 184] on button "Bộ lọc" at bounding box center [455, 179] width 76 height 30
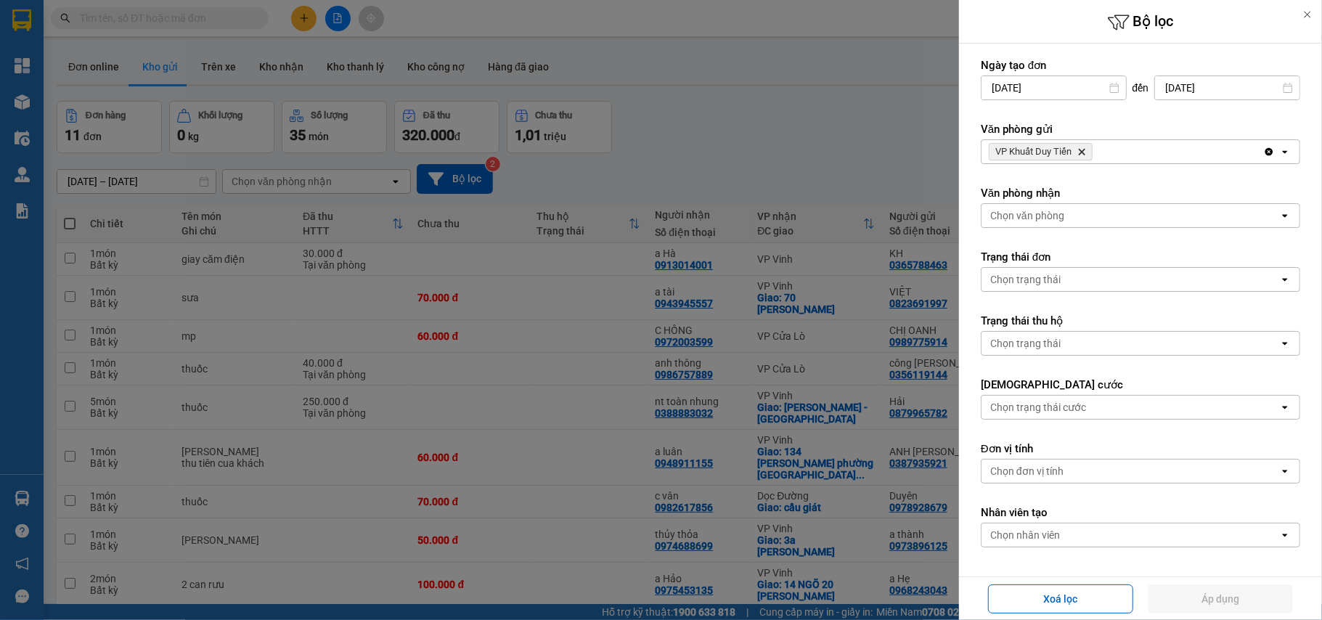
click at [1079, 150] on icon "Delete" at bounding box center [1081, 151] width 9 height 9
click at [1080, 150] on div "Chọn văn phòng" at bounding box center [1131, 151] width 298 height 23
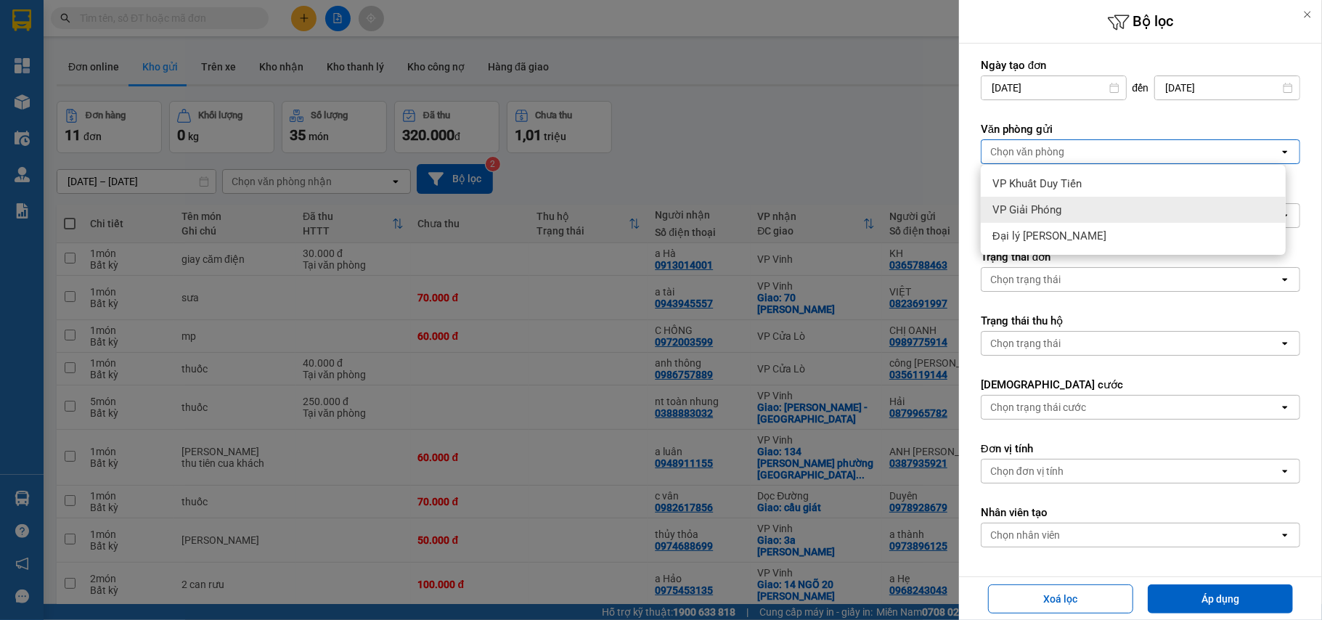
click at [1026, 203] on span "VP Giải Phóng" at bounding box center [1026, 210] width 69 height 15
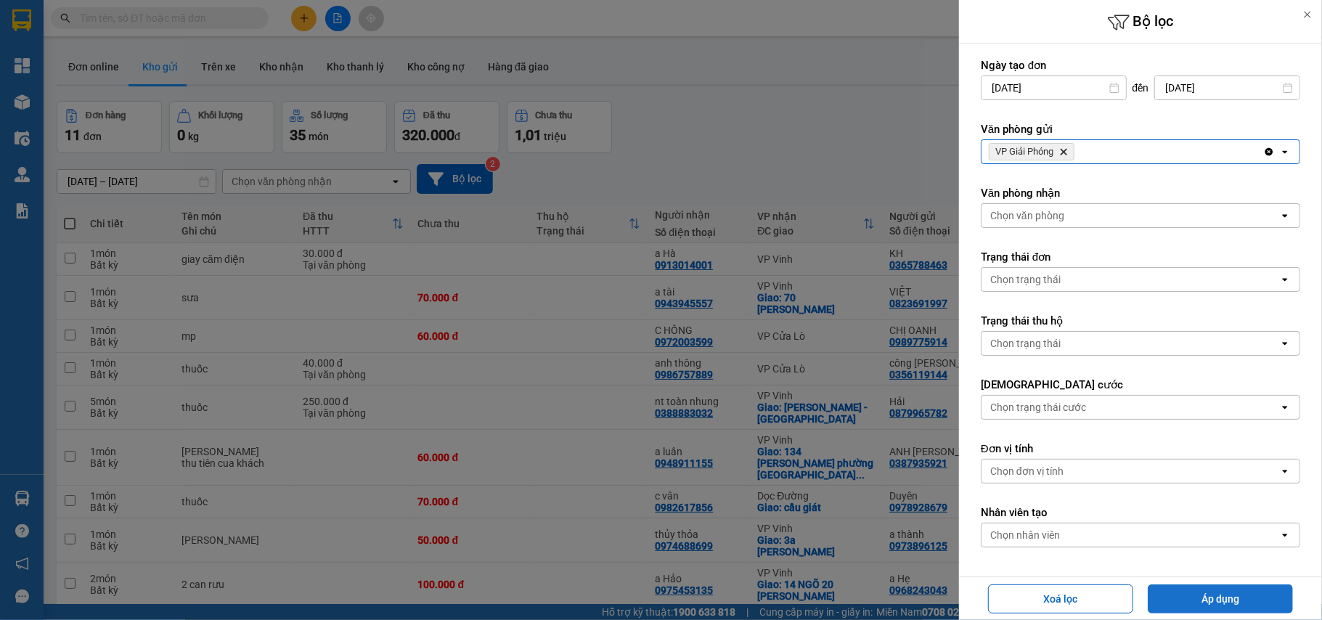
click at [1240, 591] on button "Áp dụng" at bounding box center [1220, 598] width 145 height 29
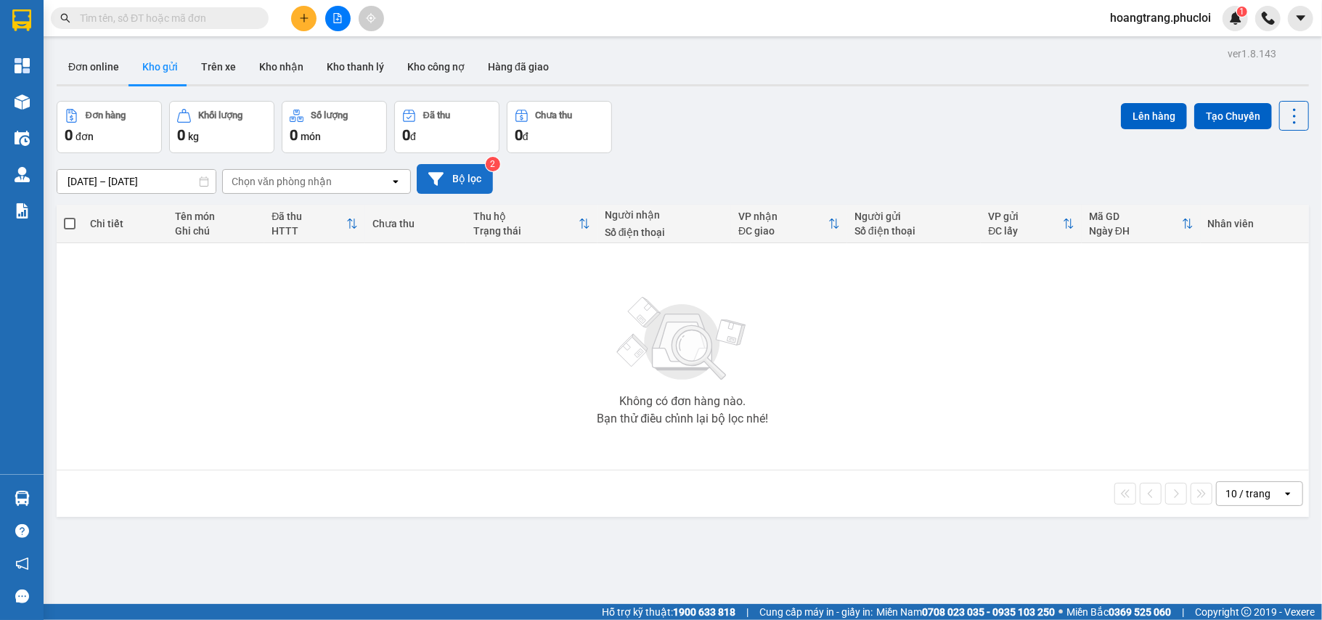
click at [453, 181] on button "Bộ lọc" at bounding box center [455, 179] width 76 height 30
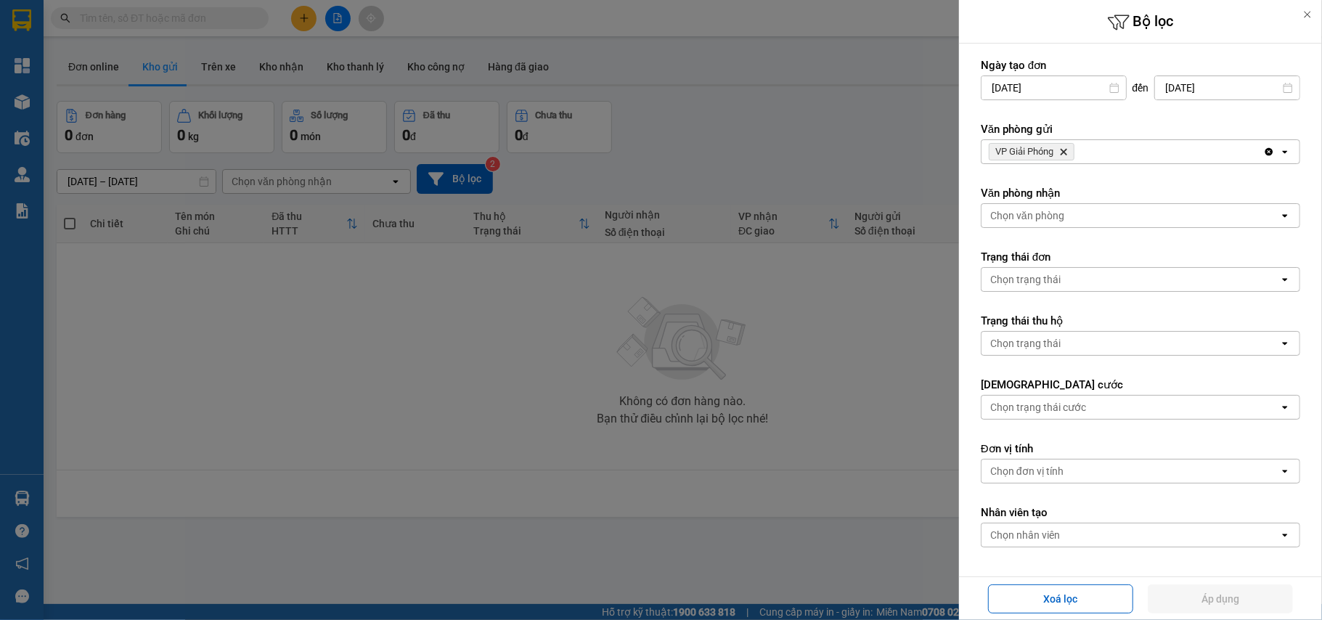
click at [1067, 154] on icon "VP Giải Phóng, close by backspace" at bounding box center [1064, 152] width 7 height 7
click at [1067, 158] on div "Chọn văn phòng" at bounding box center [1131, 151] width 298 height 23
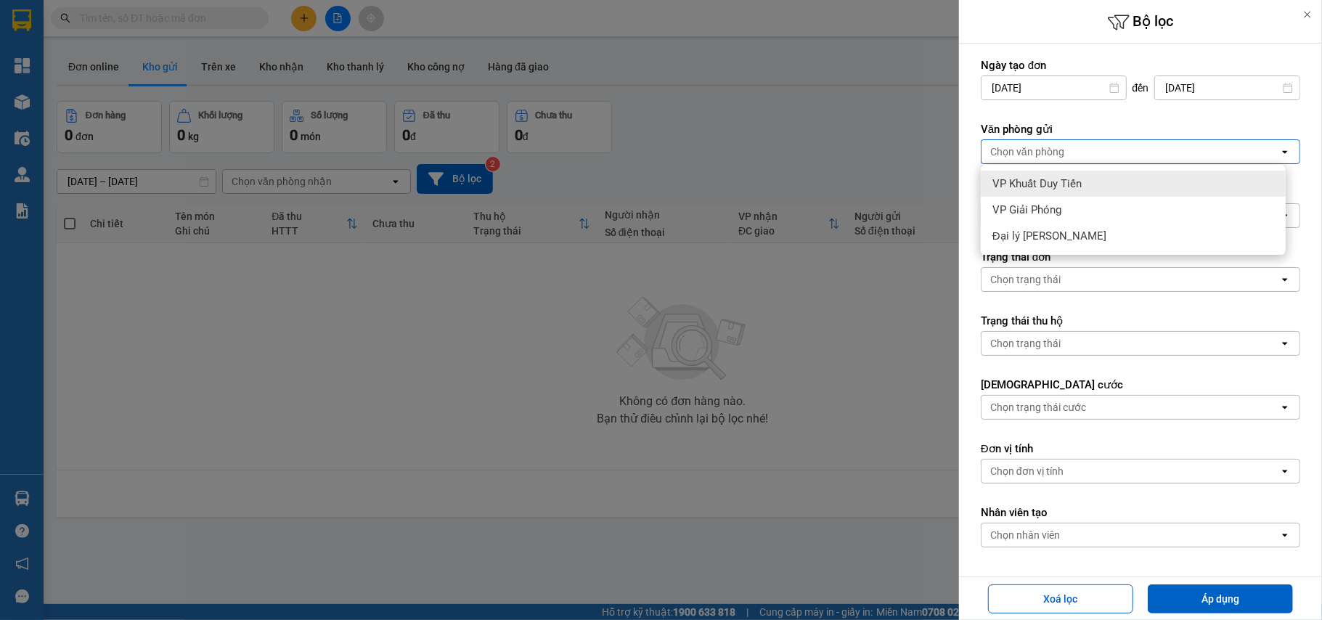
click at [1067, 192] on div "VP Khuất Duy Tiến" at bounding box center [1133, 184] width 305 height 26
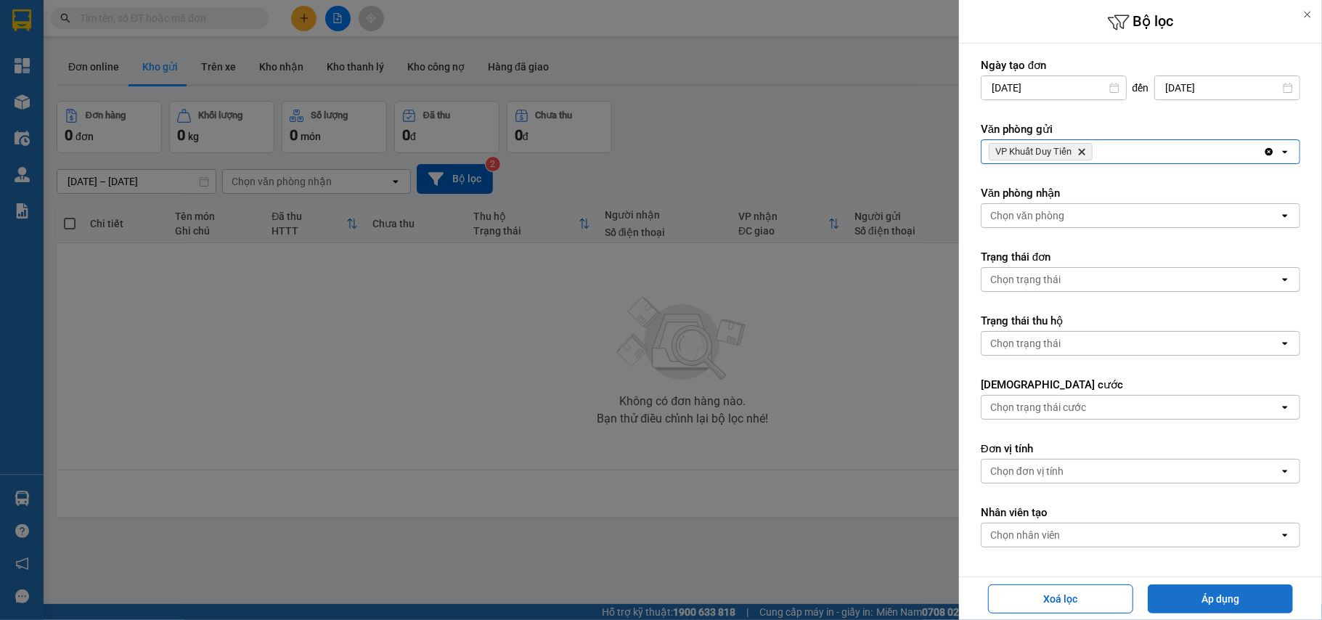
click at [1173, 585] on button "Áp dụng" at bounding box center [1220, 598] width 145 height 29
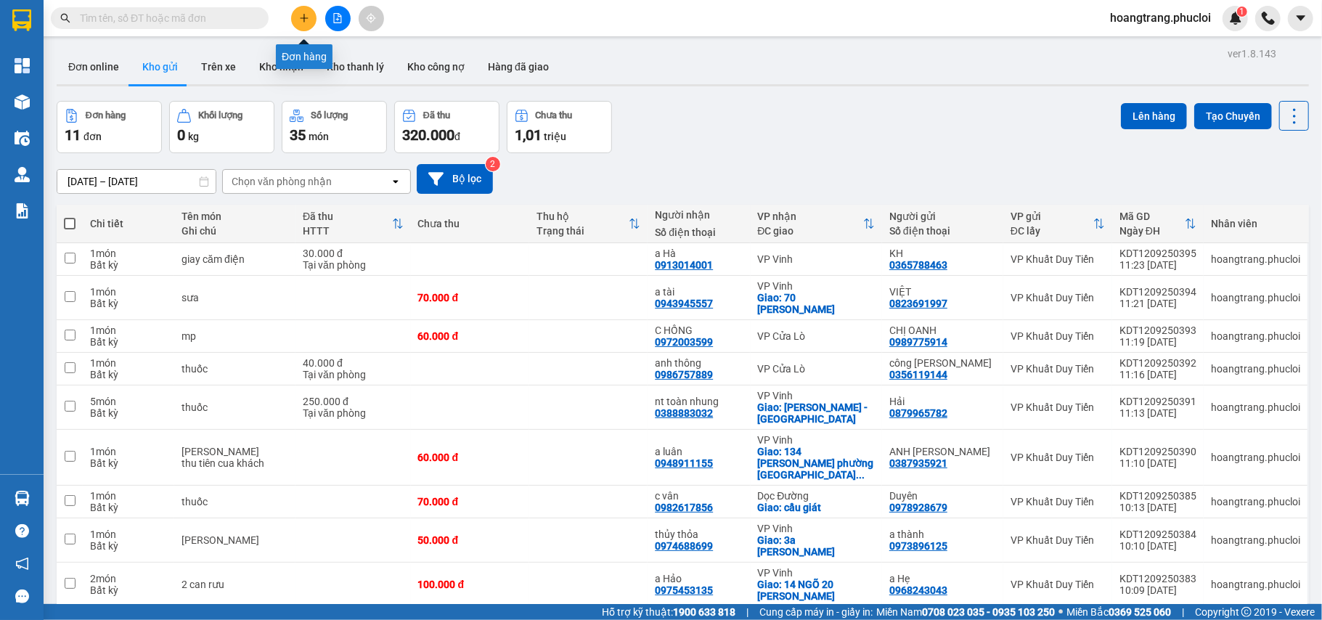
click at [306, 21] on icon "plus" at bounding box center [304, 18] width 10 height 10
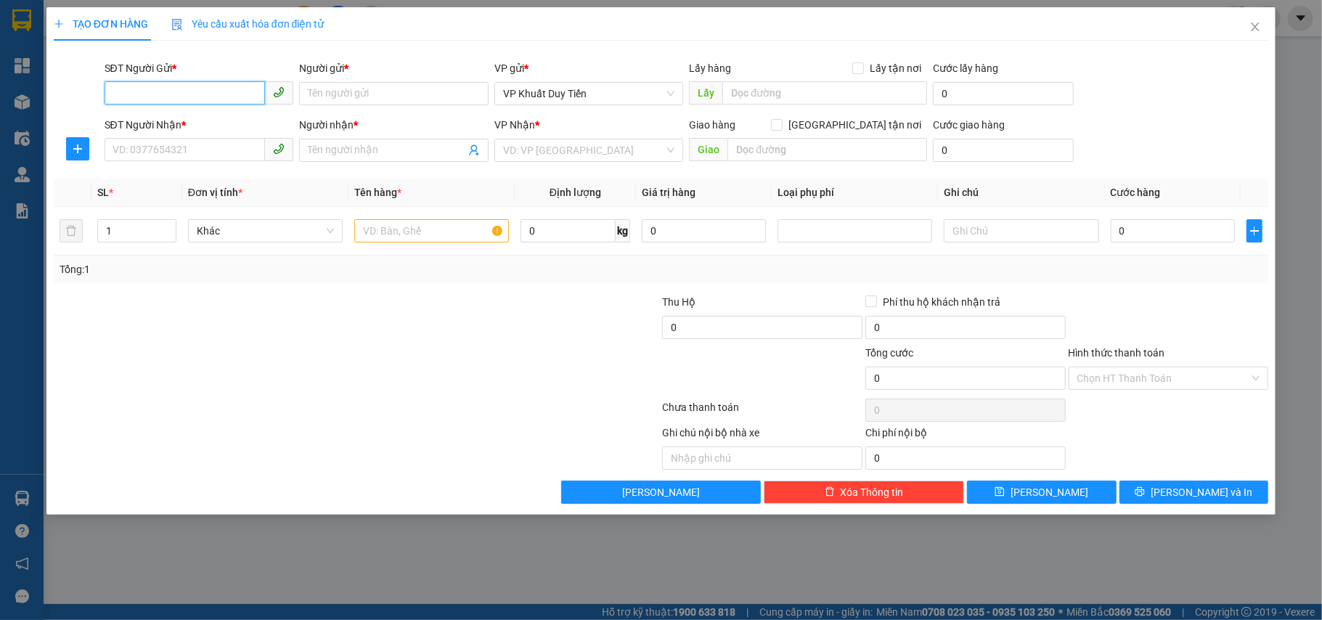
click at [163, 97] on input "SĐT Người Gửi *" at bounding box center [185, 92] width 161 height 23
type input "0969932991"
click at [163, 118] on div "0969932991 - c trang" at bounding box center [199, 123] width 172 height 16
type input "c trang"
type input "0969932991"
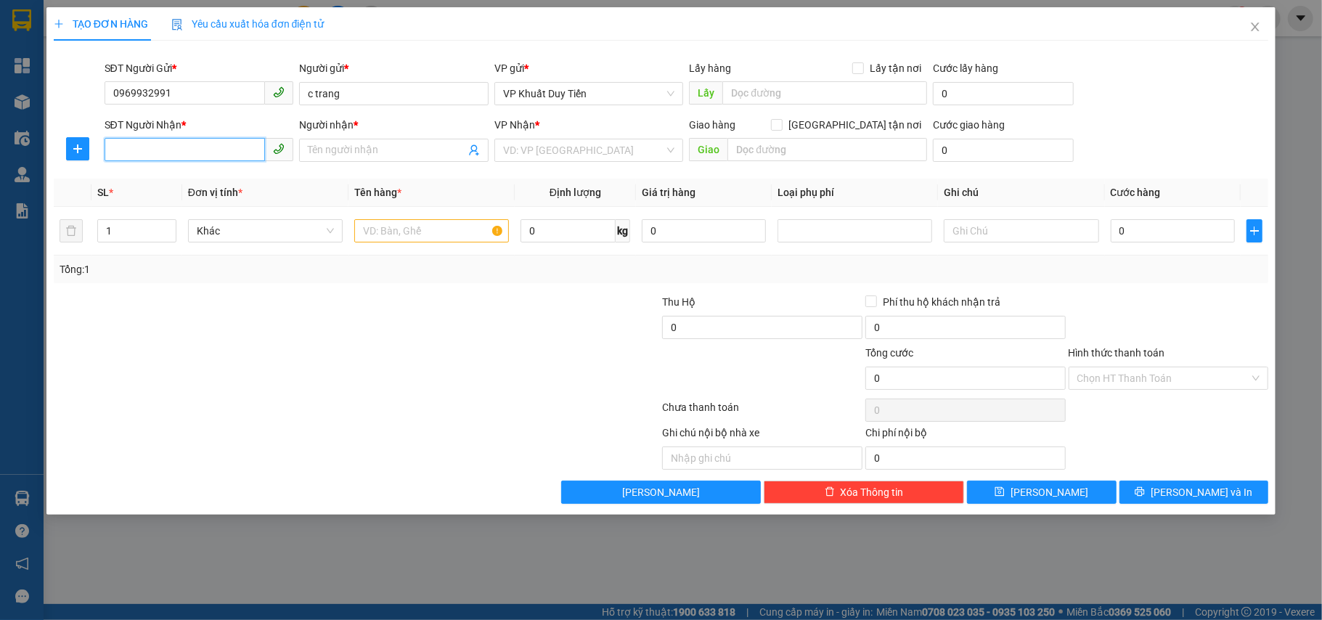
click at [148, 155] on input "SĐT Người Nhận *" at bounding box center [185, 149] width 161 height 23
click at [129, 178] on div "0962643398 - [GEOGRAPHIC_DATA]" at bounding box center [199, 180] width 172 height 16
type input "0962643398"
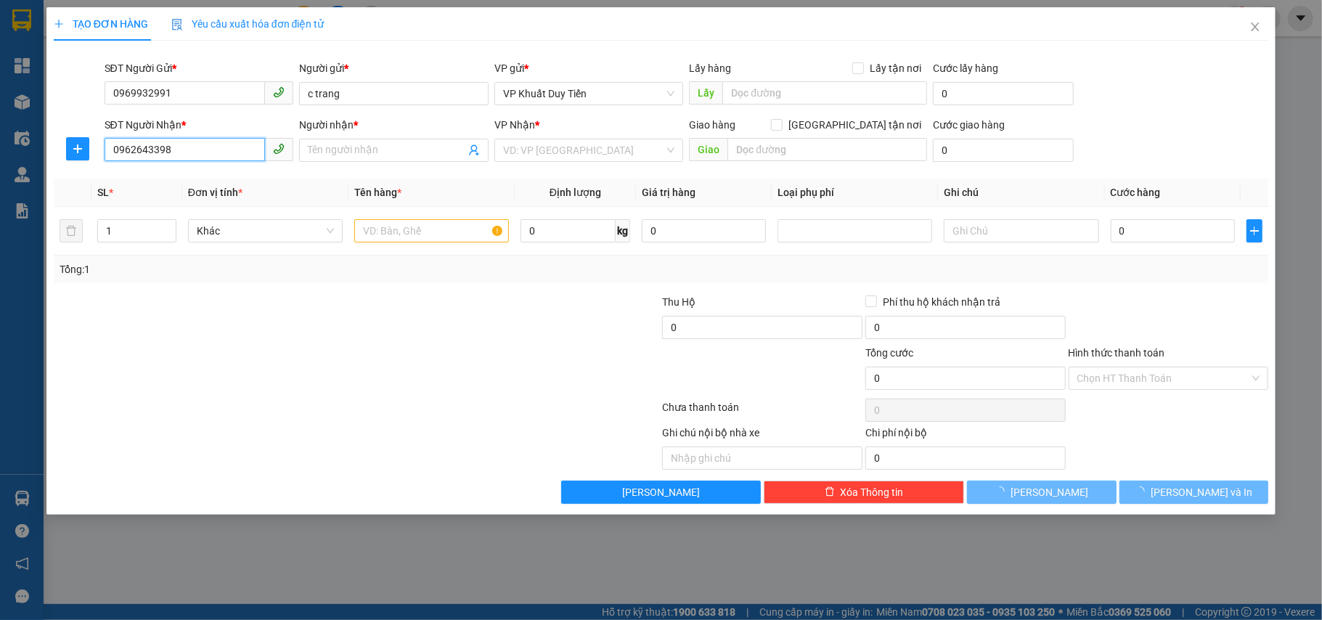
type input "Chị Trang"
checkbox input "true"
type input "36-38 [PERSON_NAME] Thốc"
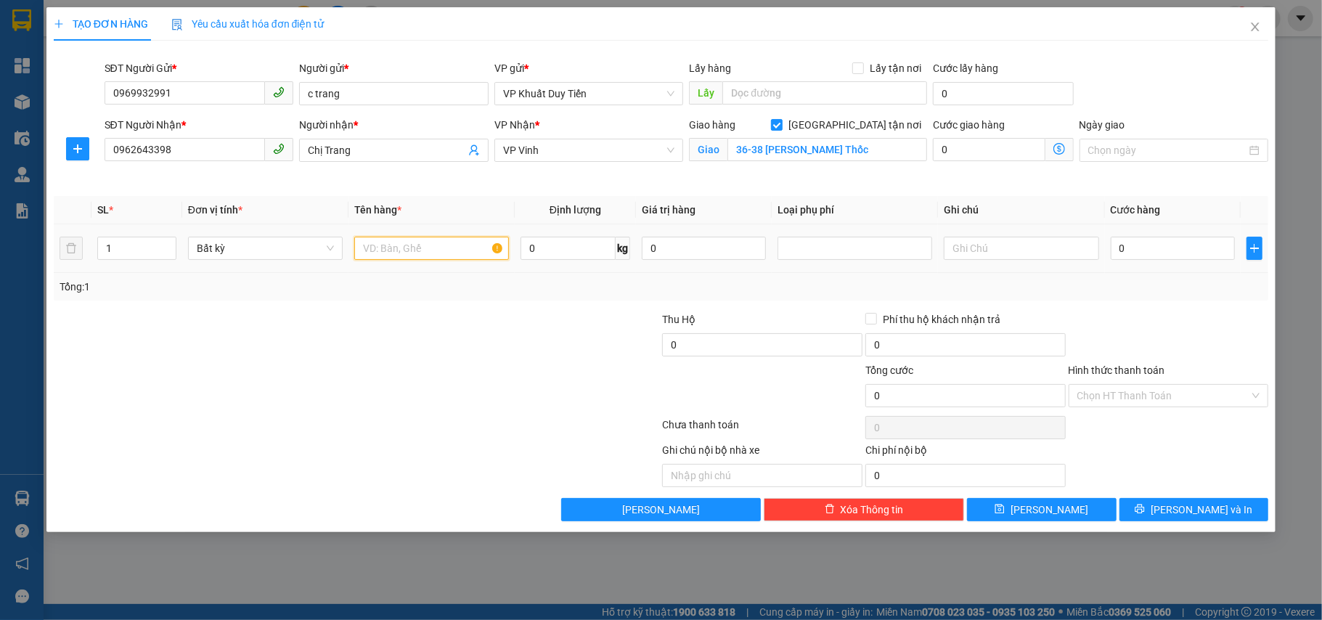
click at [378, 247] on input "text" at bounding box center [431, 248] width 155 height 23
type input "thuốc"
click at [666, 343] on input "0" at bounding box center [762, 344] width 200 height 23
type input "13.200.000"
click at [1118, 250] on input "0" at bounding box center [1173, 248] width 124 height 23
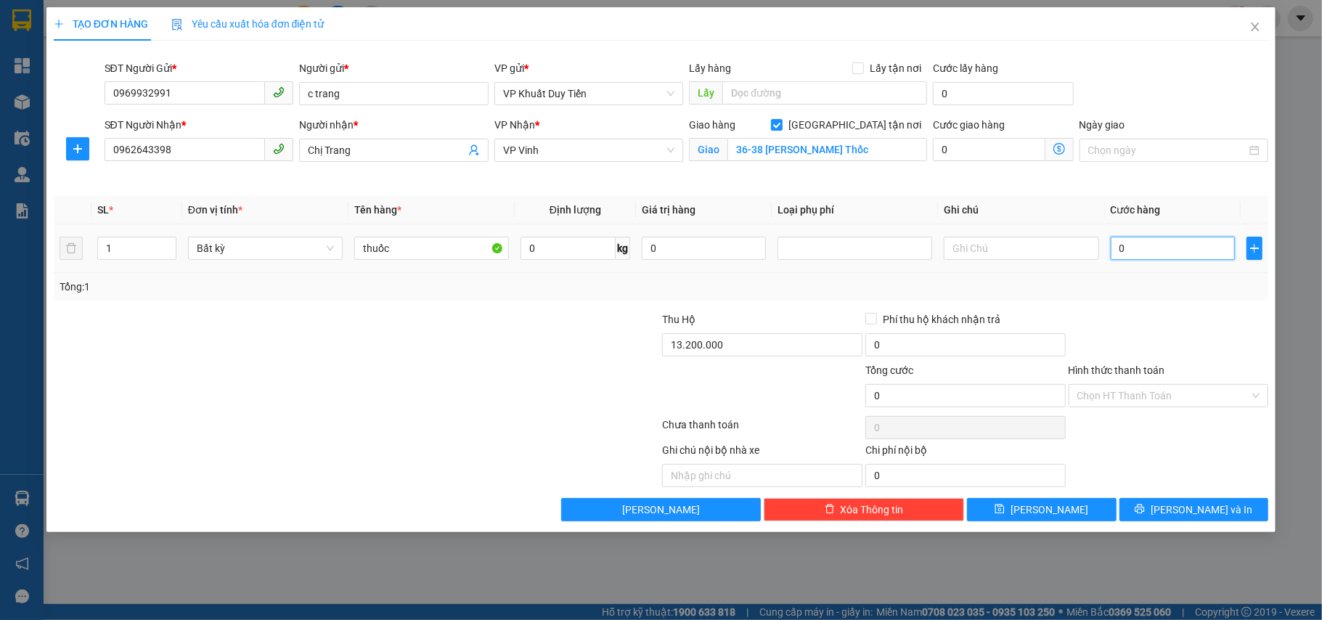
type input "5"
type input "50"
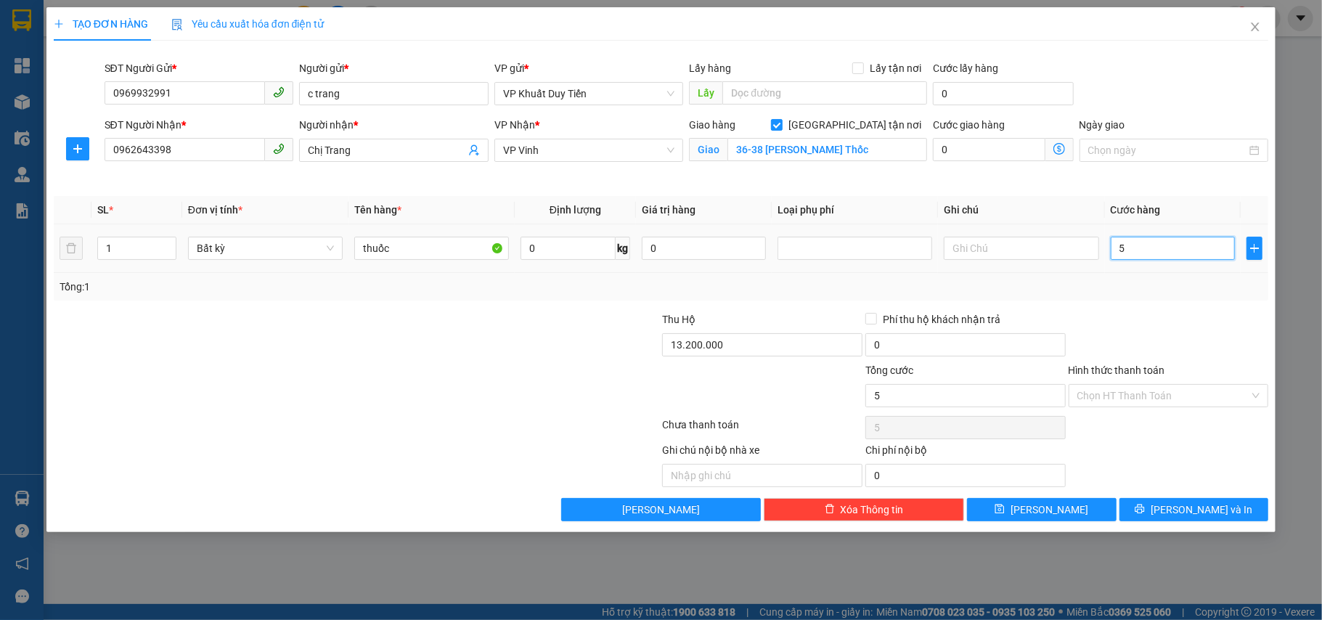
type input "50"
type input "500"
type input "5.000"
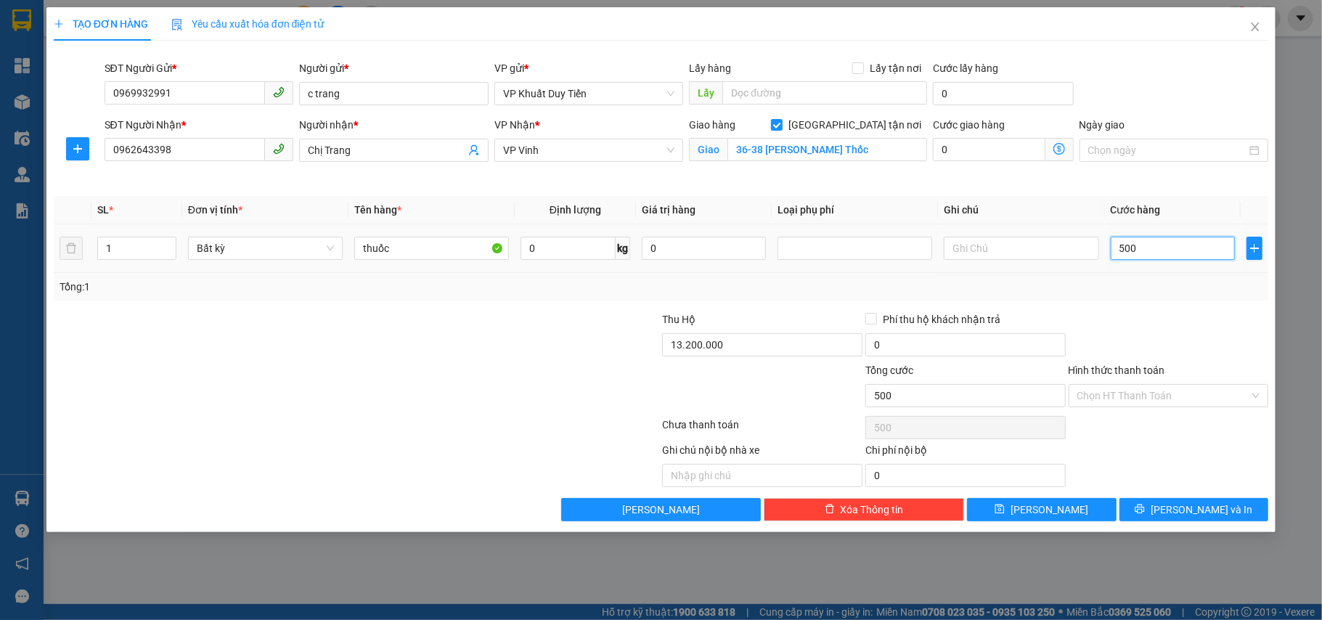
type input "5.000"
type input "50.000"
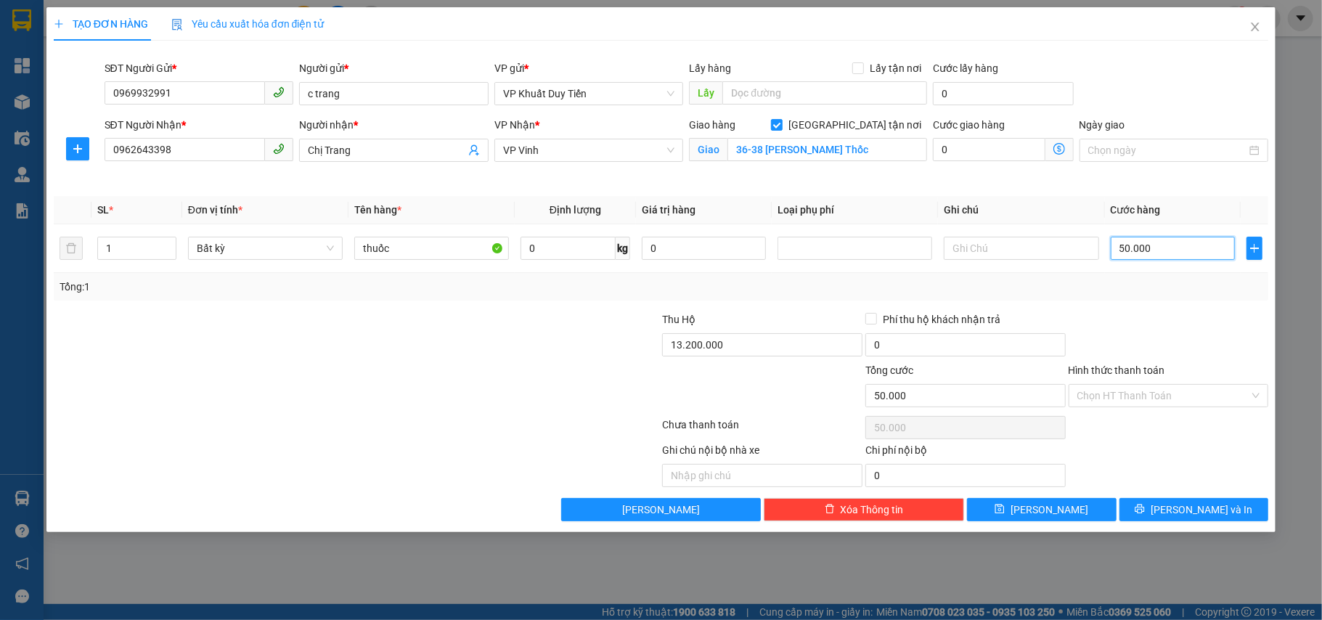
type input "50.000"
click at [1118, 372] on label "Hình thức thanh toán" at bounding box center [1117, 370] width 97 height 12
click at [1118, 385] on input "Hình thức thanh toán" at bounding box center [1163, 396] width 173 height 22
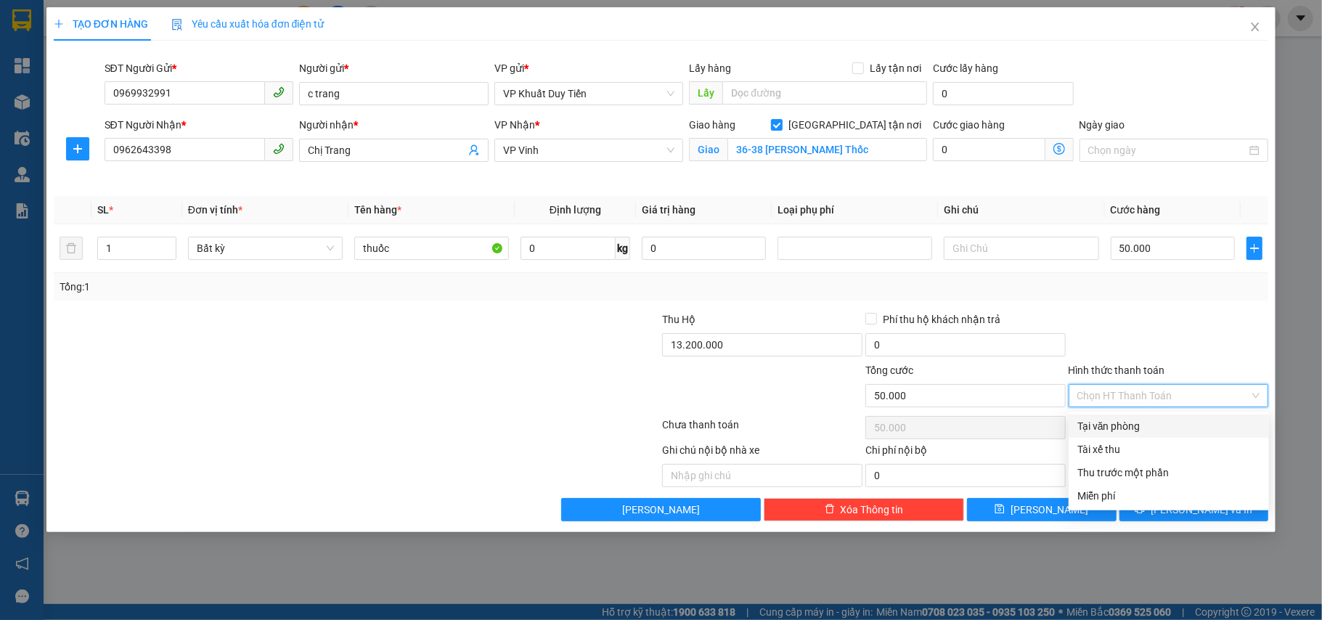
click at [1117, 428] on div "Tại văn phòng" at bounding box center [1168, 426] width 183 height 16
type input "0"
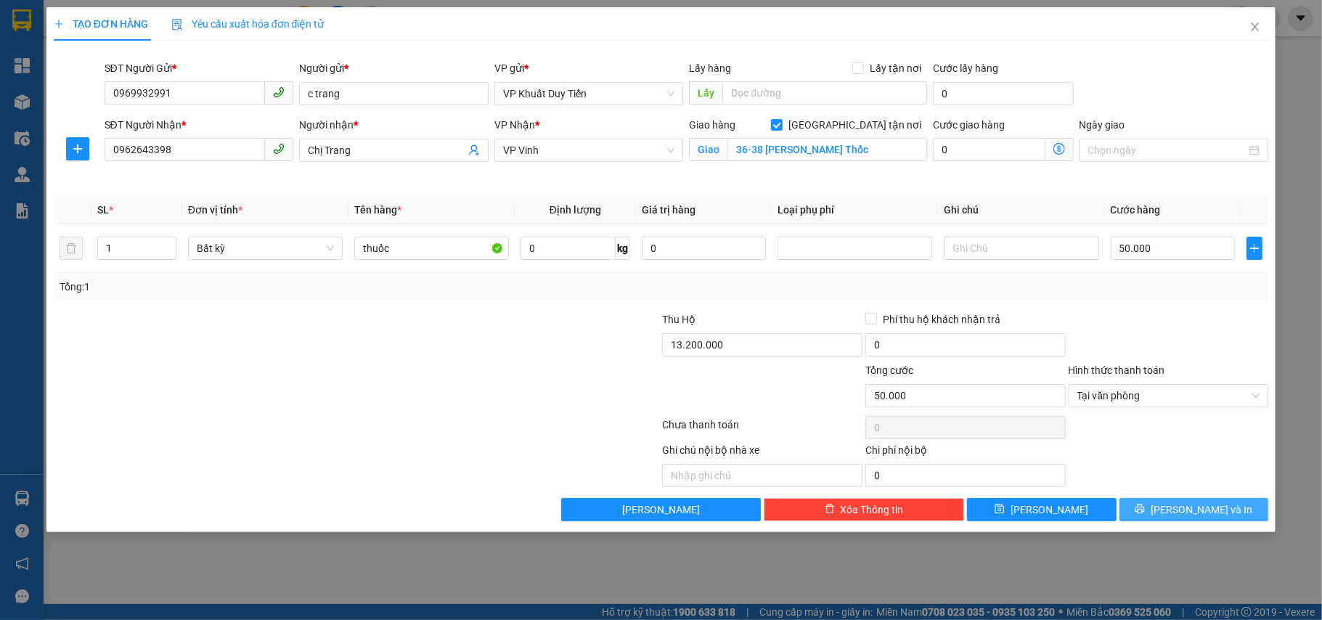
click at [1186, 521] on button "[PERSON_NAME] và In" at bounding box center [1195, 509] width 150 height 23
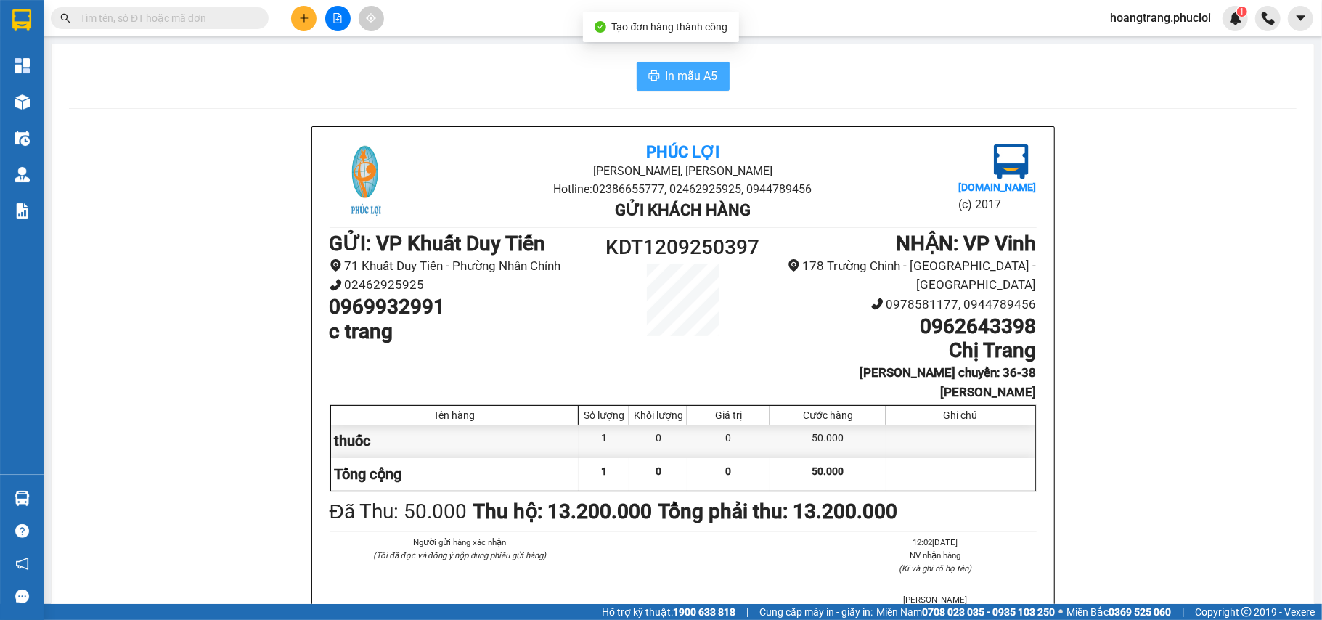
click at [675, 77] on span "In mẫu A5" at bounding box center [692, 76] width 52 height 18
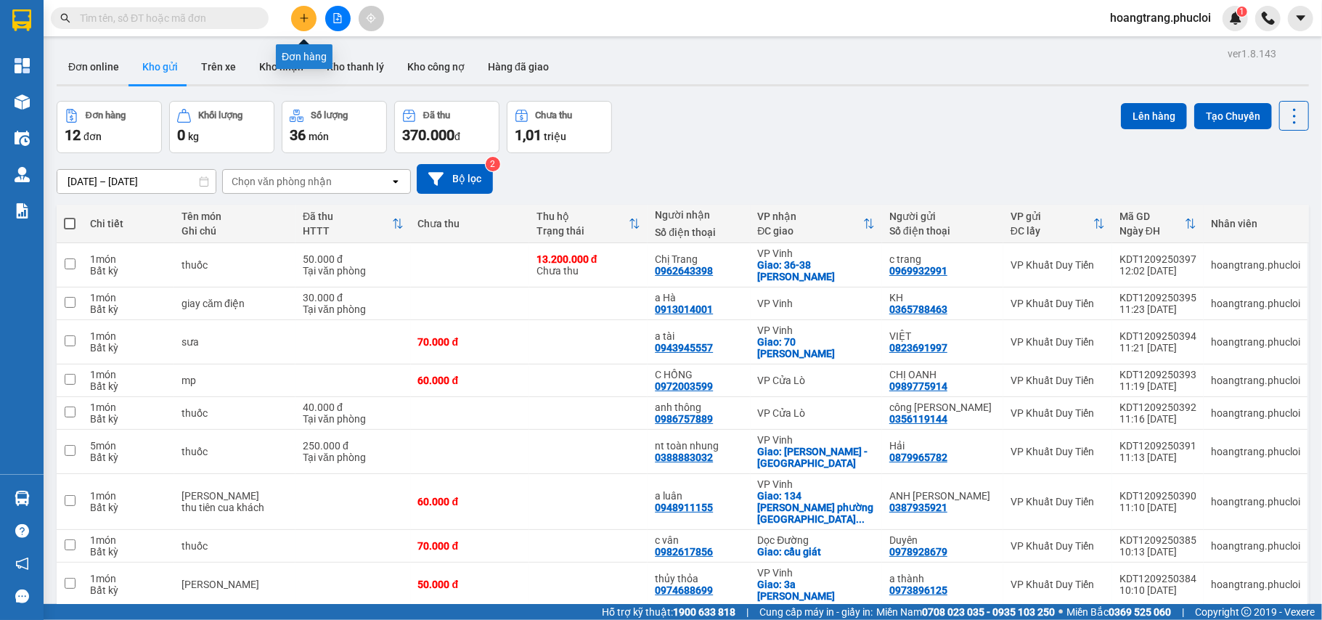
click at [306, 21] on icon "plus" at bounding box center [304, 18] width 10 height 10
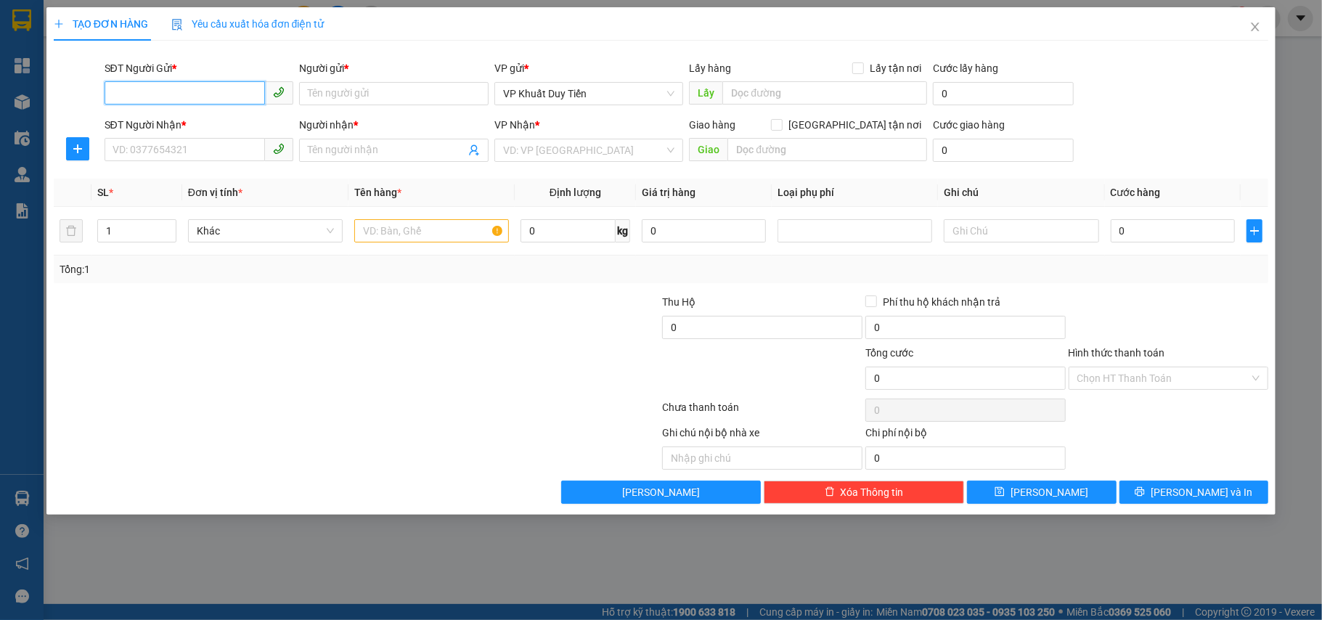
click at [139, 94] on input "SĐT Người Gửi *" at bounding box center [185, 92] width 161 height 23
click at [168, 123] on div "0913479925 - cty thiên phúc(30k 1 kiện)" at bounding box center [204, 123] width 182 height 16
type input "0913479925"
type input "cty thiên phúc(30k 1 kiện)"
type input "0913479925"
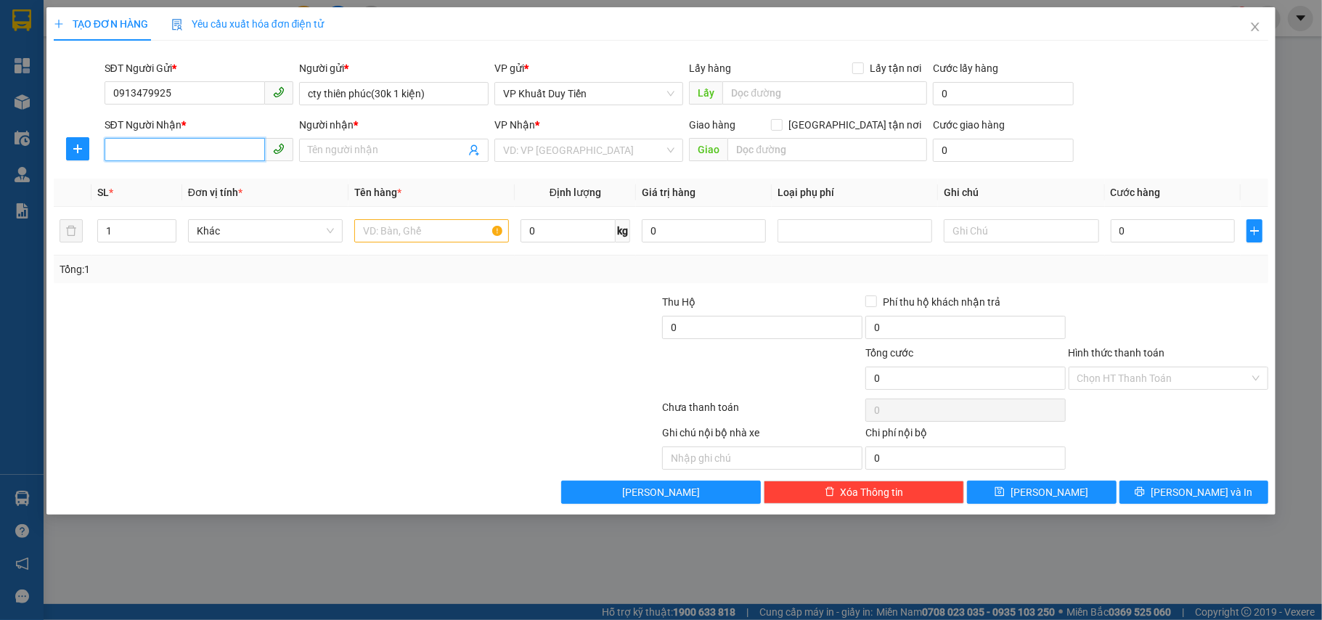
click at [167, 148] on input "SĐT Người Nhận *" at bounding box center [185, 149] width 161 height 23
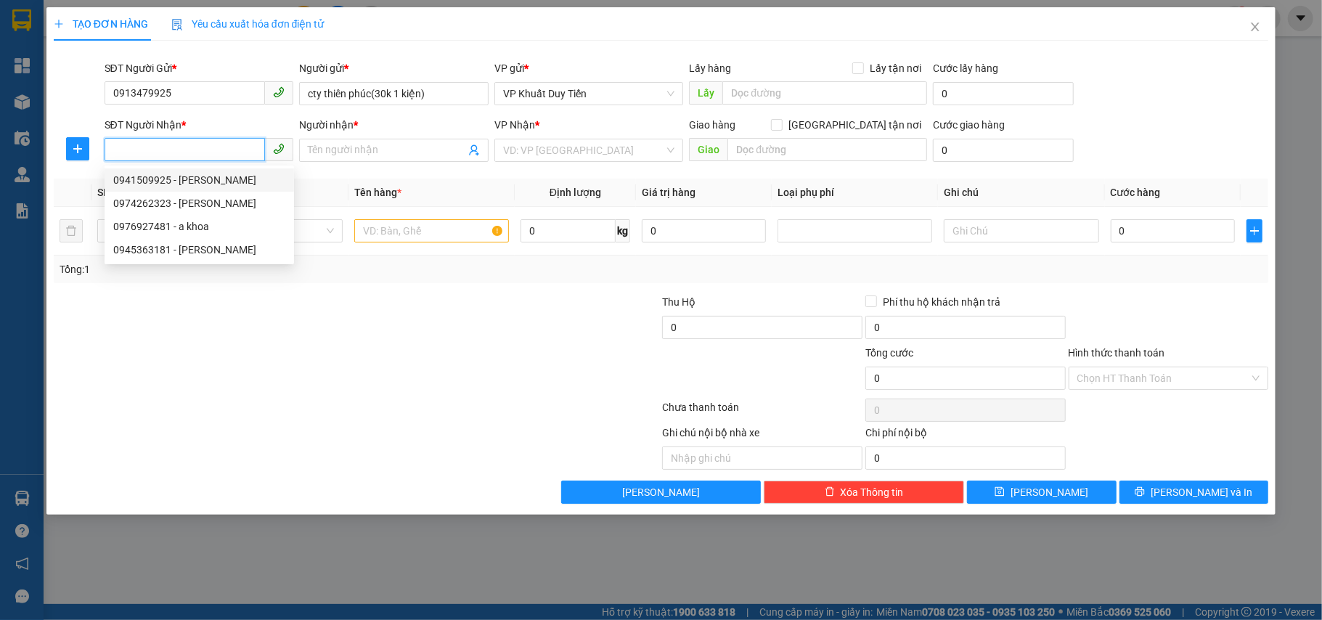
click at [179, 174] on div "0941509925 - [PERSON_NAME]" at bounding box center [199, 180] width 172 height 16
type input "0941509925"
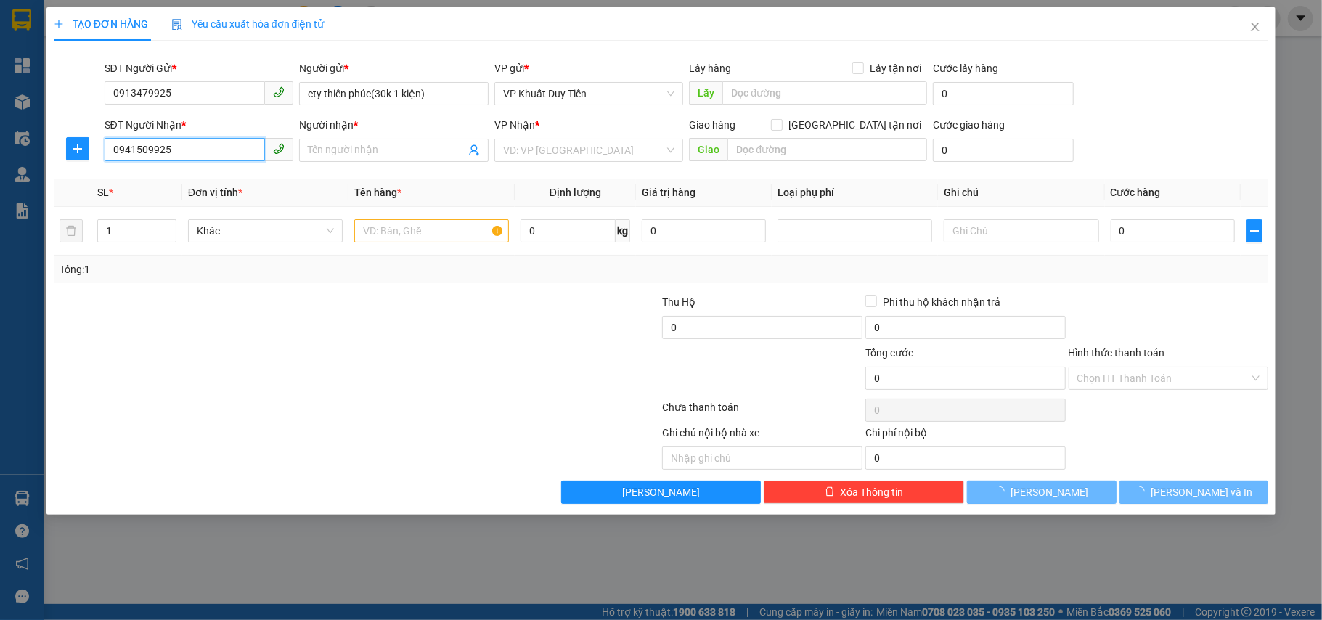
type input "c Huyền"
checkbox input "true"
type input "254 [PERSON_NAME]"
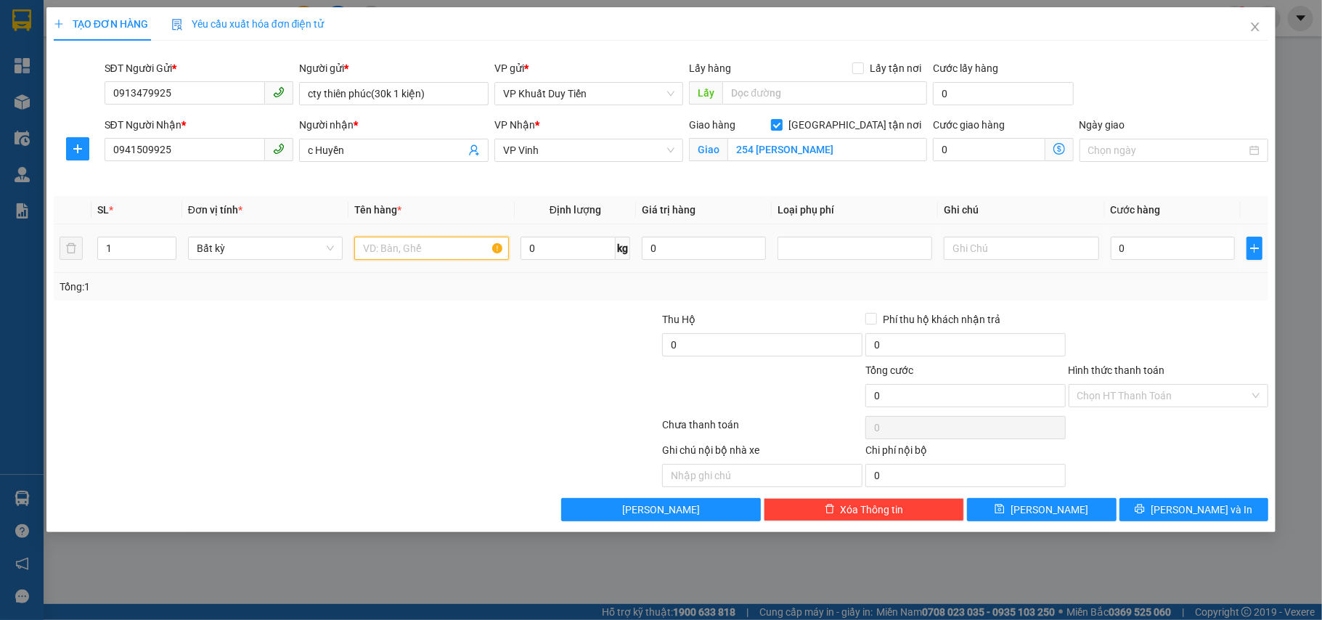
click at [369, 250] on input "text" at bounding box center [431, 248] width 155 height 23
type input "thuốc"
click at [107, 236] on div "1" at bounding box center [136, 248] width 79 height 29
click at [129, 244] on input "1" at bounding box center [137, 248] width 78 height 22
type input "2"
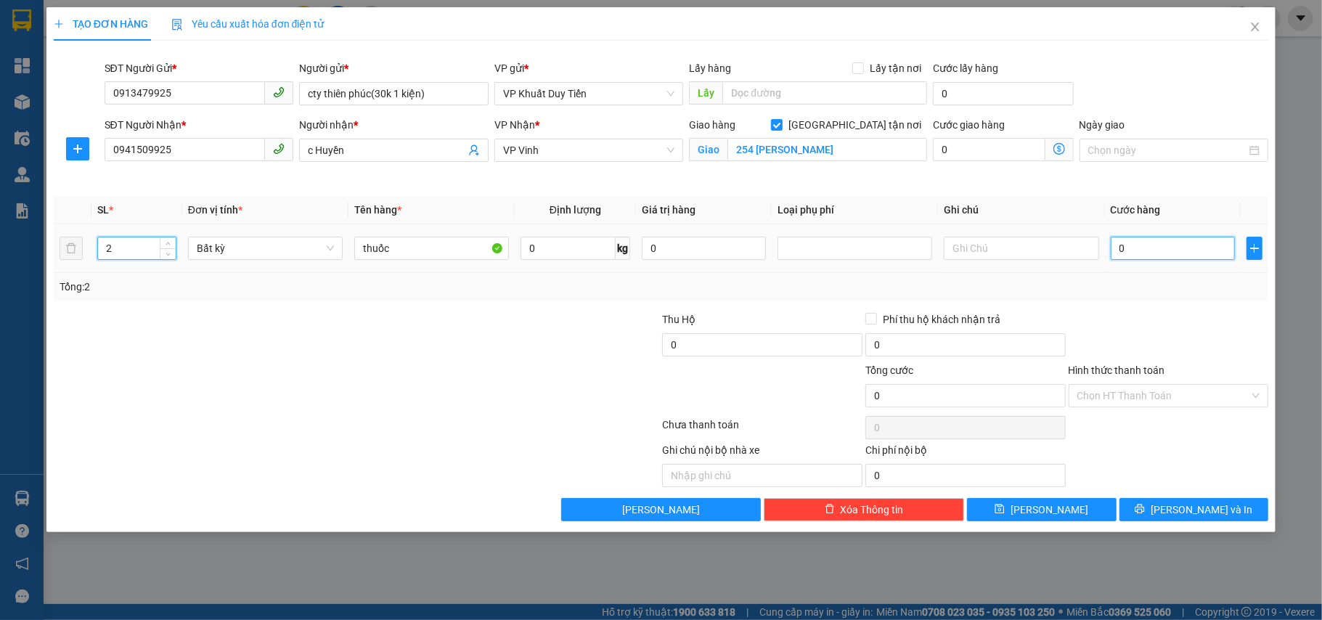
click at [1122, 251] on input "0" at bounding box center [1173, 248] width 124 height 23
type input "6"
type input "60"
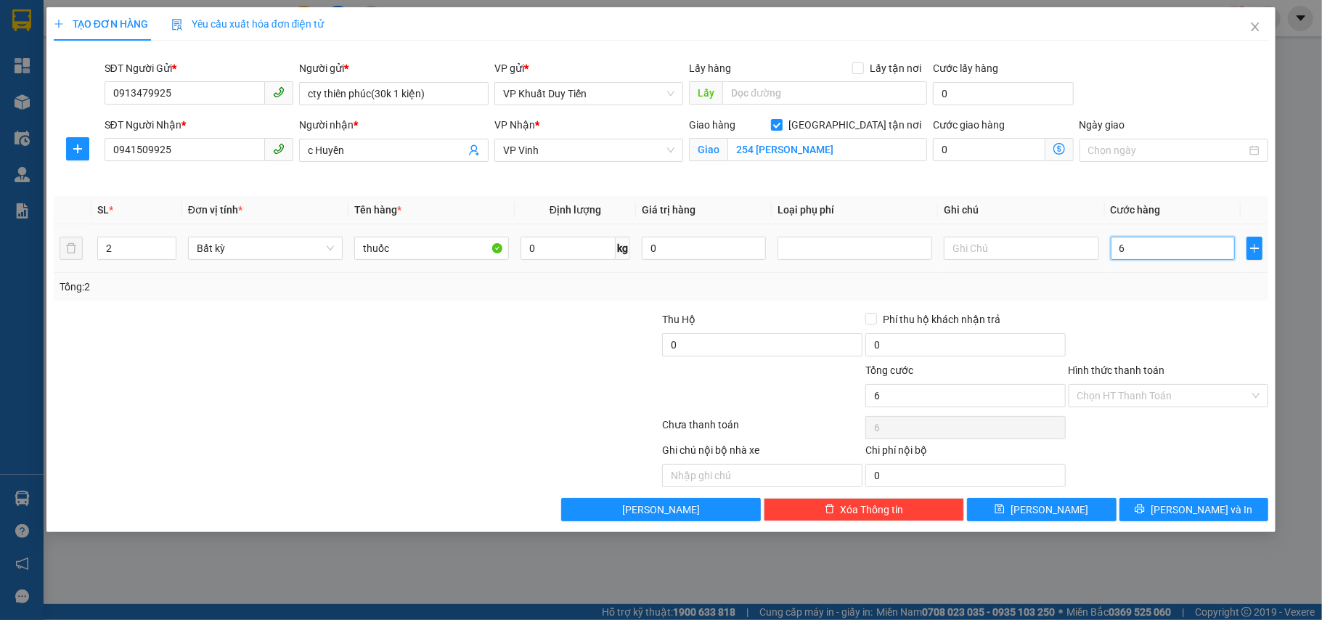
type input "60"
type input "600"
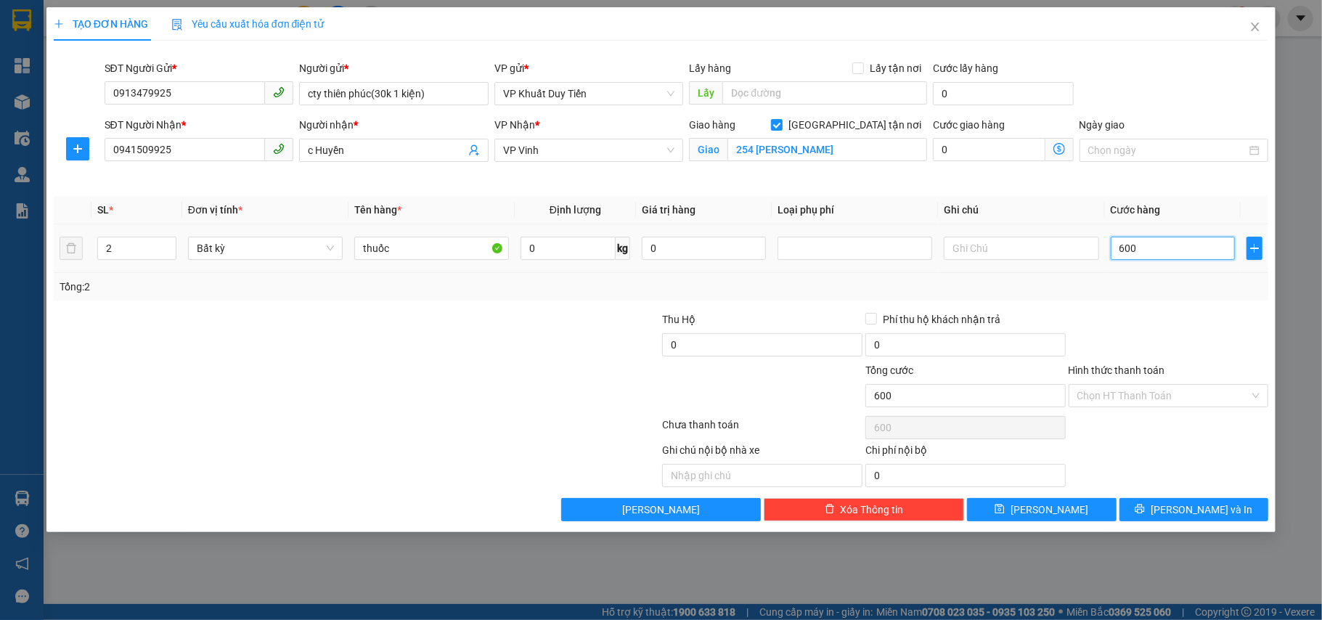
type input "6.000"
type input "60.000"
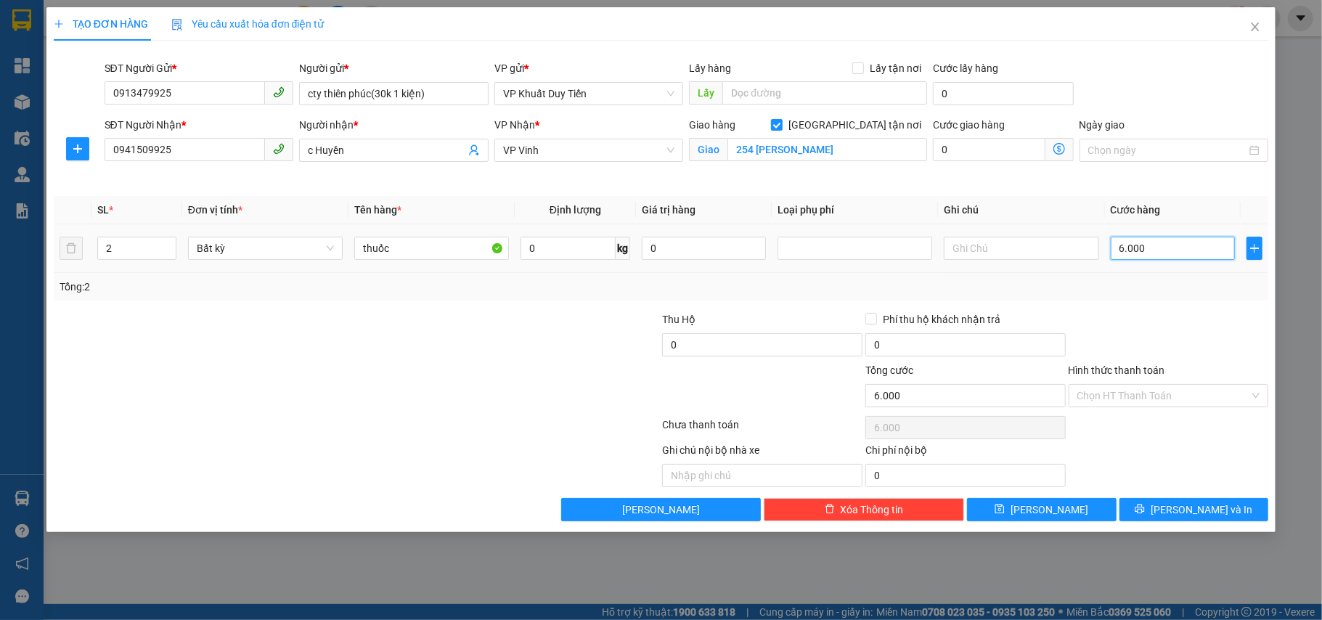
type input "60.000"
click at [1127, 370] on label "Hình thức thanh toán" at bounding box center [1117, 370] width 97 height 12
click at [1127, 385] on input "Hình thức thanh toán" at bounding box center [1163, 396] width 173 height 22
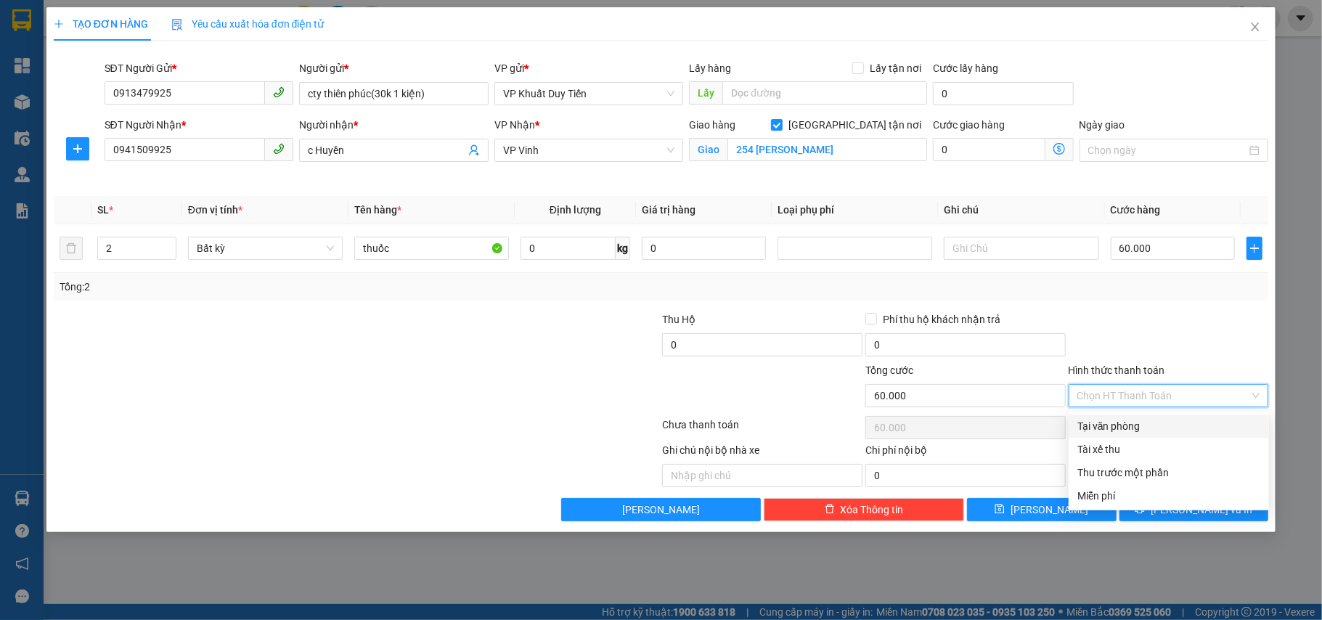
click at [1111, 433] on div "Tại văn phòng" at bounding box center [1168, 426] width 183 height 16
type input "0"
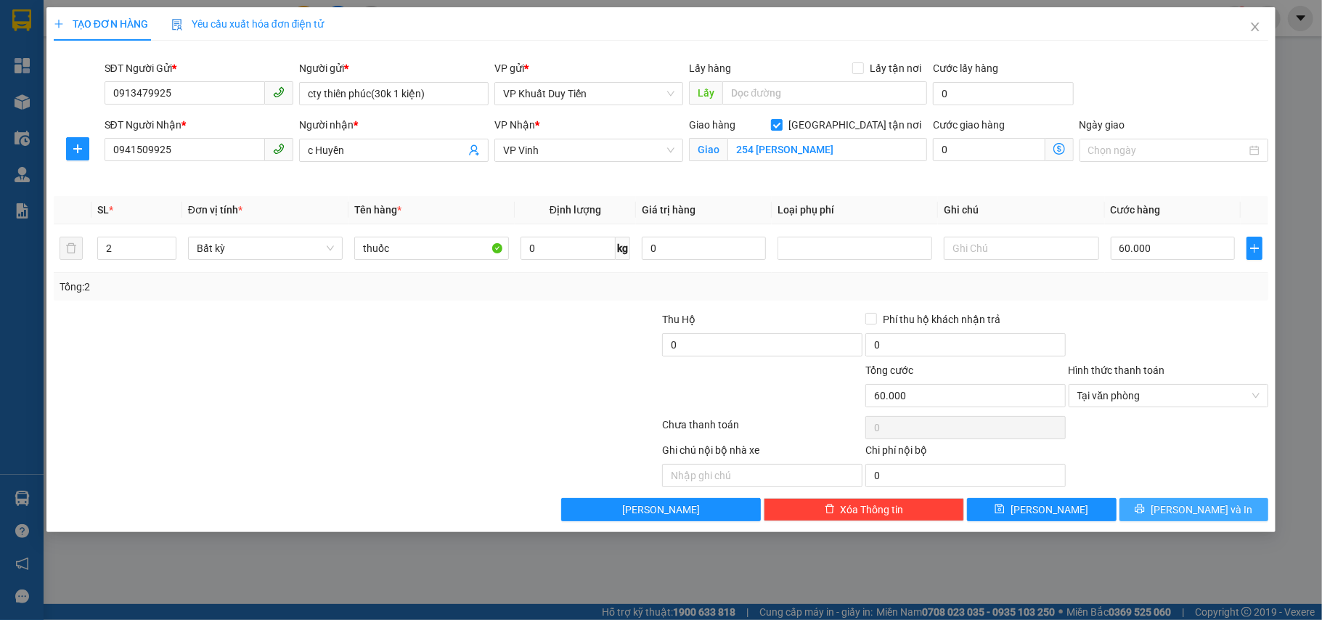
click at [1195, 512] on span "[PERSON_NAME] và In" at bounding box center [1202, 510] width 102 height 16
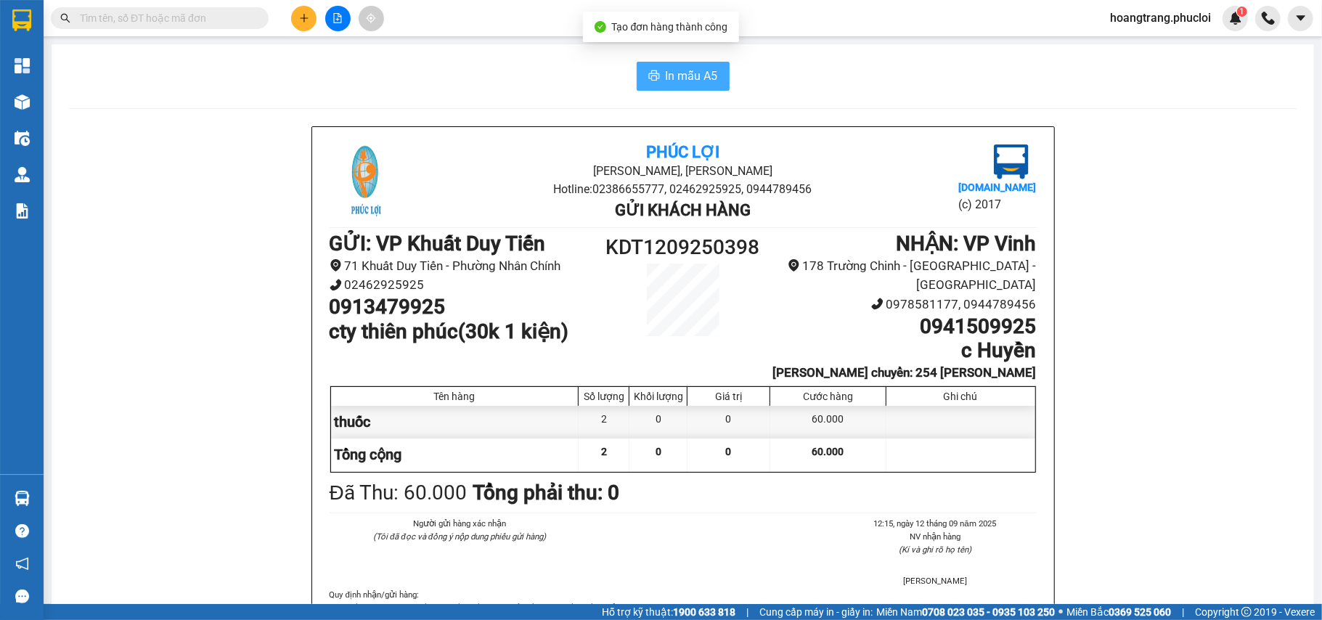
click at [689, 84] on span "In mẫu A5" at bounding box center [692, 76] width 52 height 18
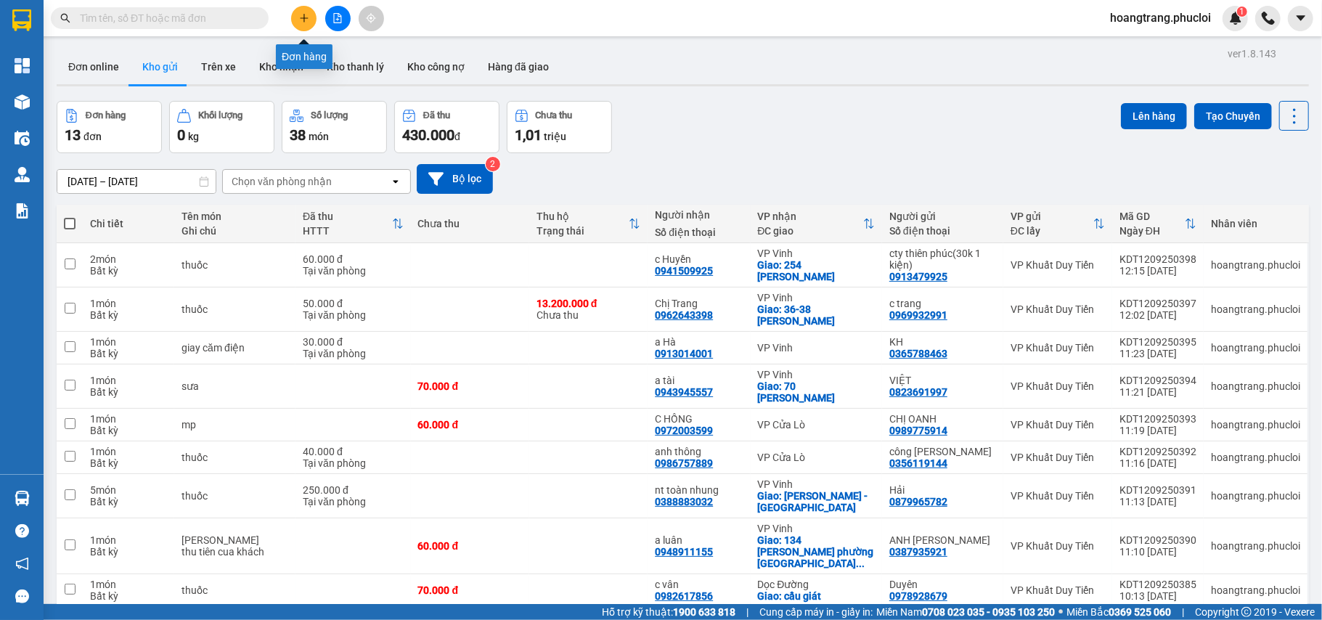
click at [305, 17] on icon "plus" at bounding box center [304, 18] width 10 height 10
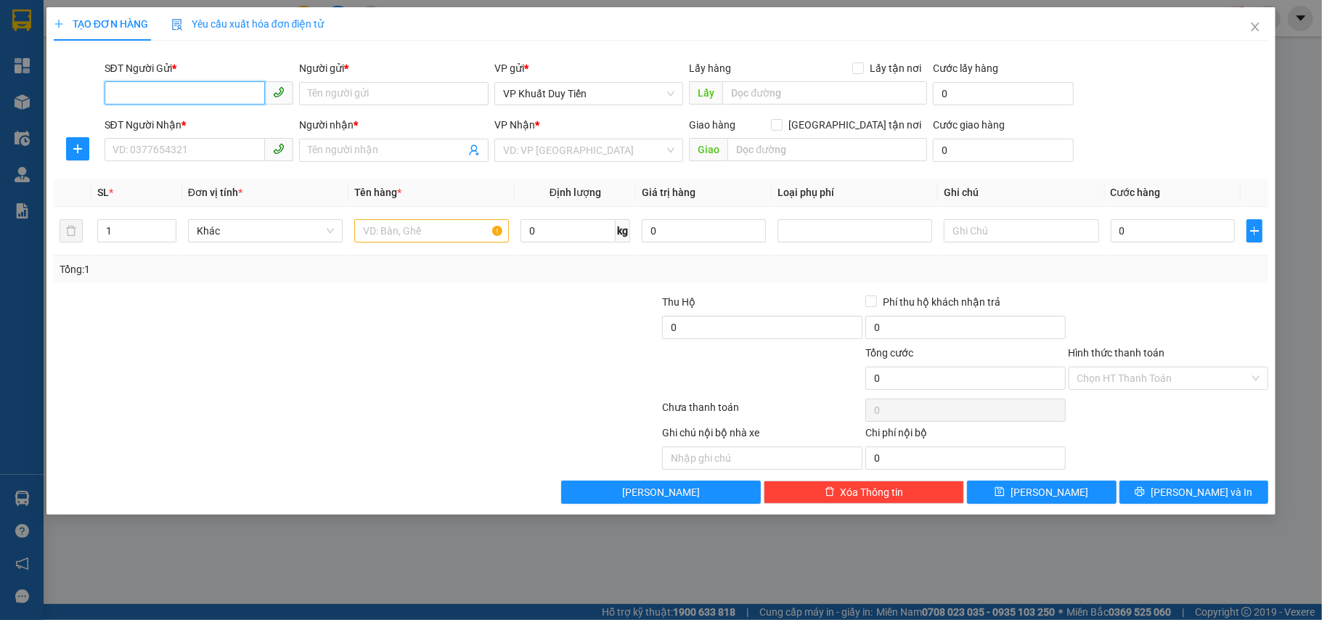
click at [166, 97] on input "SĐT Người Gửi *" at bounding box center [185, 92] width 161 height 23
click at [167, 121] on div "0984845121 - Giang" at bounding box center [199, 123] width 172 height 16
click at [135, 151] on input "SĐT Người Nhận *" at bounding box center [185, 149] width 161 height 23
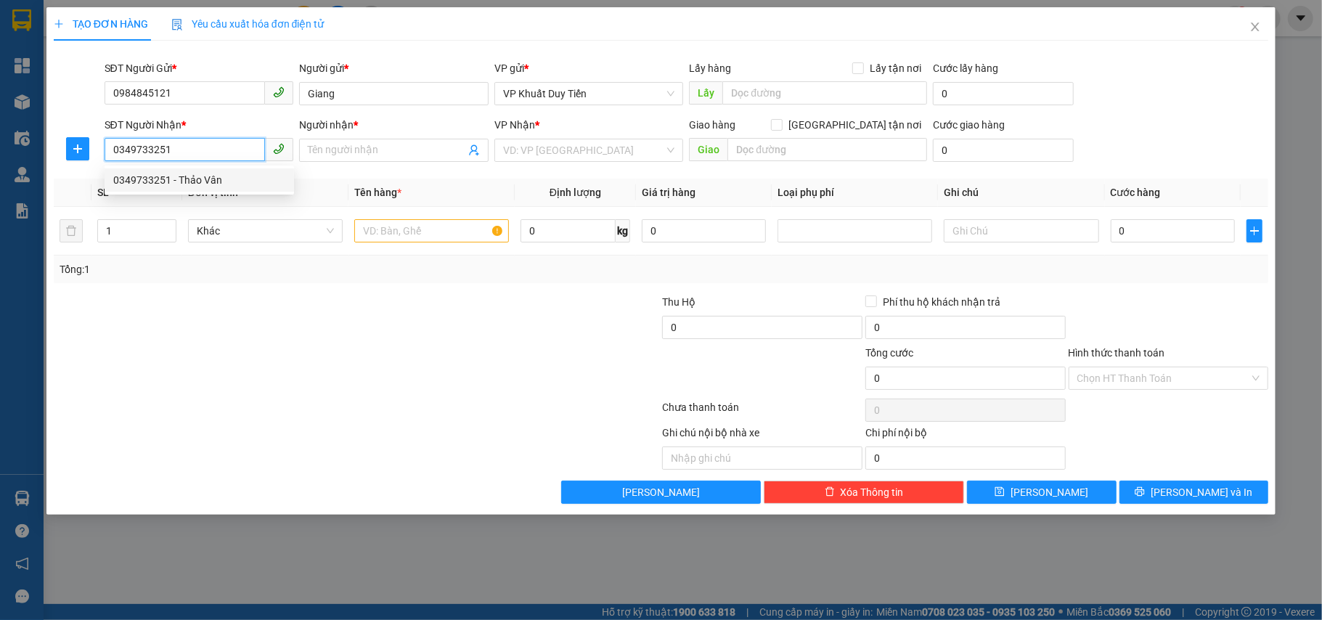
click at [195, 182] on div "0349733251 - Thảo Vân" at bounding box center [199, 180] width 172 height 16
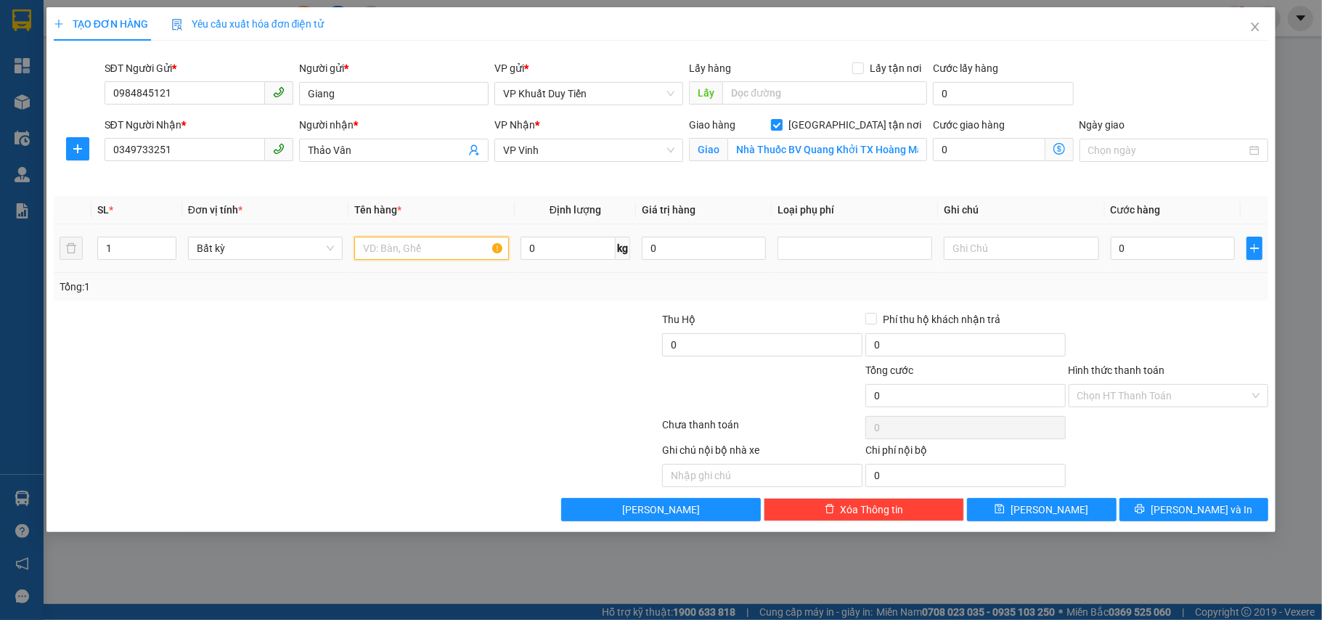
click at [367, 248] on input "text" at bounding box center [431, 248] width 155 height 23
click at [1108, 247] on td "0" at bounding box center [1173, 248] width 136 height 49
click at [1116, 248] on input "0" at bounding box center [1173, 248] width 124 height 23
click at [1128, 370] on label "Hình thức thanh toán" at bounding box center [1117, 370] width 97 height 12
click at [1128, 385] on input "Hình thức thanh toán" at bounding box center [1163, 396] width 173 height 22
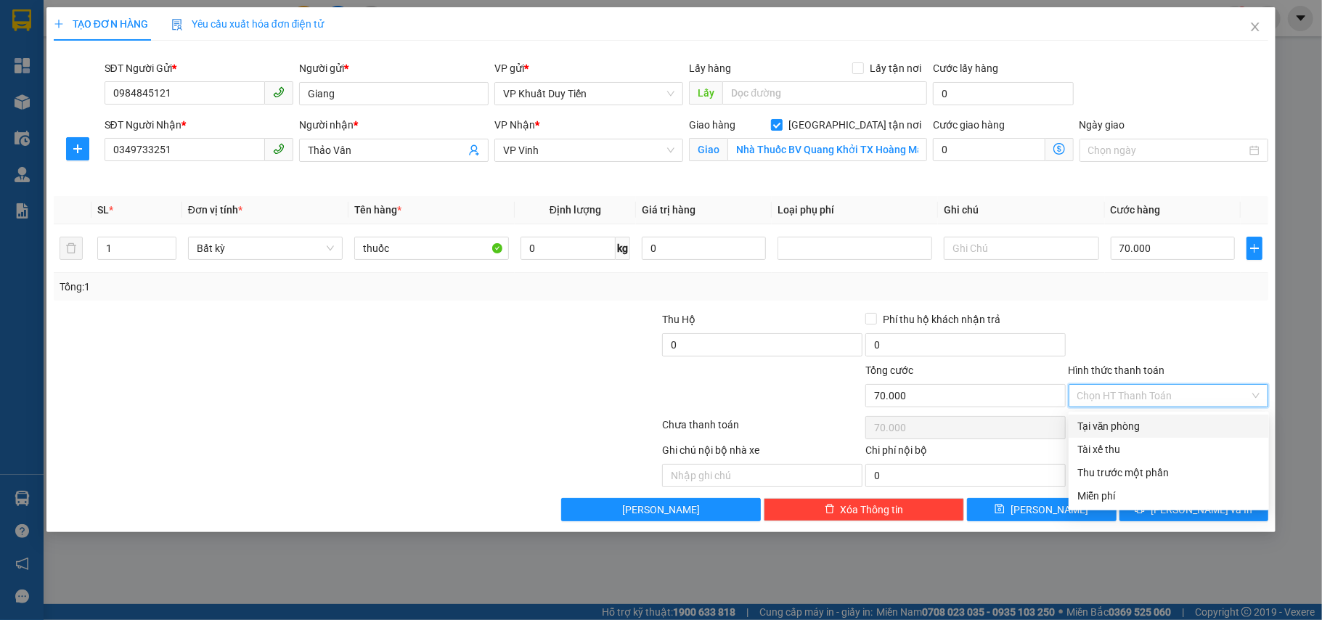
click at [1121, 428] on div "Tại văn phòng" at bounding box center [1168, 426] width 183 height 16
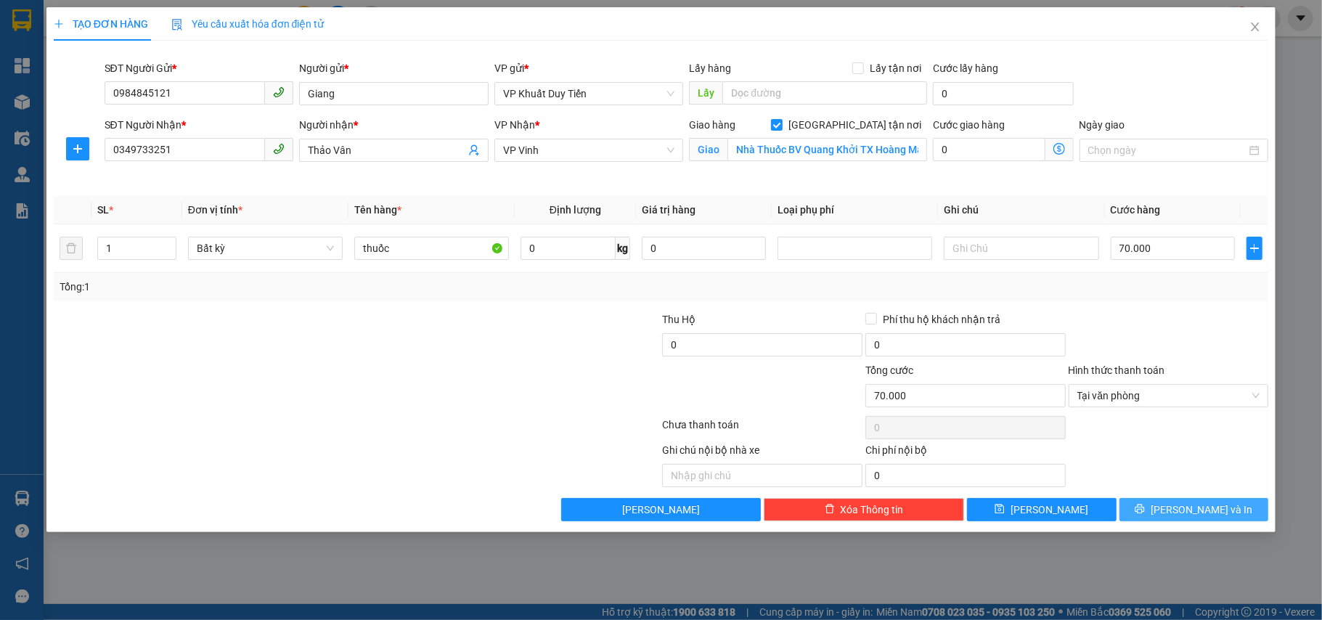
click at [1186, 507] on span "[PERSON_NAME] và In" at bounding box center [1202, 510] width 102 height 16
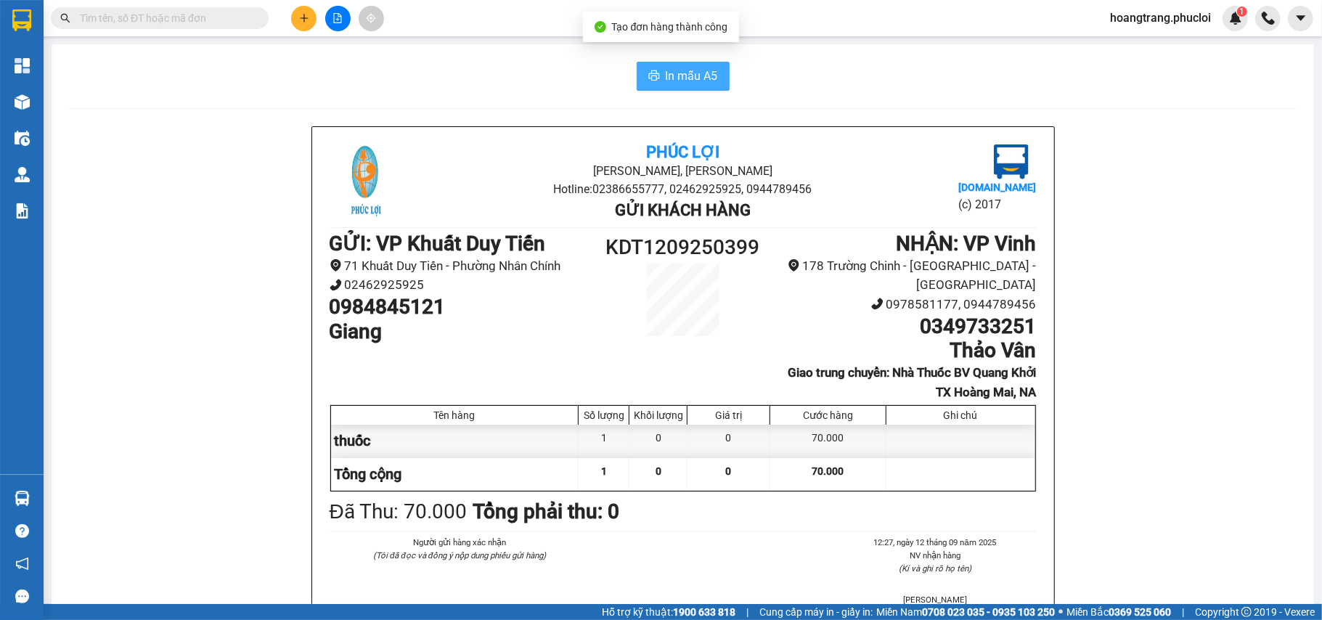
click at [678, 76] on span "In mẫu A5" at bounding box center [692, 76] width 52 height 18
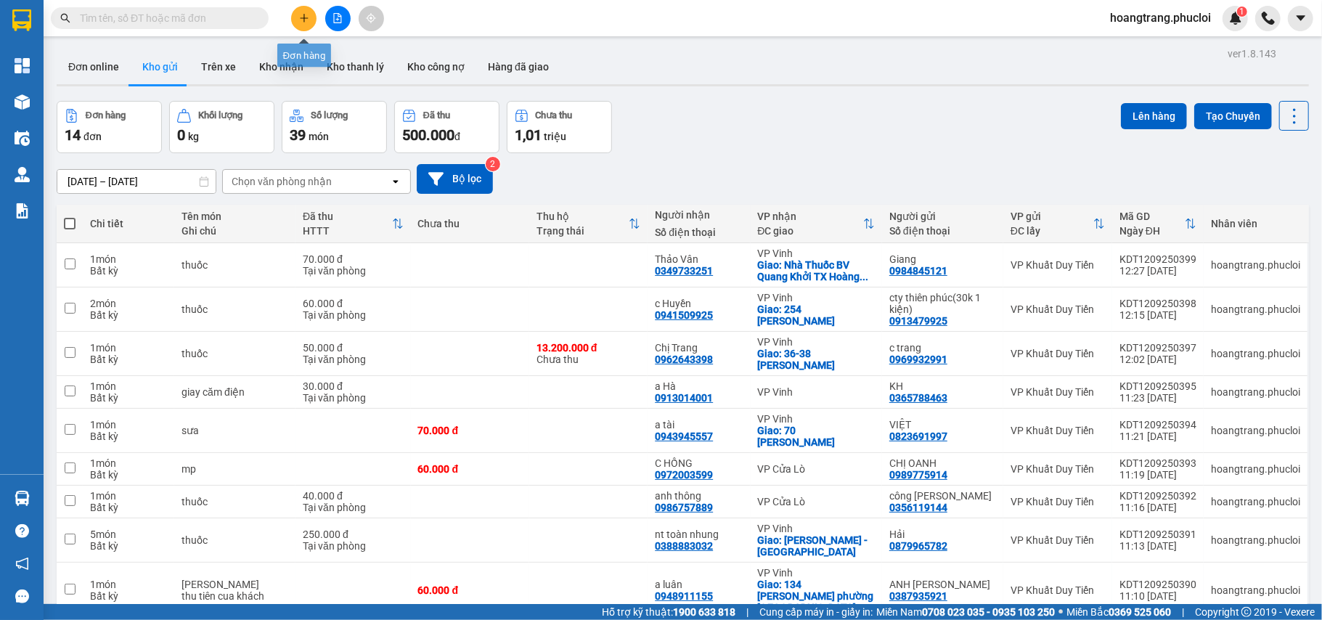
click at [312, 17] on button at bounding box center [303, 18] width 25 height 25
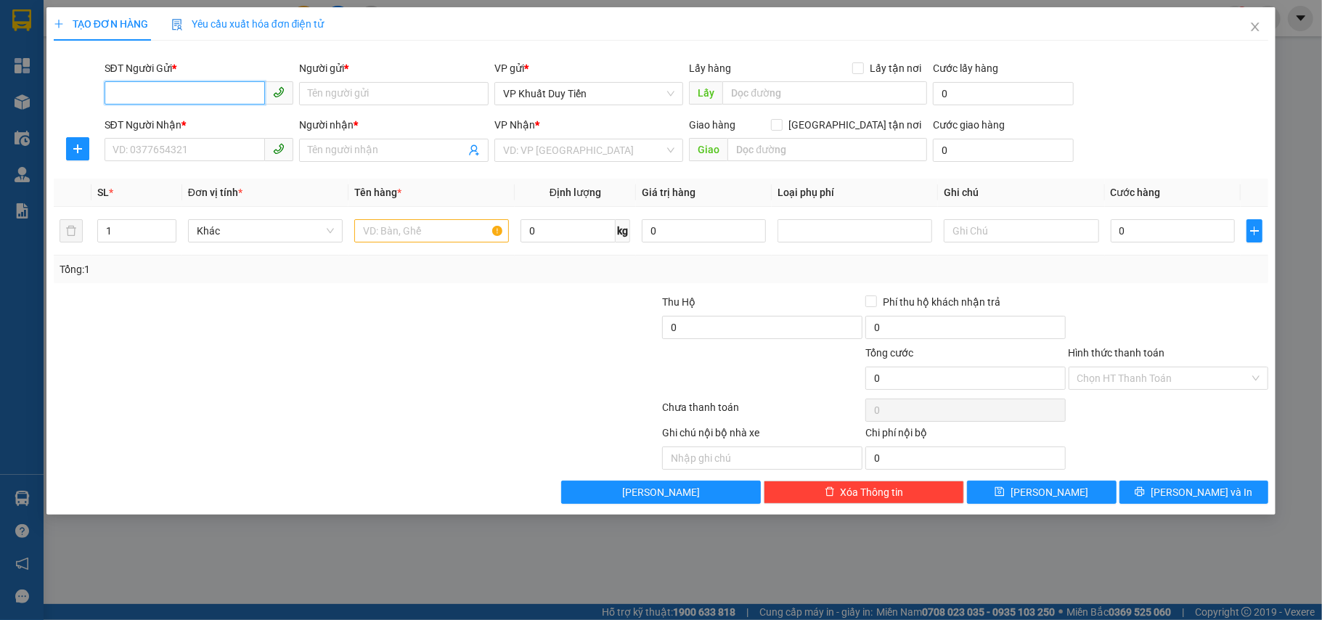
click at [166, 94] on input "SĐT Người Gửi *" at bounding box center [185, 92] width 161 height 23
click at [158, 129] on div "0392682766 - măng trúc đại phát" at bounding box center [199, 123] width 172 height 16
click at [148, 158] on input "SĐT Người Nhận *" at bounding box center [185, 149] width 161 height 23
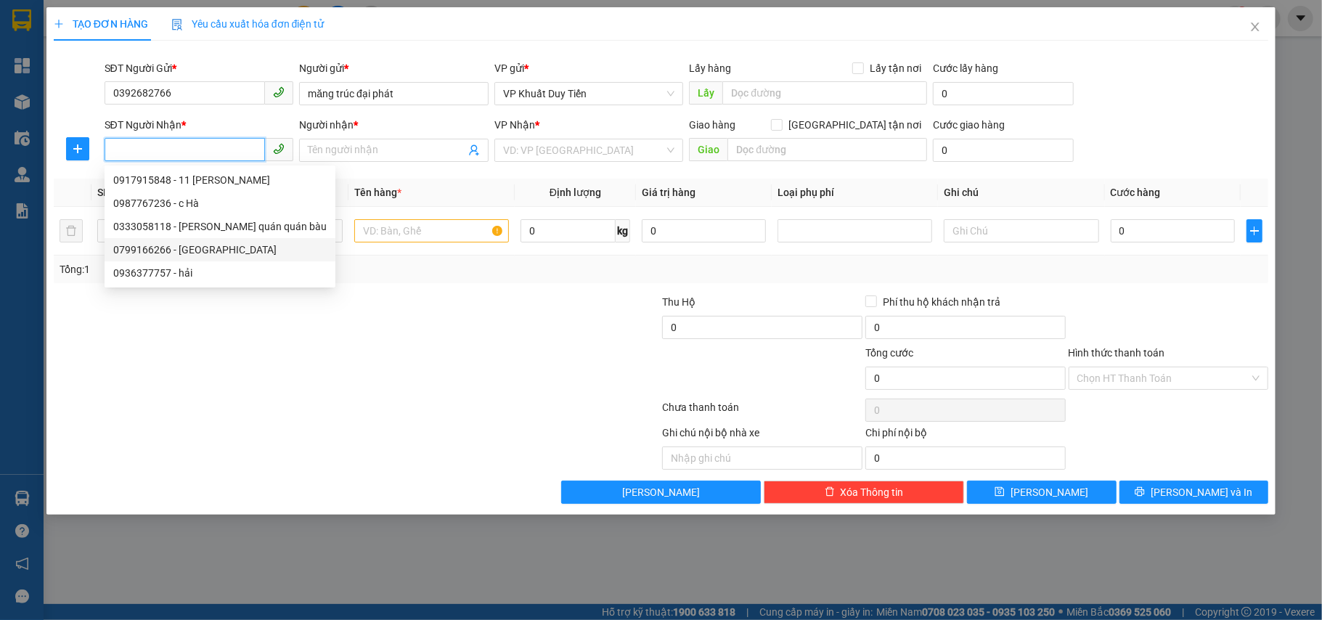
click at [143, 250] on div "0799166266 - [GEOGRAPHIC_DATA]" at bounding box center [219, 250] width 213 height 16
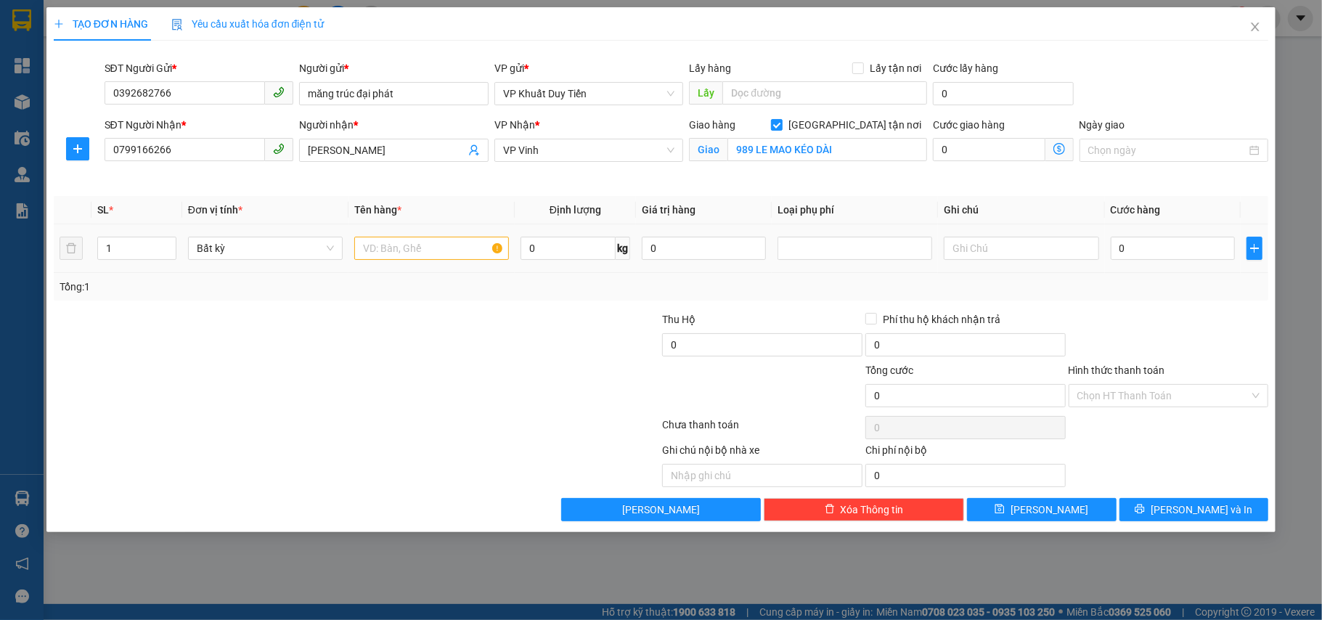
click at [143, 233] on td "1" at bounding box center [136, 248] width 91 height 49
click at [120, 250] on input "1" at bounding box center [137, 248] width 78 height 22
click at [209, 85] on input "0392682766" at bounding box center [185, 92] width 161 height 23
click at [190, 123] on div "0392682766 - măng trúc đại phát" at bounding box center [199, 123] width 172 height 16
click at [177, 150] on input "0799166266" at bounding box center [185, 149] width 161 height 23
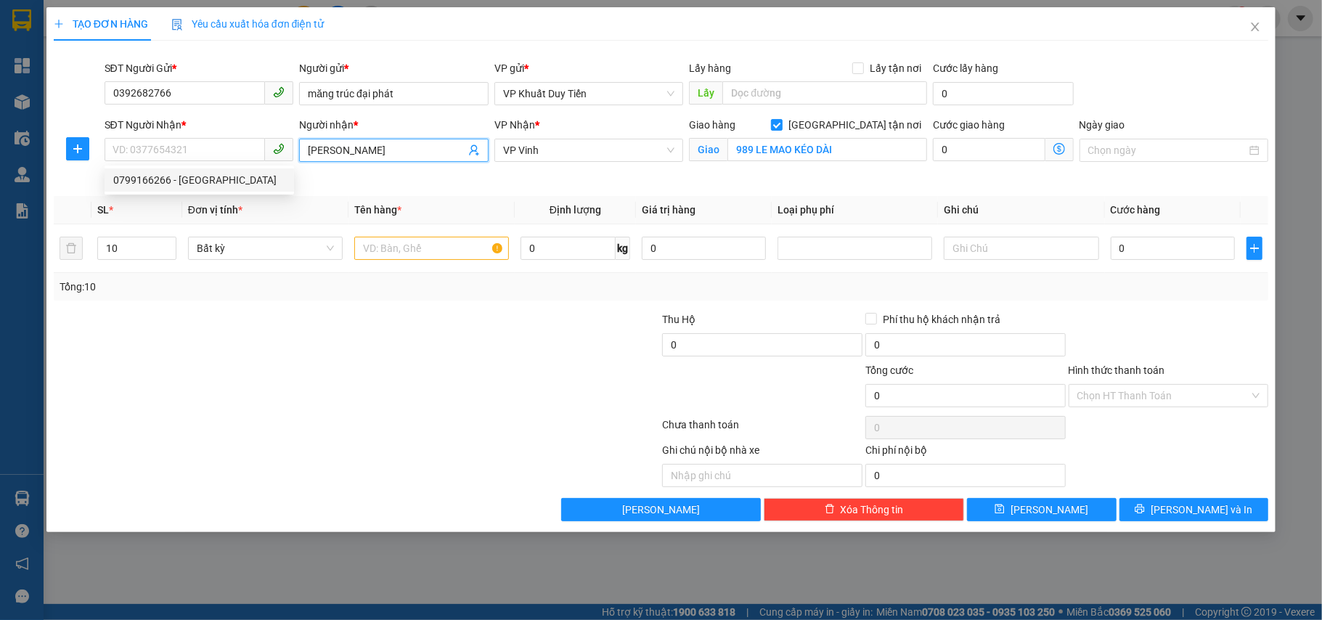
click at [404, 148] on input "[PERSON_NAME]" at bounding box center [387, 150] width 158 height 16
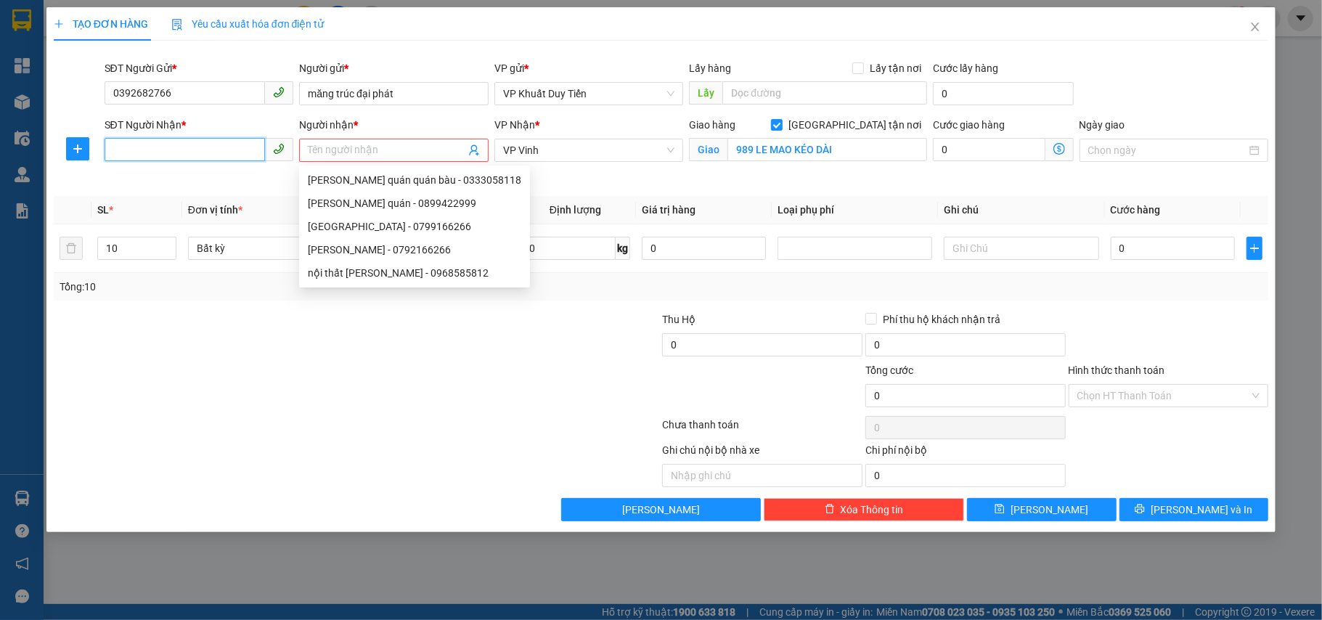
click at [161, 160] on input "SĐT Người Nhận *" at bounding box center [185, 149] width 161 height 23
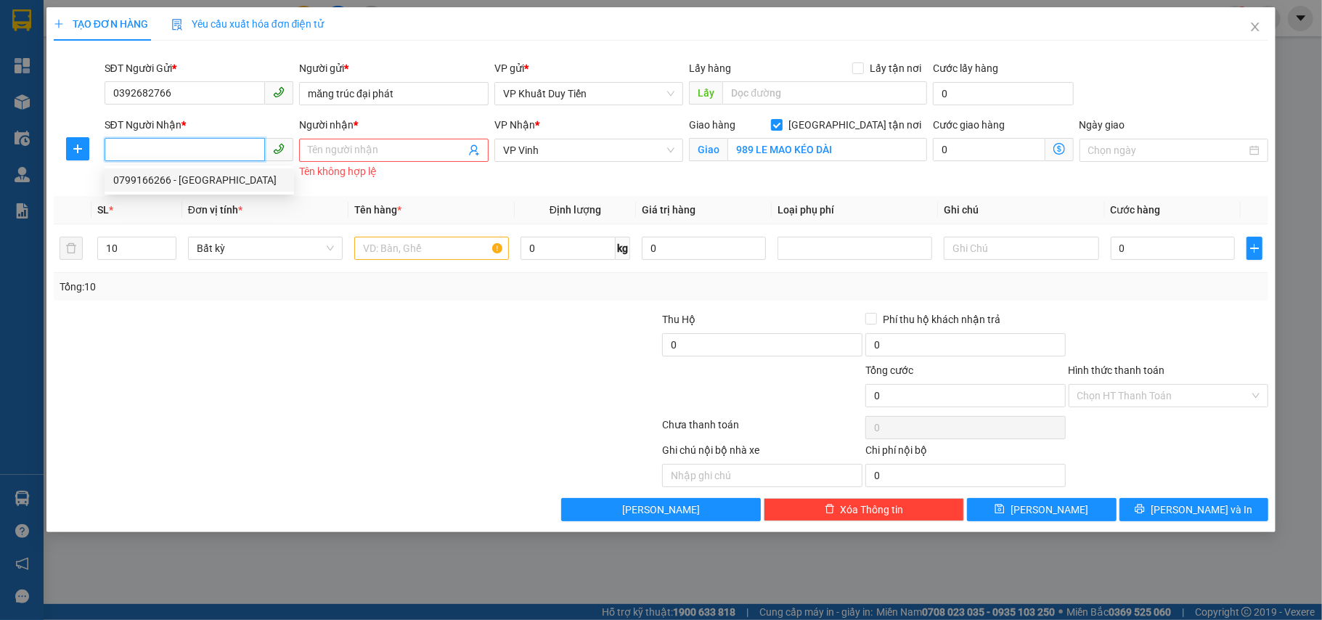
click at [129, 181] on div "0799166266 - [GEOGRAPHIC_DATA]" at bounding box center [199, 180] width 172 height 16
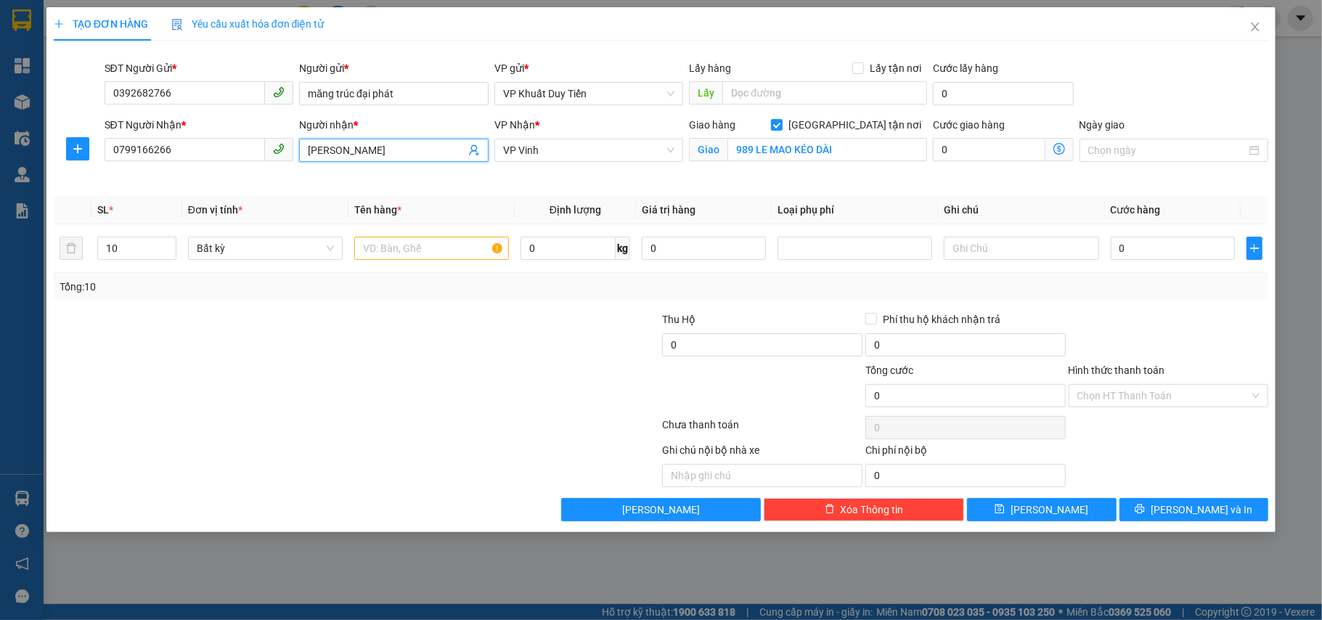
click at [407, 146] on input "[PERSON_NAME]" at bounding box center [387, 150] width 158 height 16
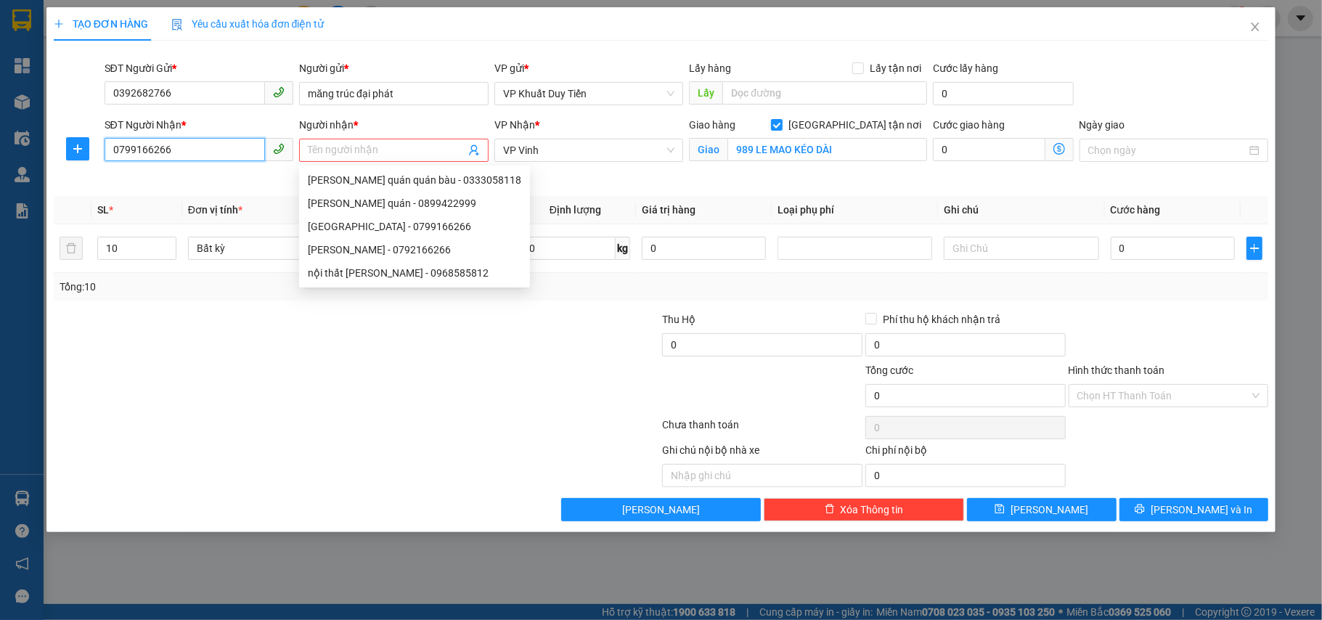
click at [180, 152] on input "0799166266" at bounding box center [185, 149] width 161 height 23
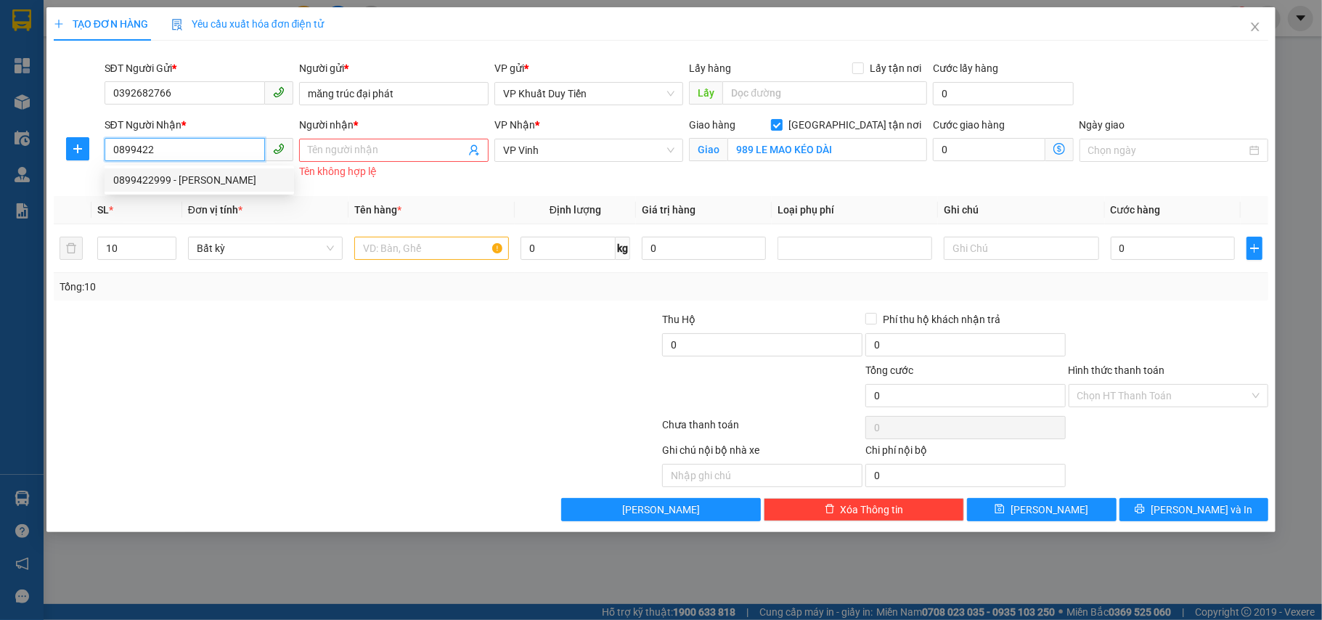
click at [199, 184] on div "0899422999 - [PERSON_NAME]" at bounding box center [199, 180] width 172 height 16
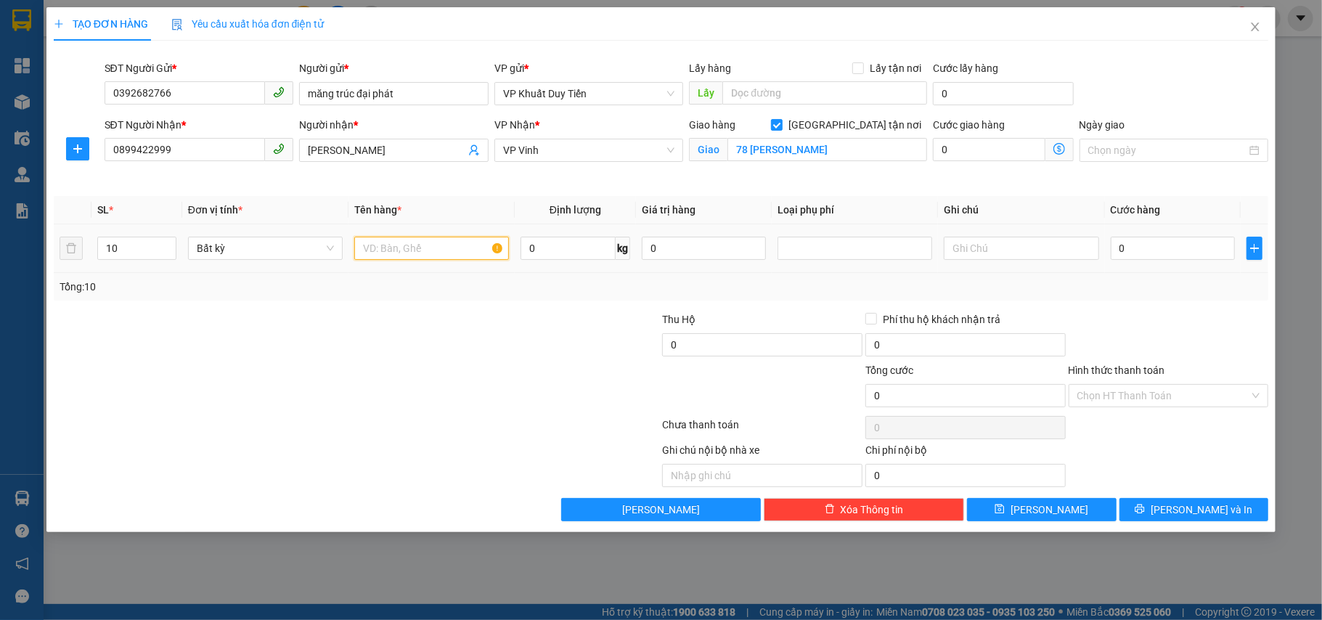
click at [387, 248] on input "text" at bounding box center [431, 248] width 155 height 23
click at [1116, 241] on input "0" at bounding box center [1173, 248] width 124 height 23
click at [1188, 506] on span "[PERSON_NAME] và In" at bounding box center [1202, 510] width 102 height 16
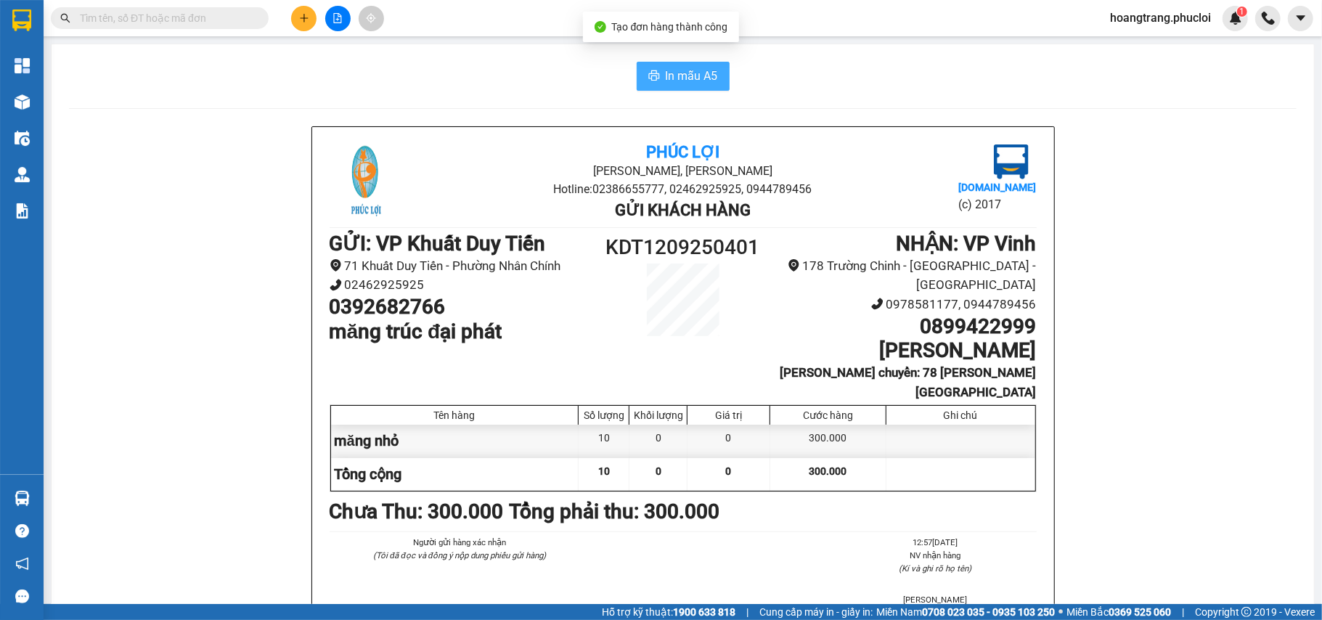
click at [669, 77] on span "In mẫu A5" at bounding box center [692, 76] width 52 height 18
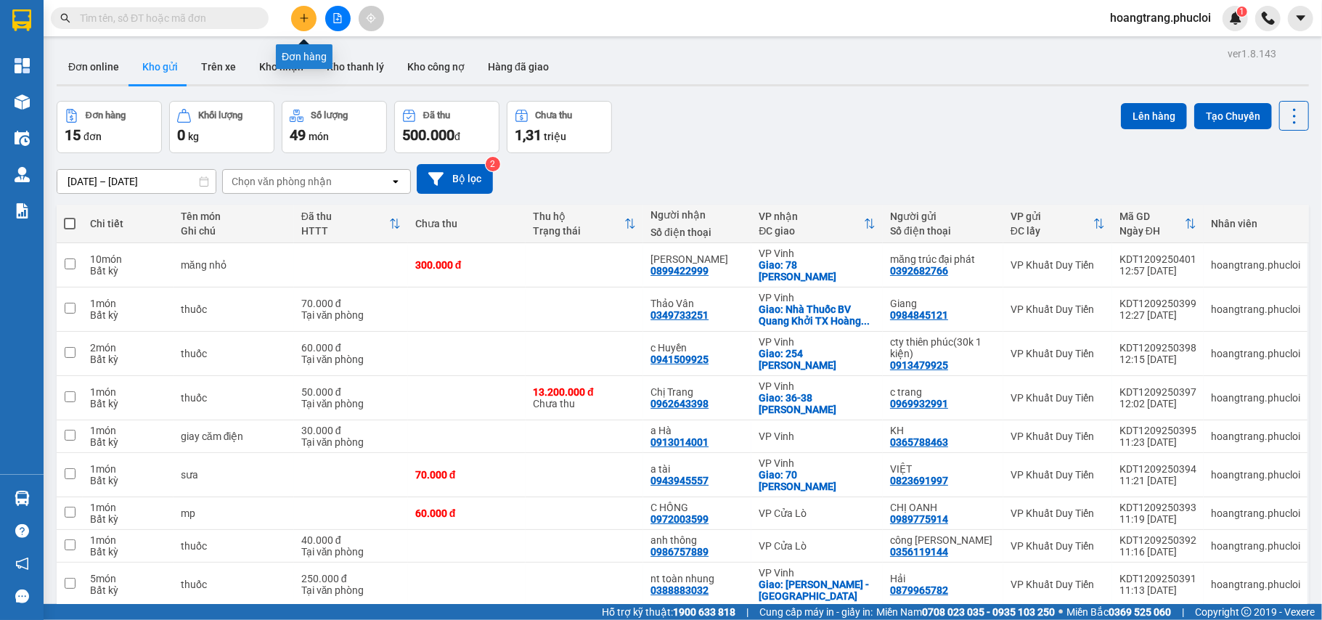
click at [303, 21] on icon "plus" at bounding box center [303, 18] width 1 height 8
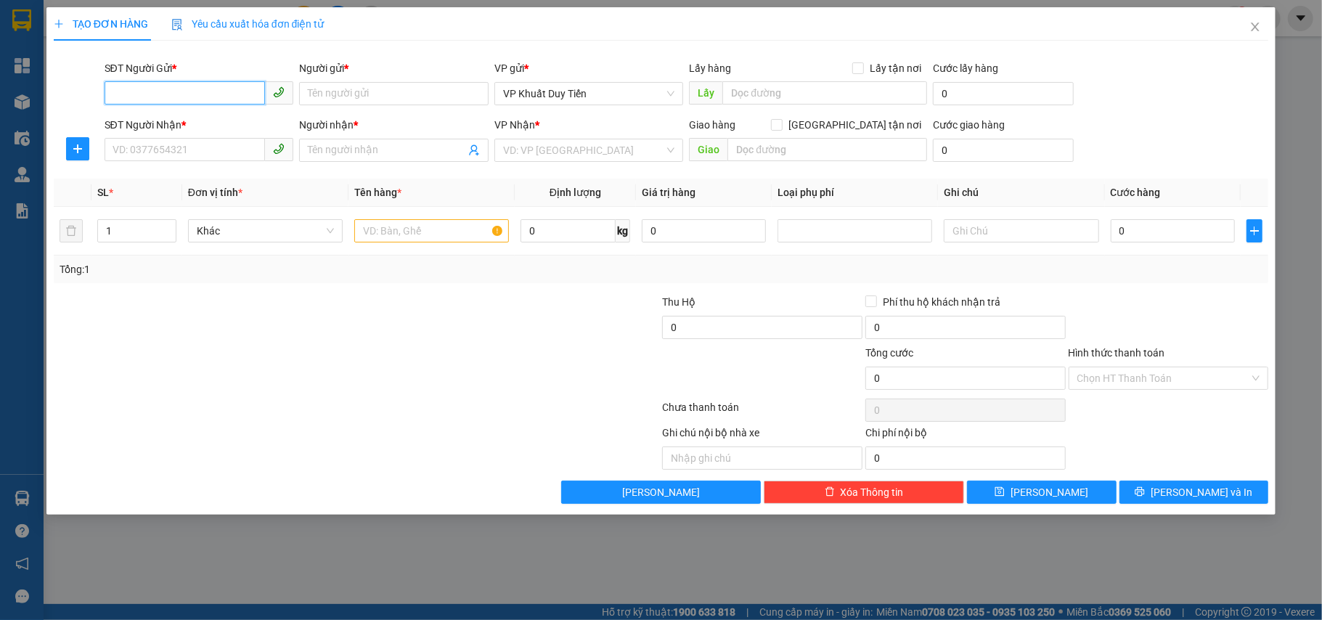
click at [219, 93] on input "SĐT Người Gửi *" at bounding box center [185, 92] width 161 height 23
click at [232, 126] on div "0392682766 - măng trúc đại phát" at bounding box center [199, 123] width 172 height 16
click at [224, 150] on input "SĐT Người Nhận *" at bounding box center [185, 149] width 161 height 23
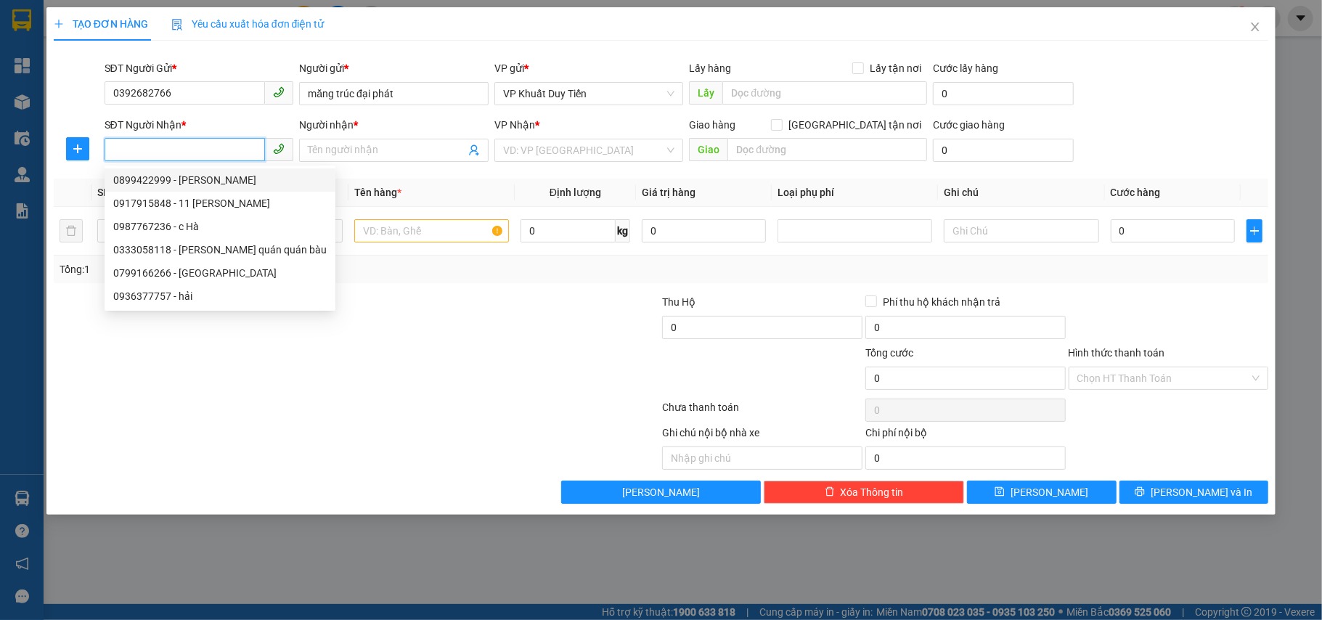
click at [157, 154] on input "SĐT Người Nhận *" at bounding box center [185, 149] width 161 height 23
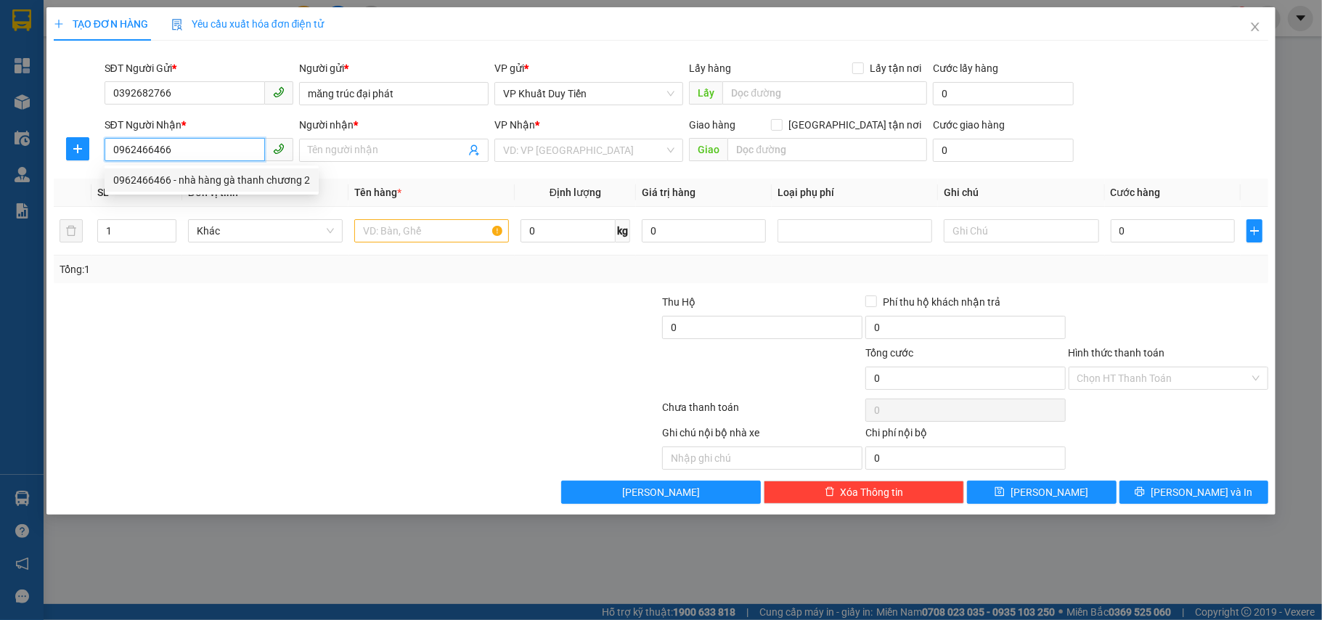
click at [265, 174] on div "0962466466 - nhà hàng gà thanh chương 2" at bounding box center [211, 180] width 197 height 16
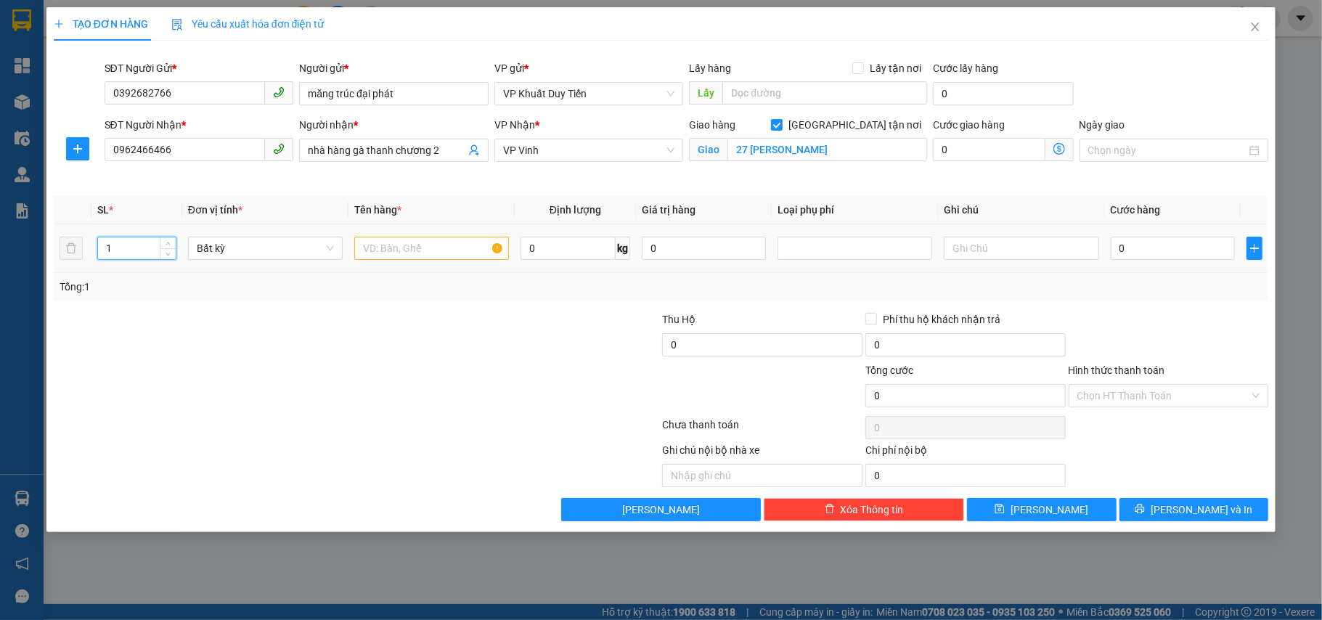
click at [123, 248] on input "1" at bounding box center [137, 248] width 78 height 22
click at [379, 245] on input "text" at bounding box center [431, 248] width 155 height 23
click at [360, 248] on input "nhỏ" at bounding box center [431, 248] width 155 height 23
click at [456, 253] on input "10 măng nhỏ nhỏ" at bounding box center [431, 248] width 155 height 23
click at [1118, 250] on input "0" at bounding box center [1173, 248] width 124 height 23
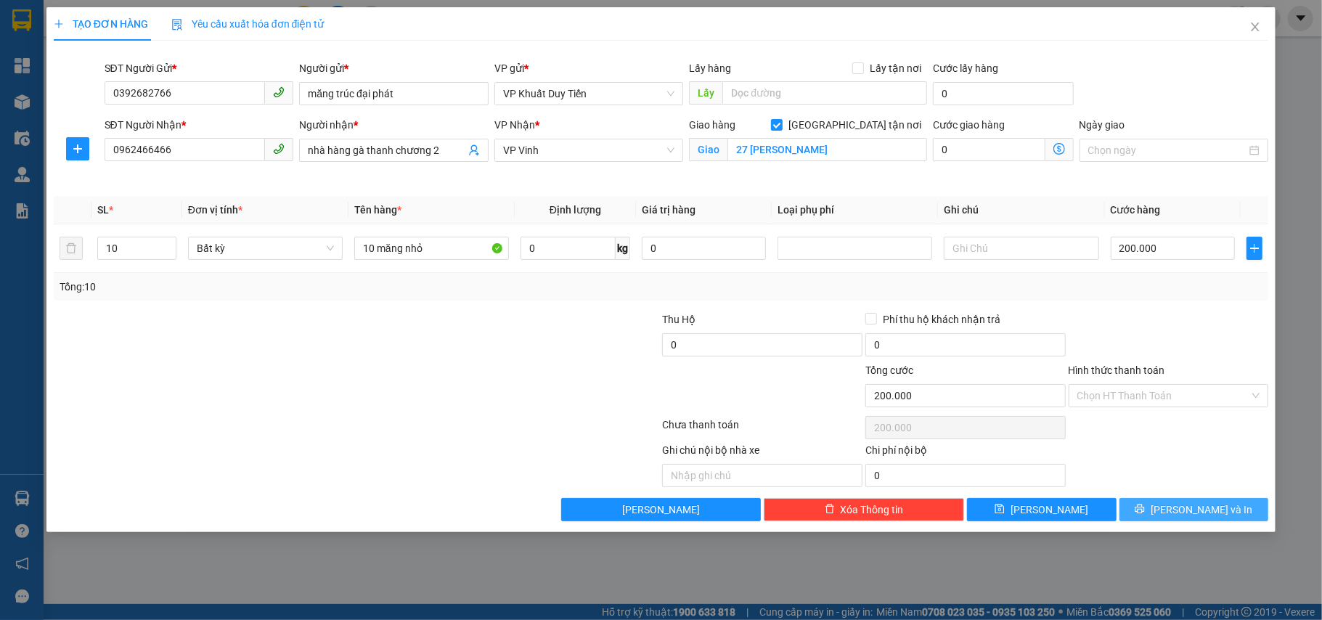
click at [1185, 518] on span "[PERSON_NAME] và In" at bounding box center [1202, 510] width 102 height 16
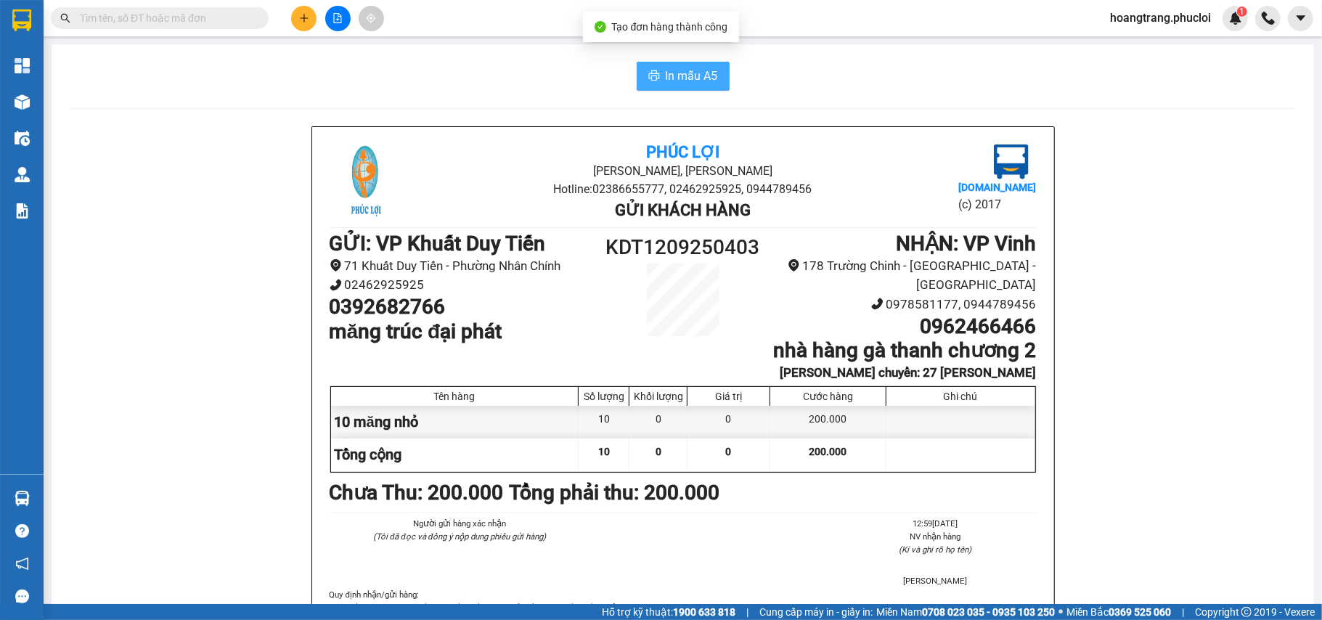
click at [672, 68] on span "In mẫu A5" at bounding box center [692, 76] width 52 height 18
